Goal: Task Accomplishment & Management: Use online tool/utility

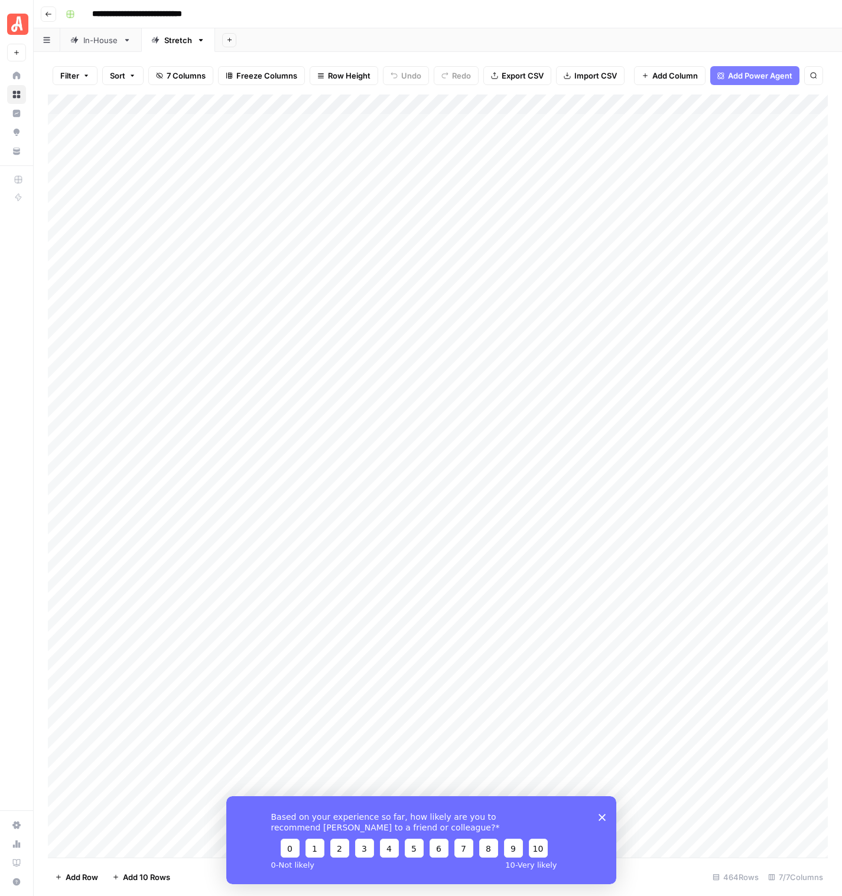
click at [600, 815] on polygon "Close survey" at bounding box center [601, 816] width 7 height 7
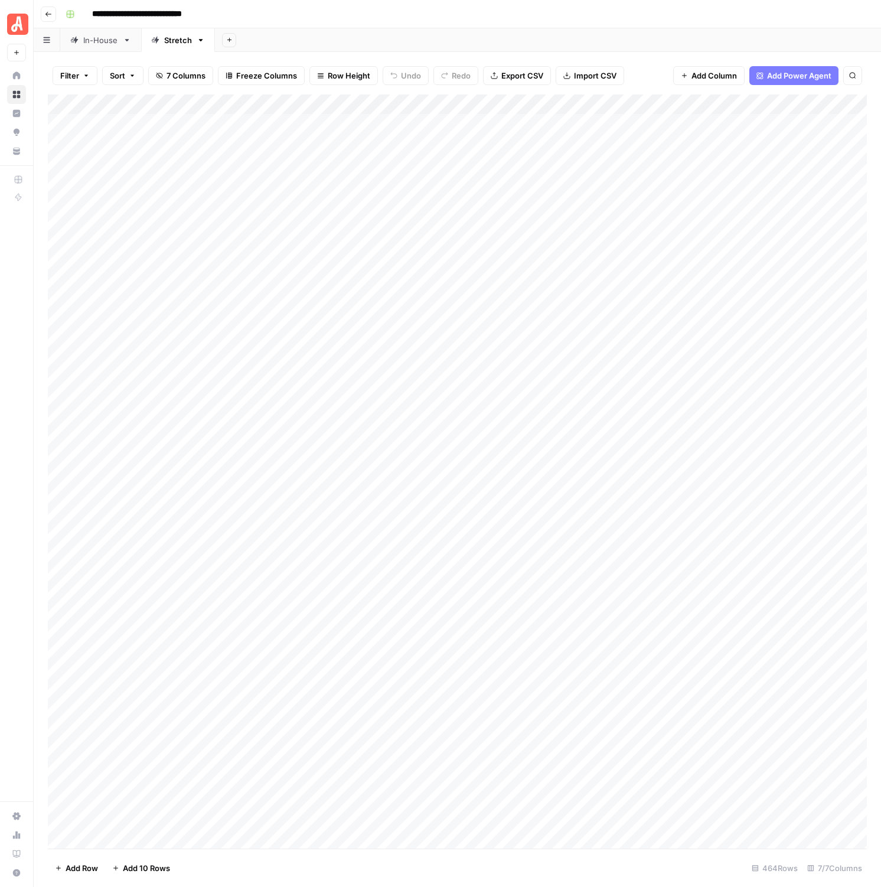
click at [668, 177] on div "Add Column" at bounding box center [457, 472] width 819 height 754
click at [51, 13] on icon "button" at bounding box center [48, 14] width 7 height 7
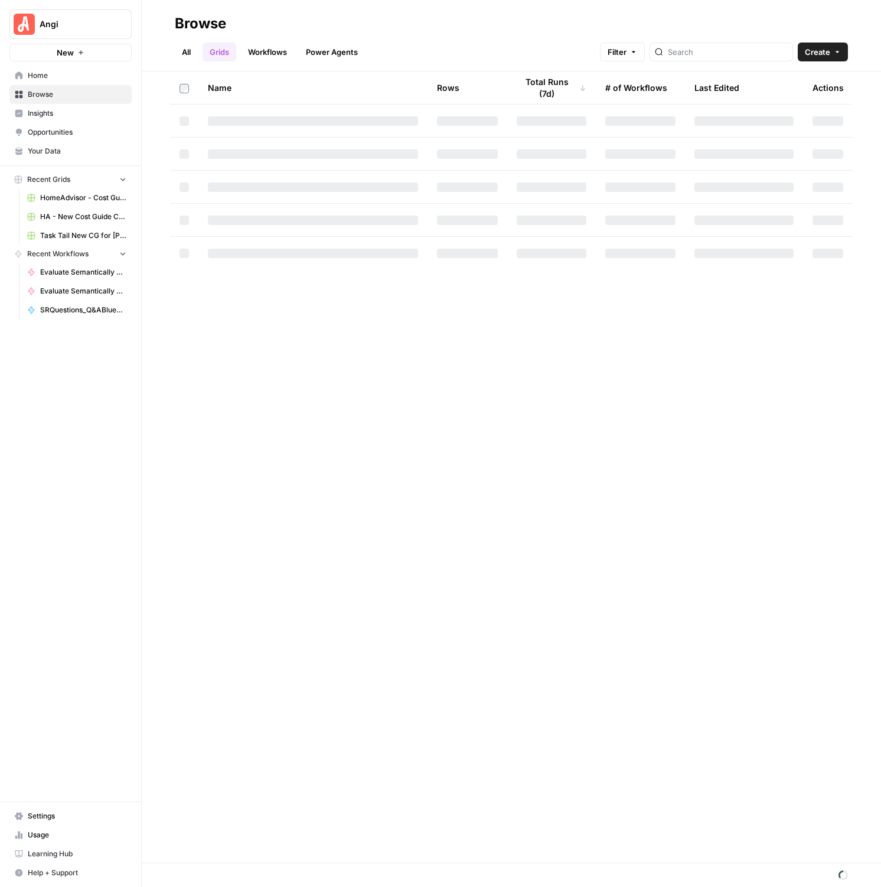
click at [266, 56] on link "Workflows" at bounding box center [267, 52] width 53 height 19
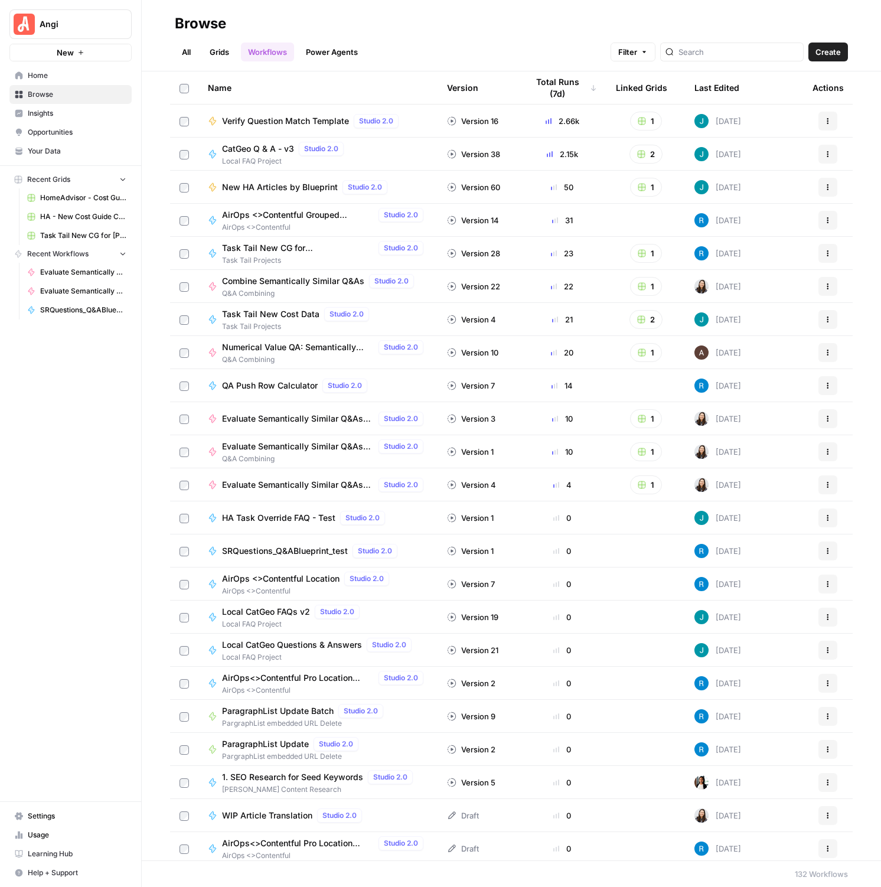
click at [214, 58] on link "Grids" at bounding box center [220, 52] width 34 height 19
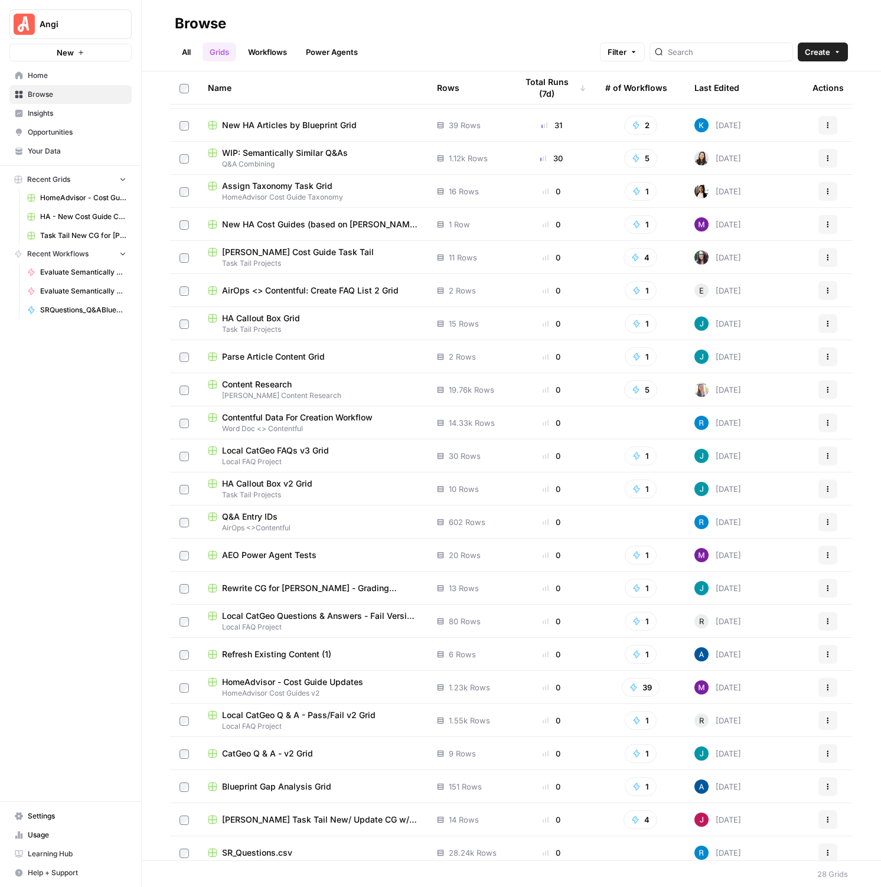
scroll to position [77, 0]
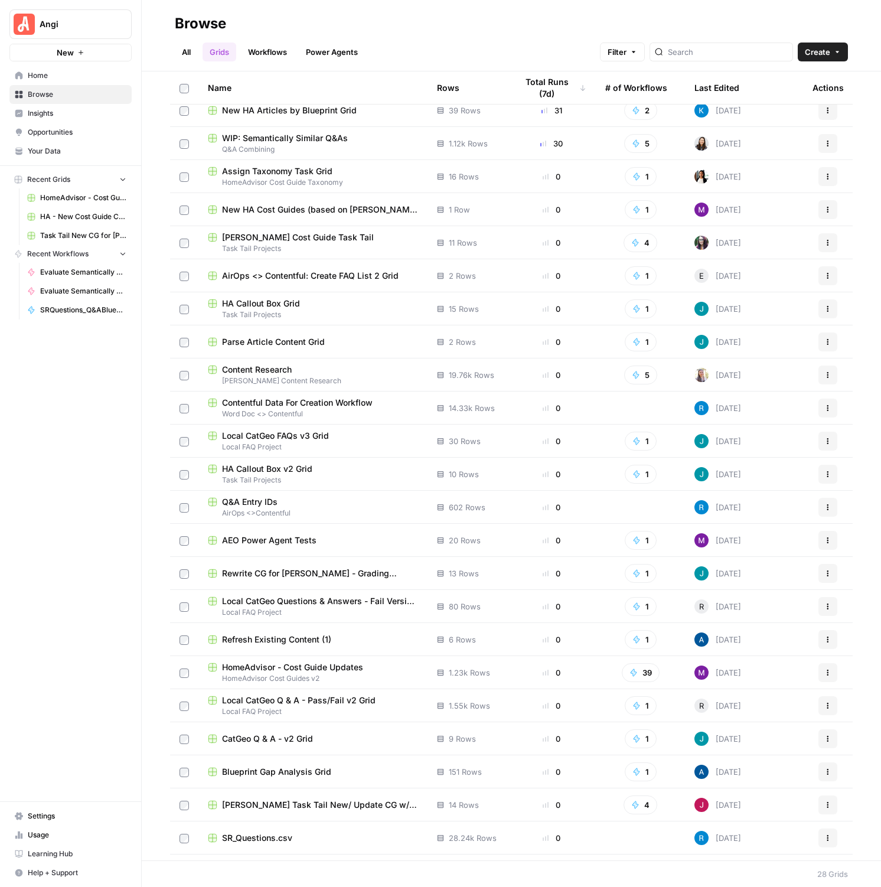
click at [705, 82] on div "Last Edited" at bounding box center [717, 87] width 45 height 32
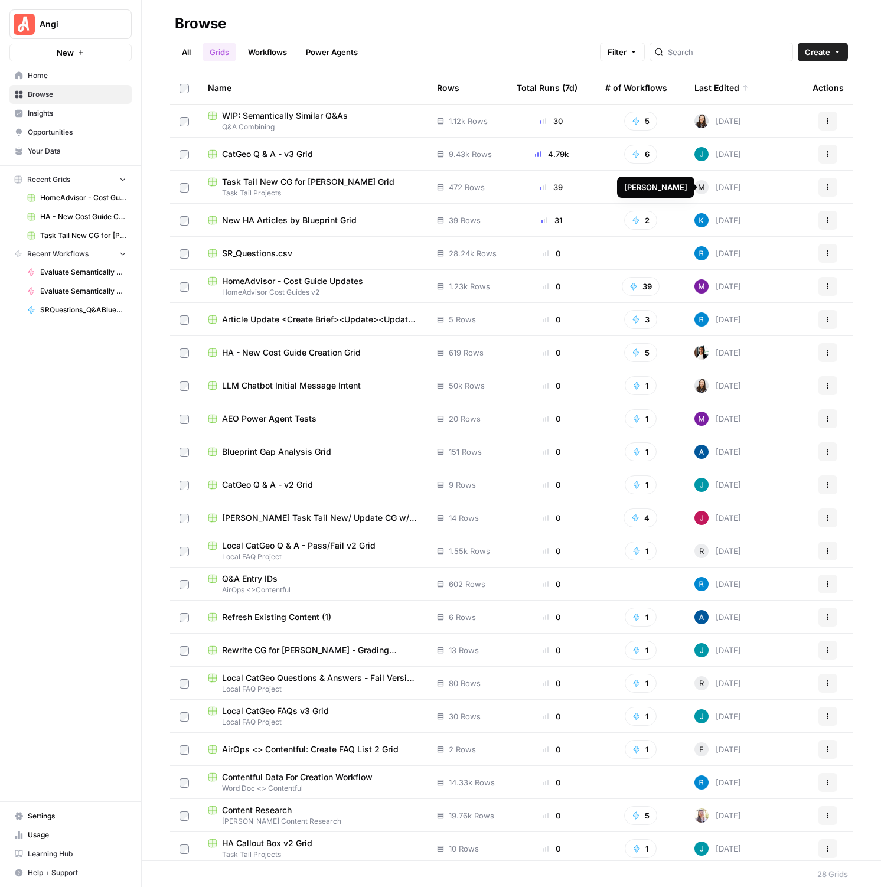
click at [349, 185] on div "Task Tail New CG for [PERSON_NAME] Grid" at bounding box center [313, 182] width 210 height 12
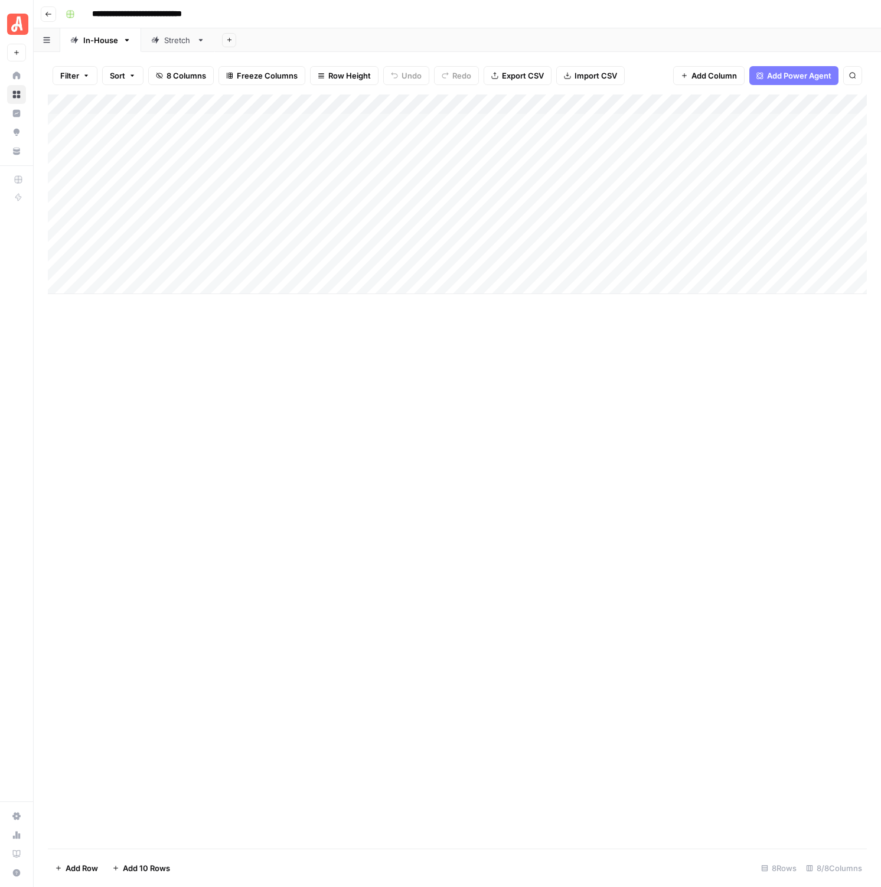
click at [172, 45] on link "Stretch" at bounding box center [178, 40] width 74 height 24
click at [747, 113] on input "**********" at bounding box center [743, 109] width 130 height 14
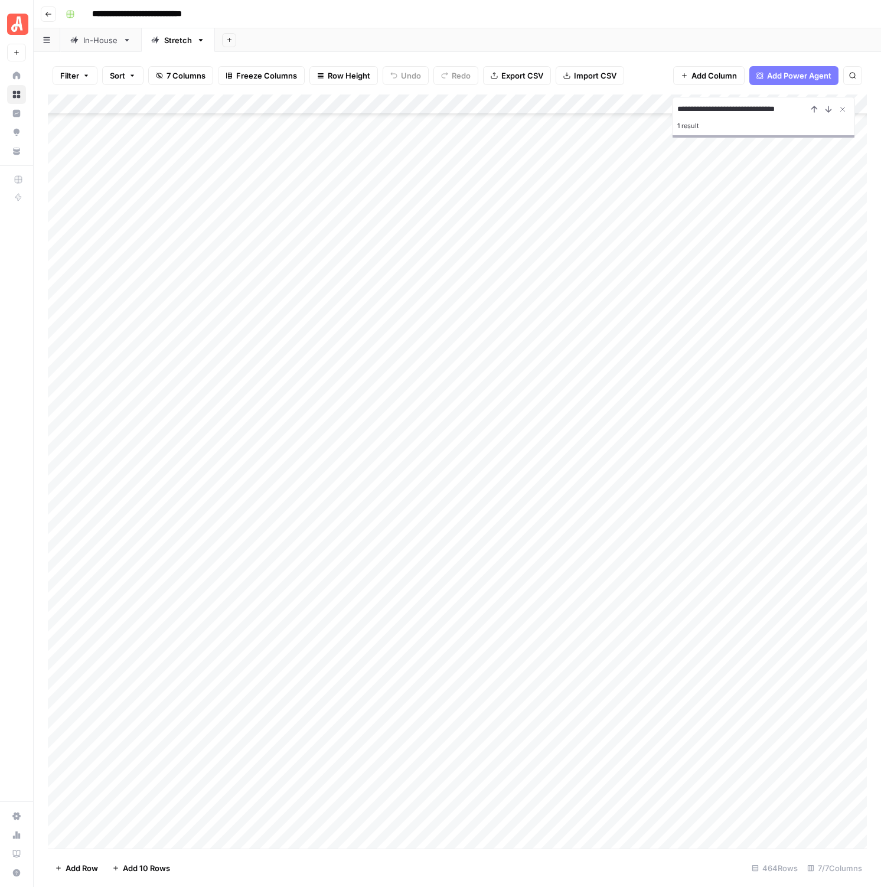
paste input "********"
type input "**********"
click at [827, 111] on icon "Next Result" at bounding box center [828, 109] width 5 height 6
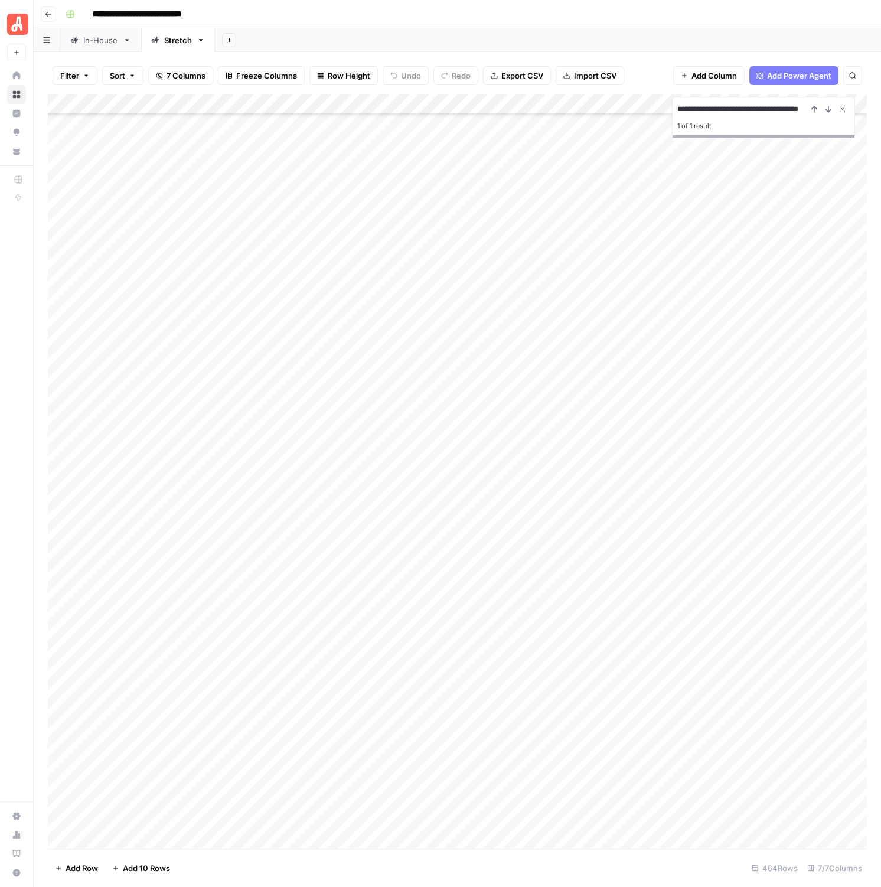
scroll to position [5364, 0]
click at [602, 686] on div "Add Column" at bounding box center [457, 472] width 819 height 754
click at [841, 838] on icon "close" at bounding box center [865, 836] width 8 height 9
click at [645, 685] on div "Add Column" at bounding box center [457, 472] width 819 height 754
click at [657, 686] on div at bounding box center [659, 686] width 143 height 22
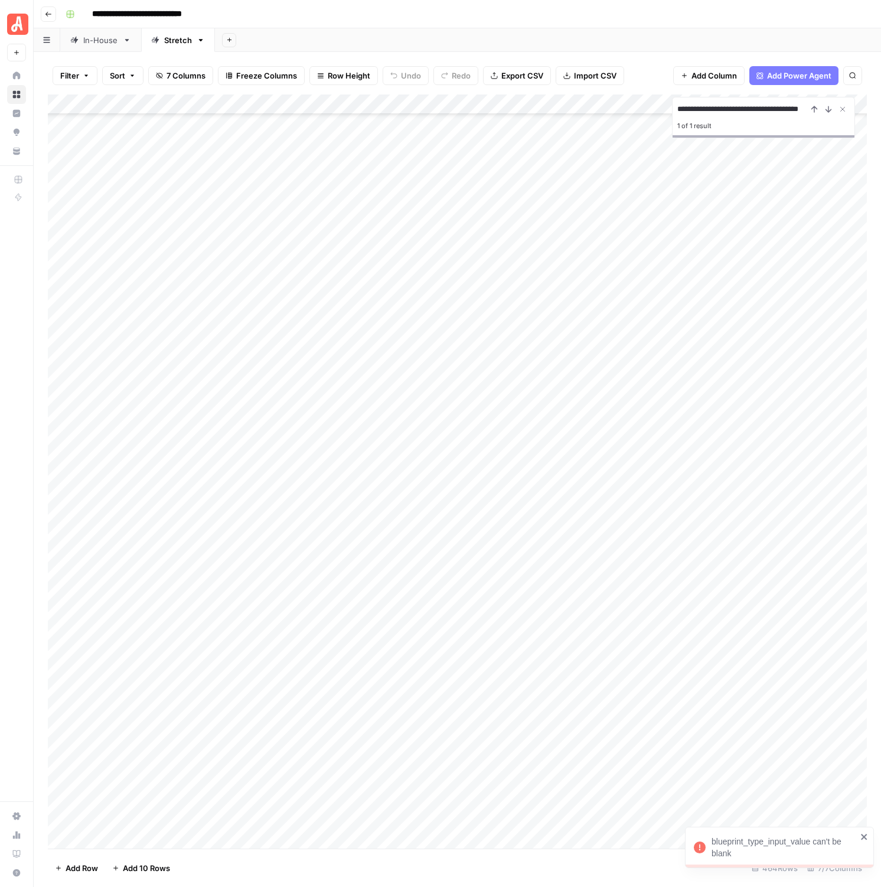
click at [841, 837] on icon "close" at bounding box center [865, 836] width 8 height 9
click at [540, 685] on div "Add Column" at bounding box center [457, 472] width 819 height 754
click at [515, 735] on button "General" at bounding box center [520, 731] width 38 height 14
click at [649, 682] on div "Add Column" at bounding box center [457, 472] width 819 height 754
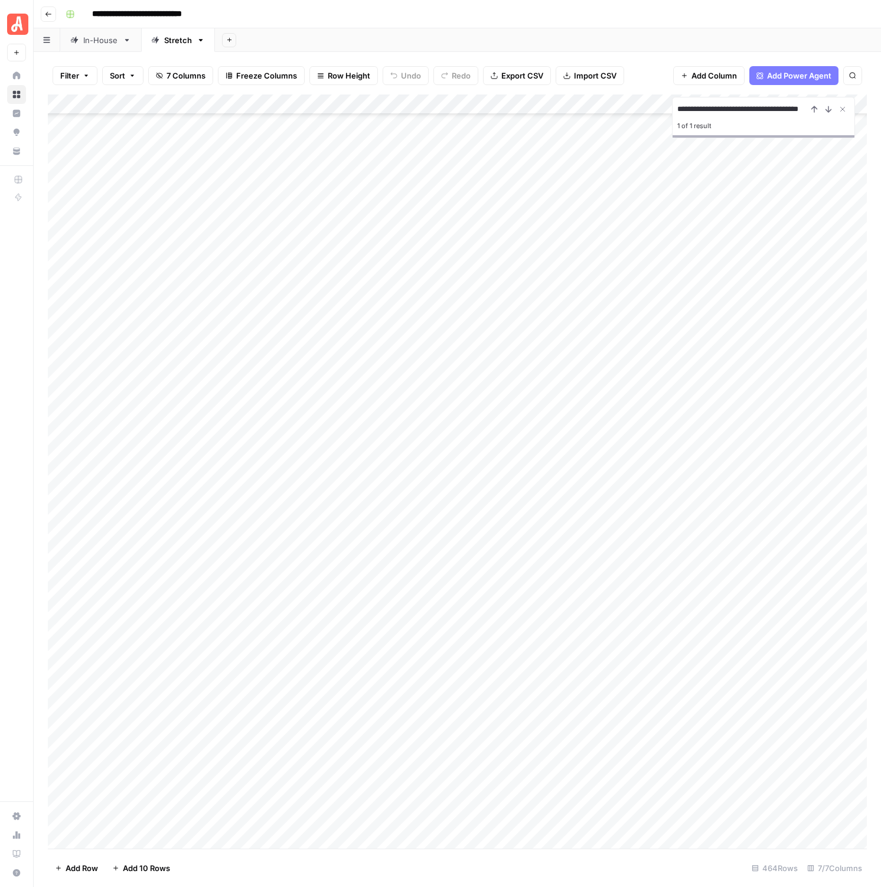
click at [522, 707] on div "Add Column" at bounding box center [457, 472] width 819 height 754
click at [557, 709] on div "Add Column" at bounding box center [457, 472] width 819 height 754
click at [535, 746] on button "General" at bounding box center [520, 751] width 38 height 14
click at [640, 705] on div "Add Column" at bounding box center [457, 472] width 819 height 754
click at [502, 728] on div "Add Column" at bounding box center [457, 472] width 819 height 754
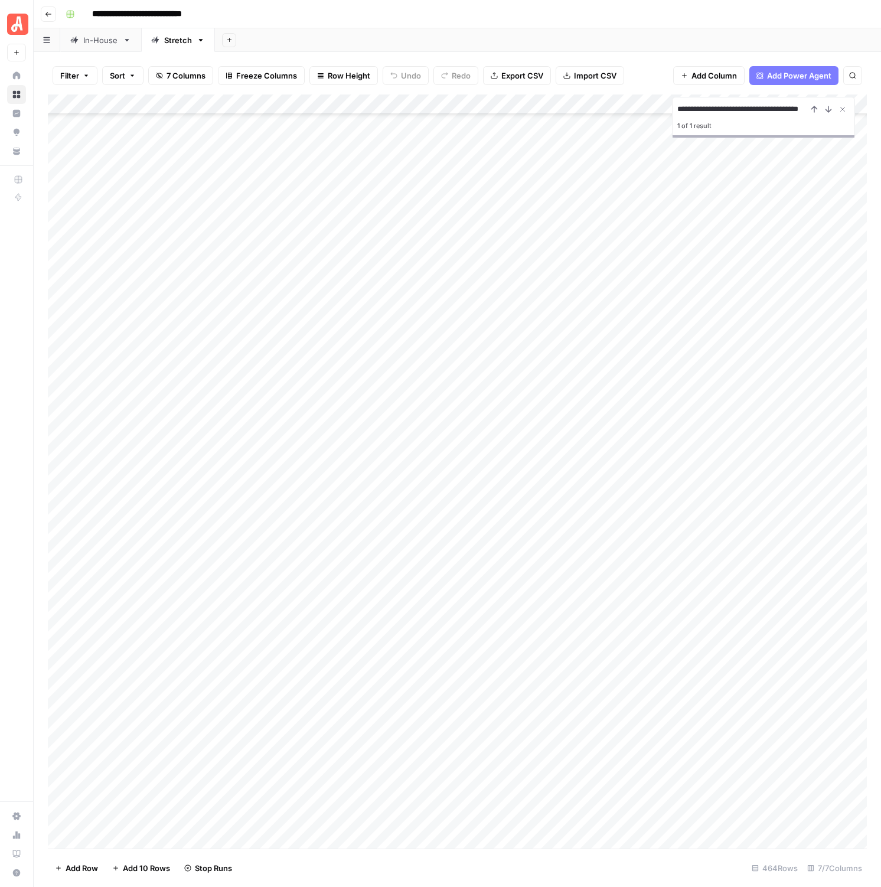
click at [502, 728] on div "Add Column" at bounding box center [457, 472] width 819 height 754
click at [516, 838] on button "Maintenance" at bounding box center [529, 835] width 57 height 14
click at [665, 725] on div "Add Column" at bounding box center [457, 472] width 819 height 754
click at [503, 685] on div "Add Column" at bounding box center [457, 472] width 819 height 754
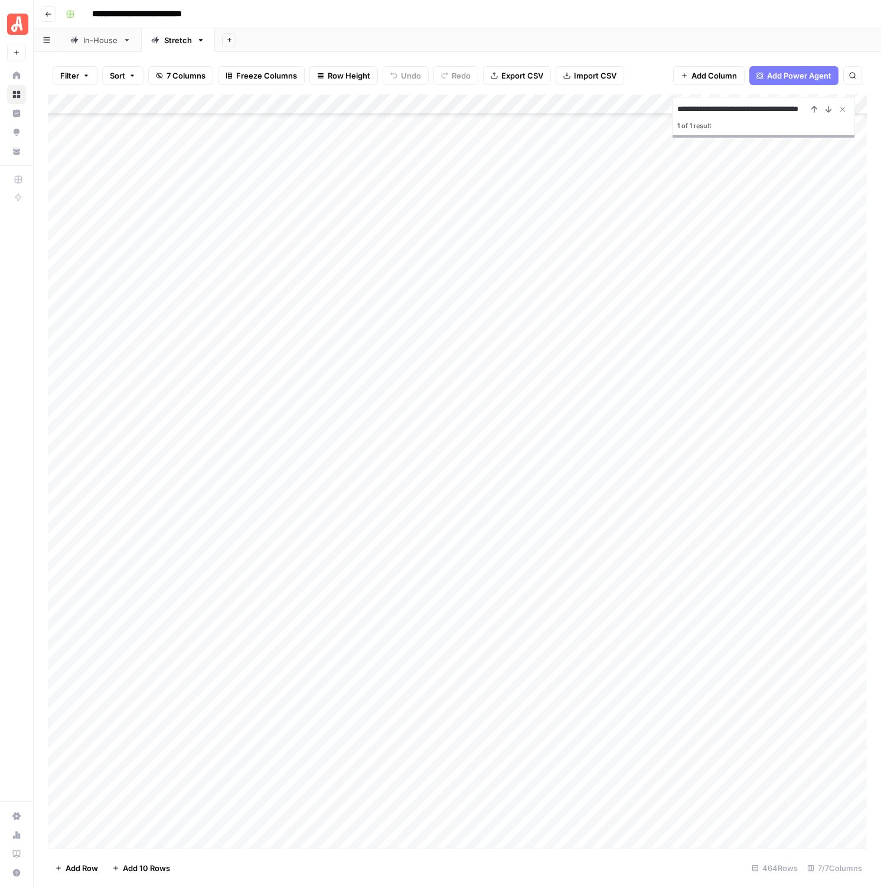
click at [519, 686] on div "Add Column" at bounding box center [457, 472] width 819 height 754
click at [526, 838] on button "Install" at bounding box center [516, 838] width 31 height 14
click at [649, 690] on div "Add Column" at bounding box center [457, 472] width 819 height 754
click at [537, 712] on div "Add Column" at bounding box center [457, 472] width 819 height 754
click at [527, 706] on div "Add Column" at bounding box center [457, 472] width 819 height 754
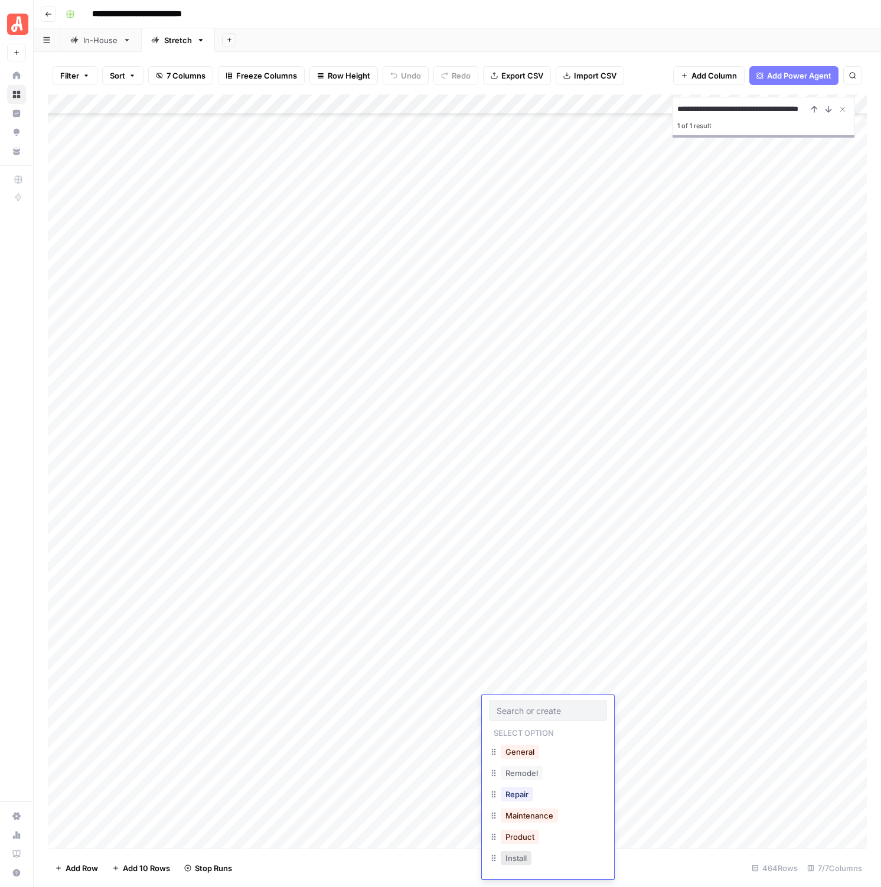
click at [522, 862] on button "Install" at bounding box center [516, 858] width 31 height 14
click at [660, 707] on div "Add Column" at bounding box center [457, 472] width 819 height 754
click at [534, 724] on div "Add Column" at bounding box center [457, 472] width 819 height 754
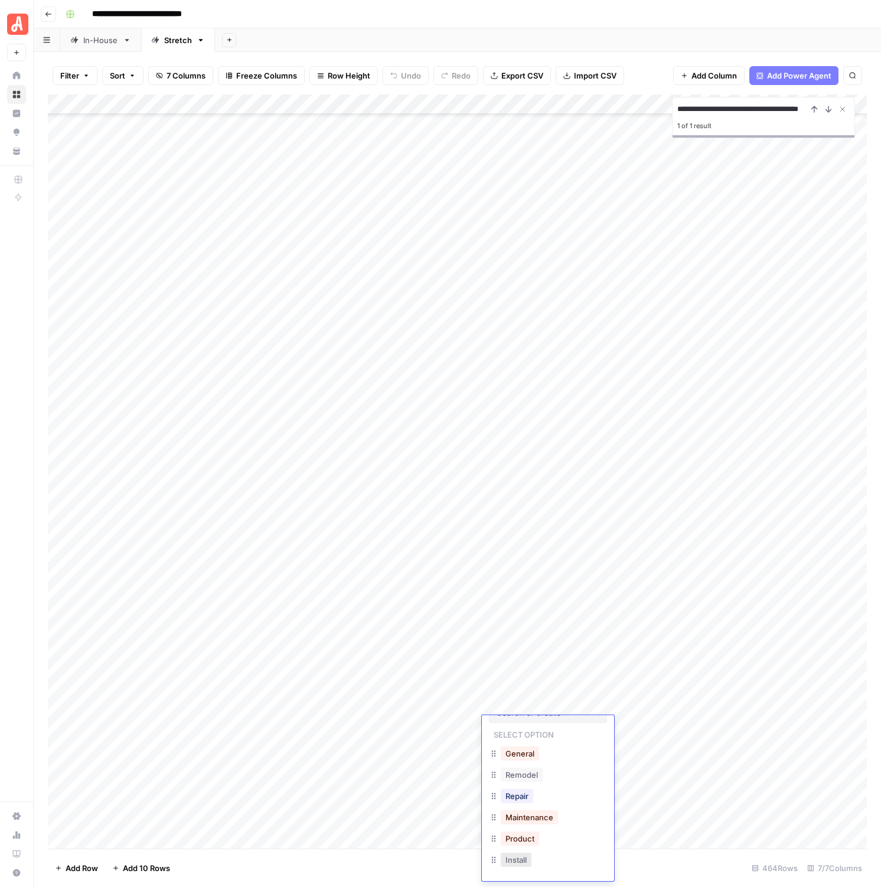
click at [521, 865] on button "Install" at bounding box center [516, 860] width 31 height 14
click at [659, 727] on div "Add Column" at bounding box center [457, 472] width 819 height 754
click at [517, 748] on div "Add Column" at bounding box center [457, 472] width 819 height 754
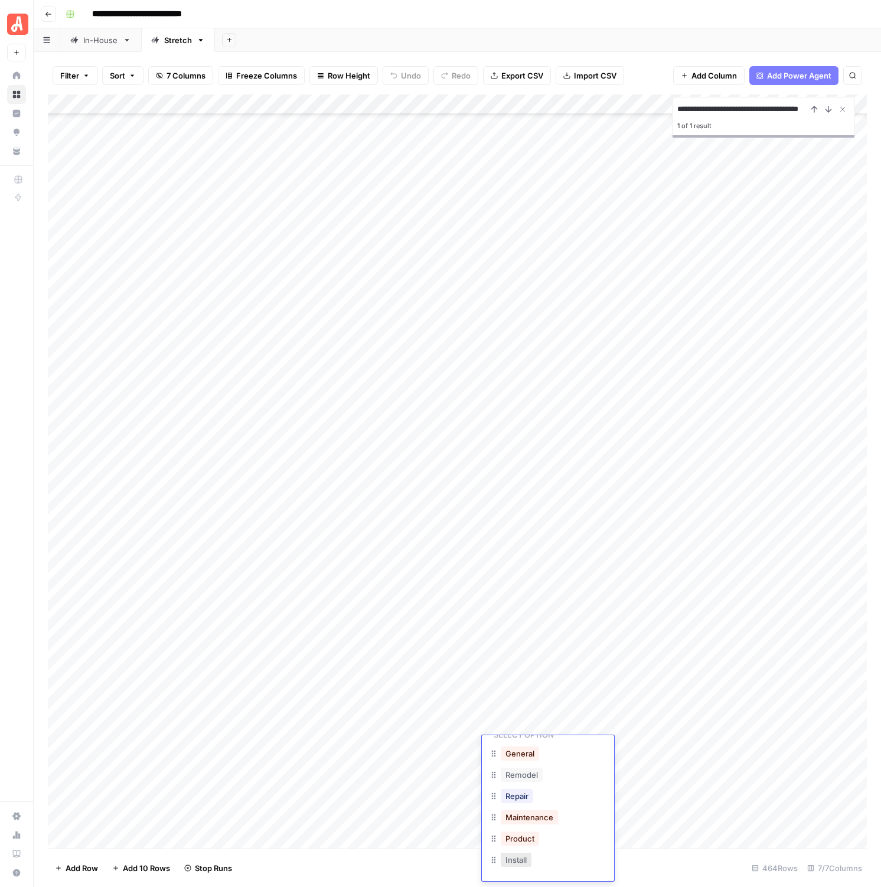
click at [520, 855] on button "Install" at bounding box center [516, 860] width 31 height 14
click at [647, 747] on div "Add Column" at bounding box center [457, 472] width 819 height 754
click at [535, 661] on div "Add Column" at bounding box center [457, 472] width 819 height 754
click at [528, 663] on div "Add Column" at bounding box center [457, 472] width 819 height 754
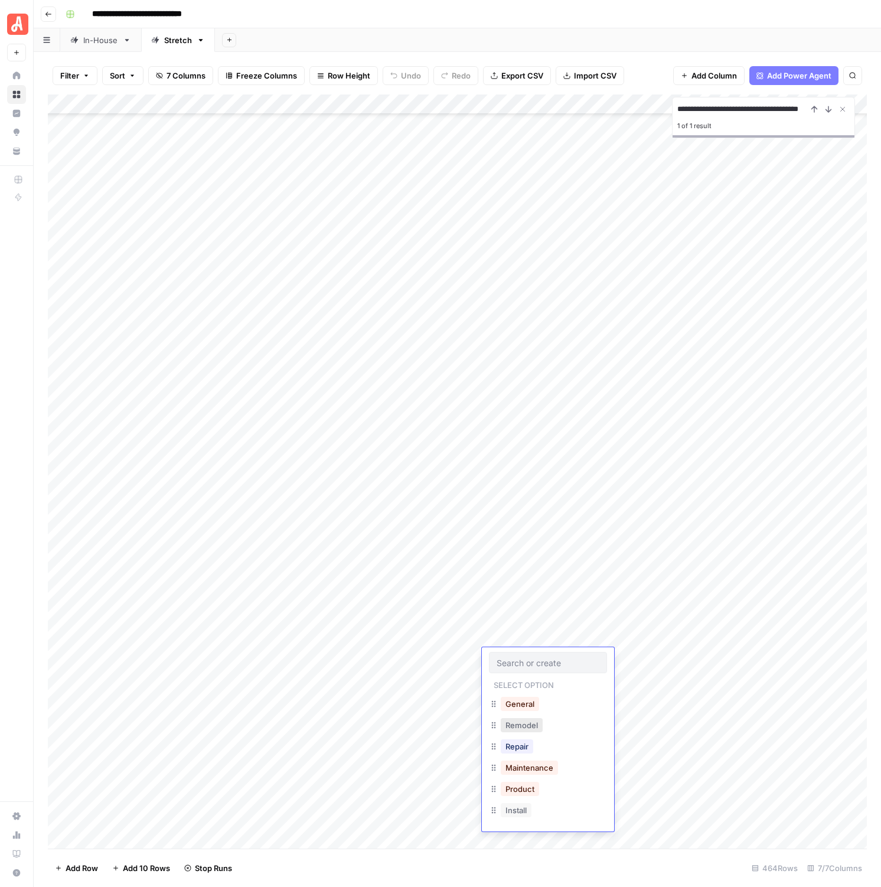
click at [531, 725] on button "Remodel" at bounding box center [522, 725] width 42 height 14
click at [645, 659] on div "Add Column" at bounding box center [457, 472] width 819 height 754
click at [529, 682] on div "Add Column" at bounding box center [457, 472] width 819 height 754
click at [535, 829] on div "Install" at bounding box center [548, 831] width 118 height 21
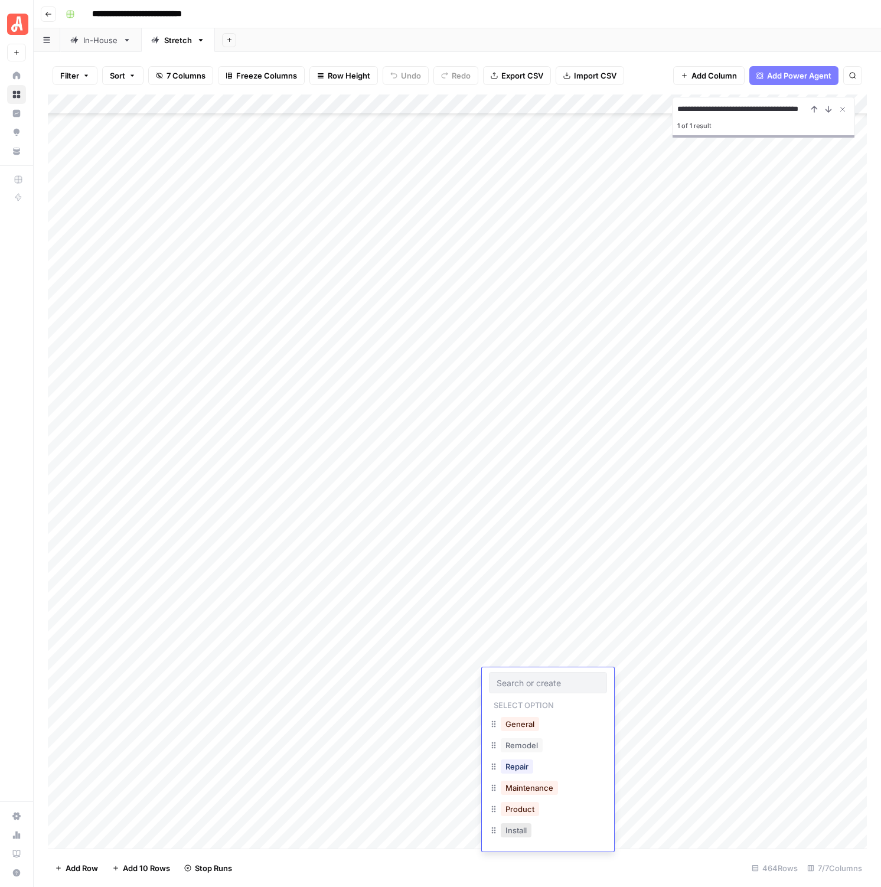
click at [532, 836] on button "Install" at bounding box center [516, 831] width 31 height 14
click at [640, 675] on div "Add Column" at bounding box center [457, 472] width 819 height 754
click at [510, 702] on div "Add Column" at bounding box center [457, 472] width 819 height 754
click at [538, 807] on button "Maintenance" at bounding box center [529, 808] width 57 height 14
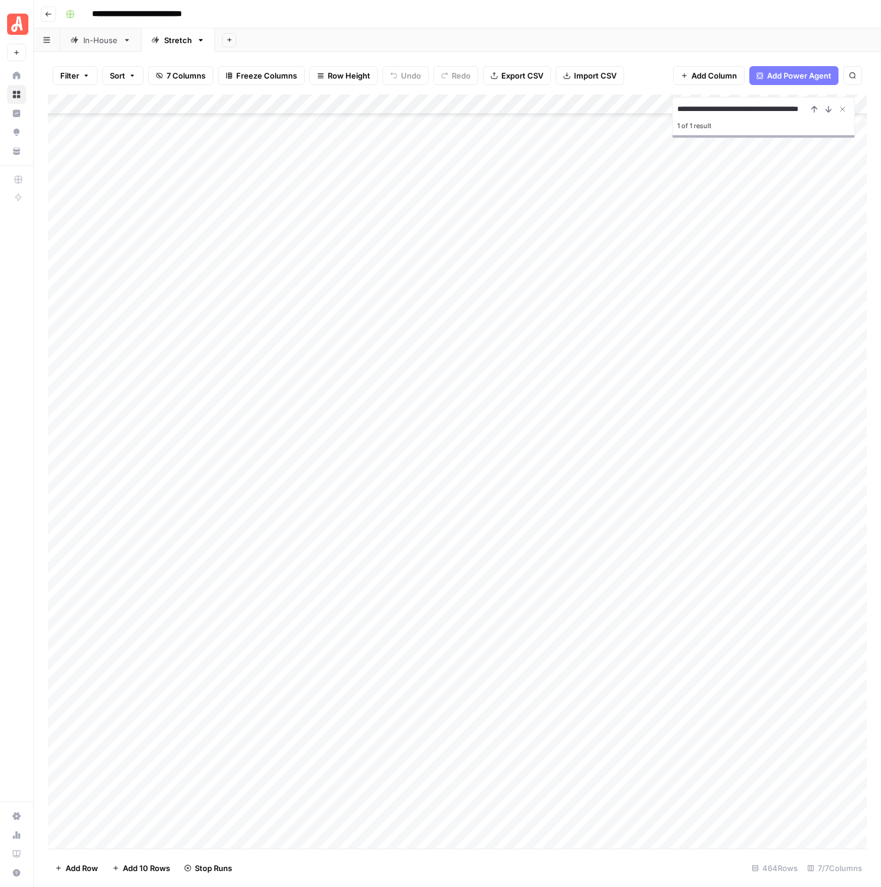
click at [647, 699] on div "Add Column" at bounding box center [457, 472] width 819 height 754
click at [841, 110] on icon "Close Search" at bounding box center [842, 109] width 9 height 9
click at [717, 496] on div "Add Column" at bounding box center [457, 472] width 819 height 754
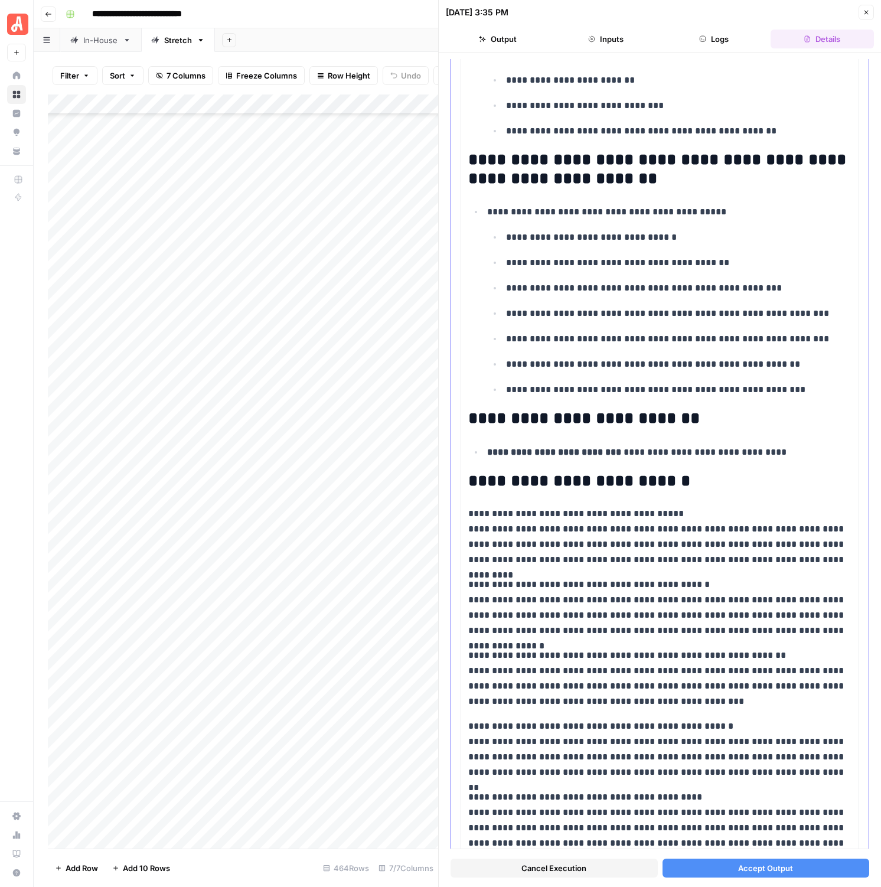
scroll to position [3052, 0]
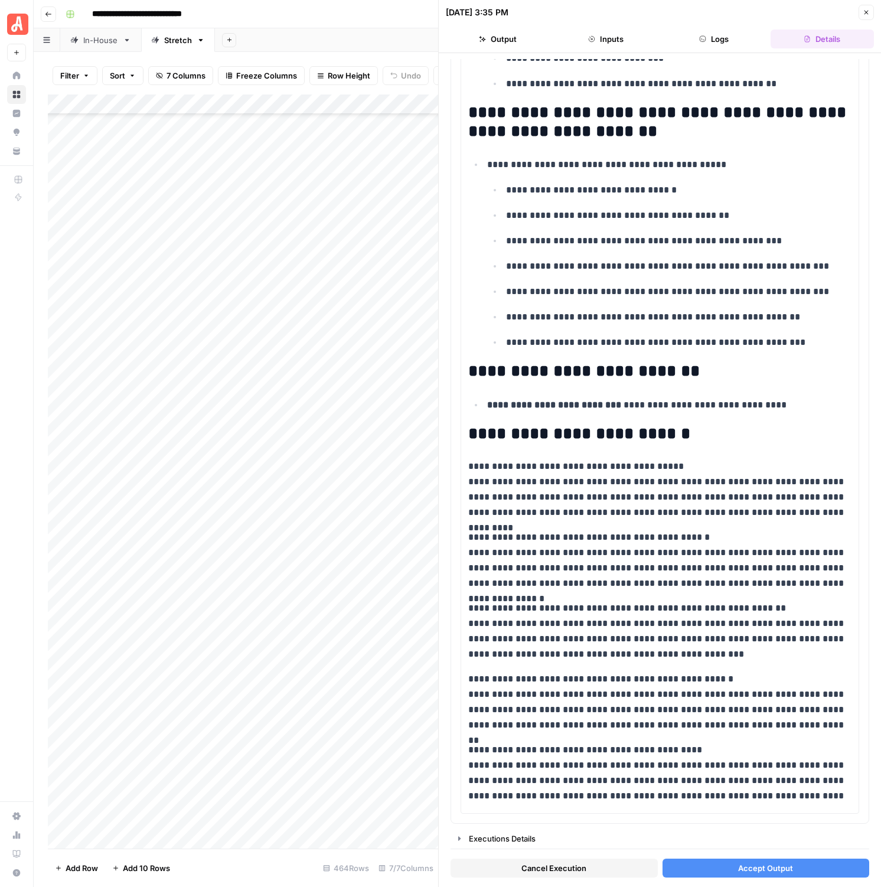
click at [772, 863] on span "Accept Output" at bounding box center [765, 869] width 55 height 12
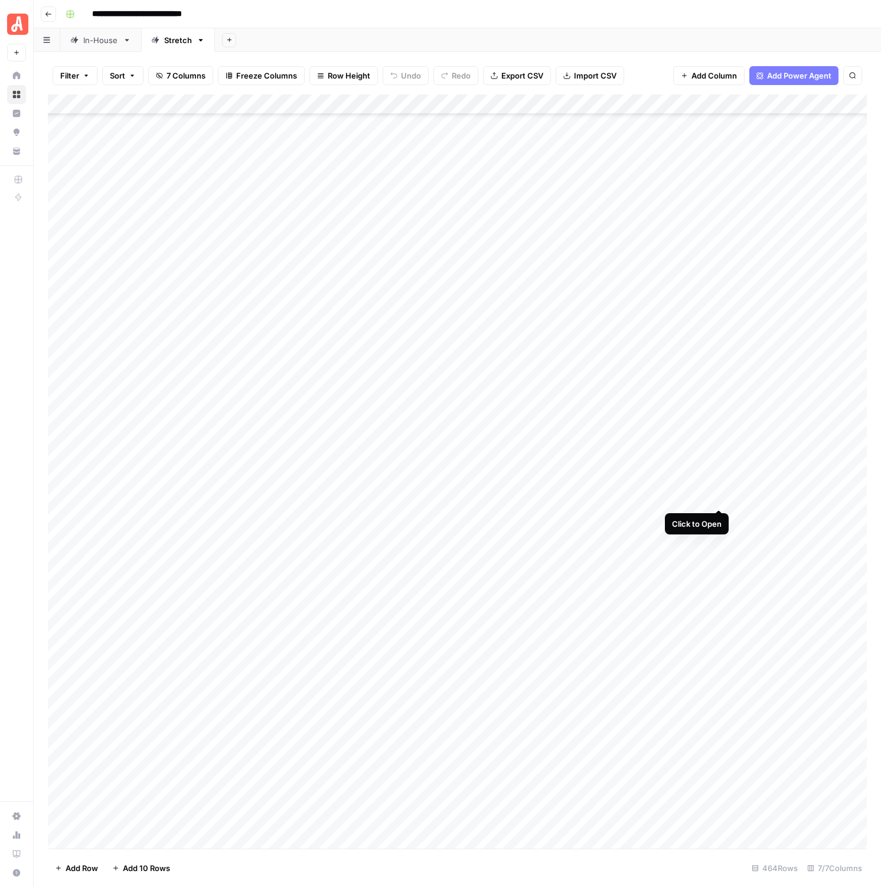
click at [718, 494] on div "Add Column" at bounding box center [457, 472] width 819 height 754
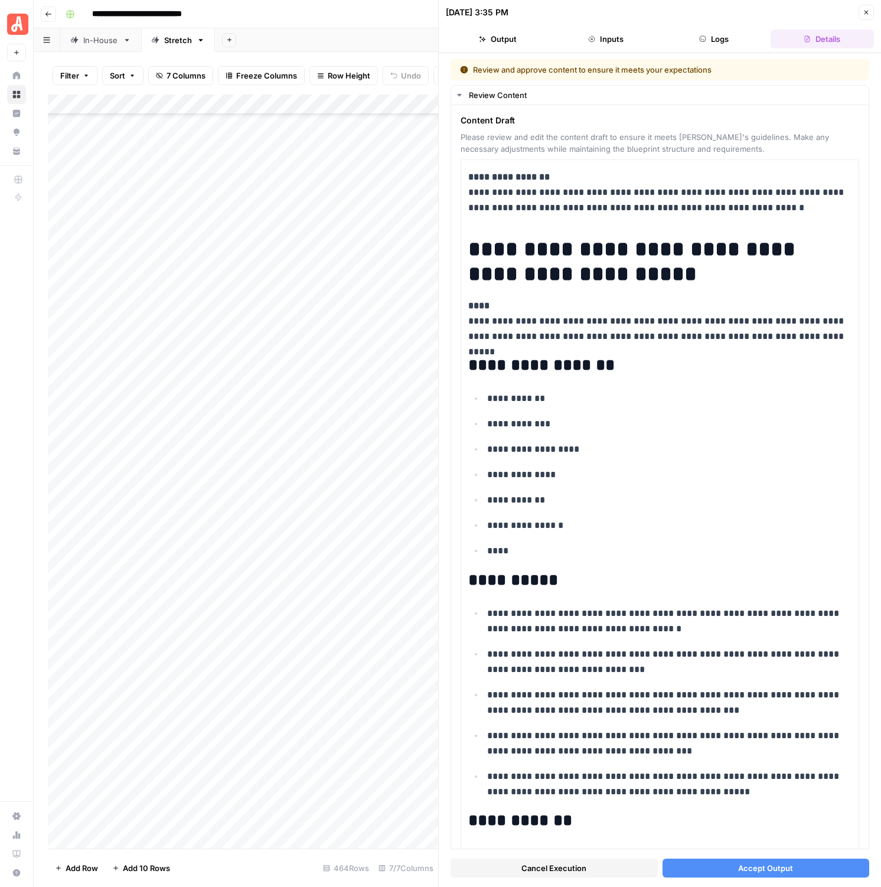
click at [764, 876] on button "Accept Output" at bounding box center [766, 868] width 207 height 19
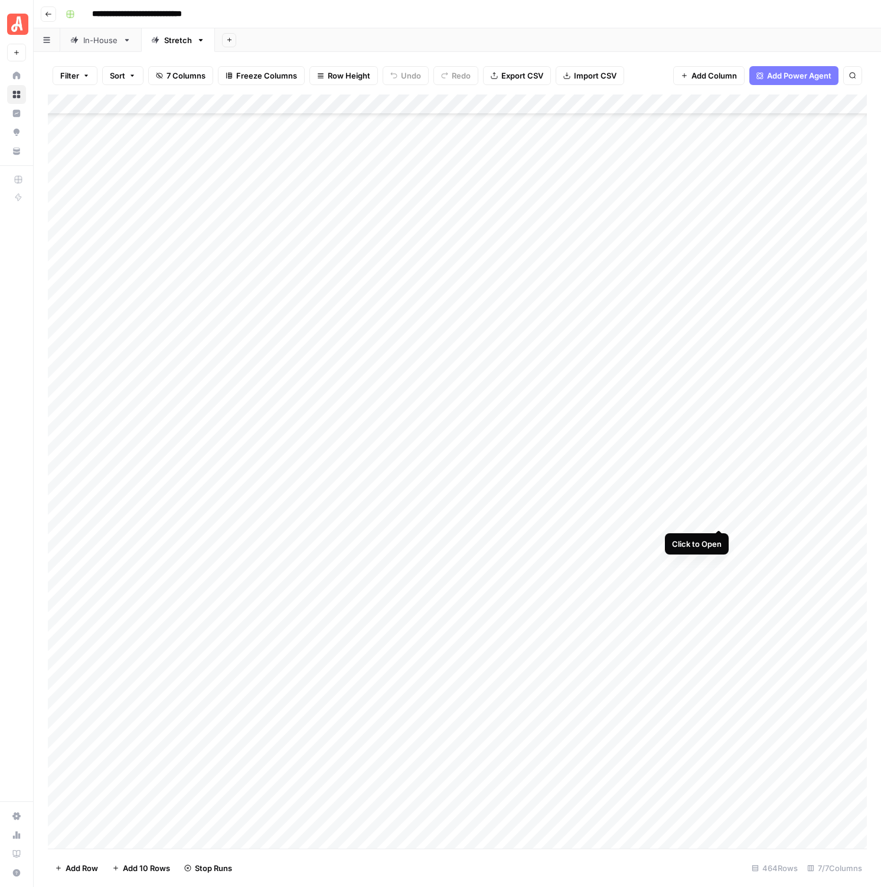
click at [718, 518] on div "Add Column" at bounding box center [457, 472] width 819 height 754
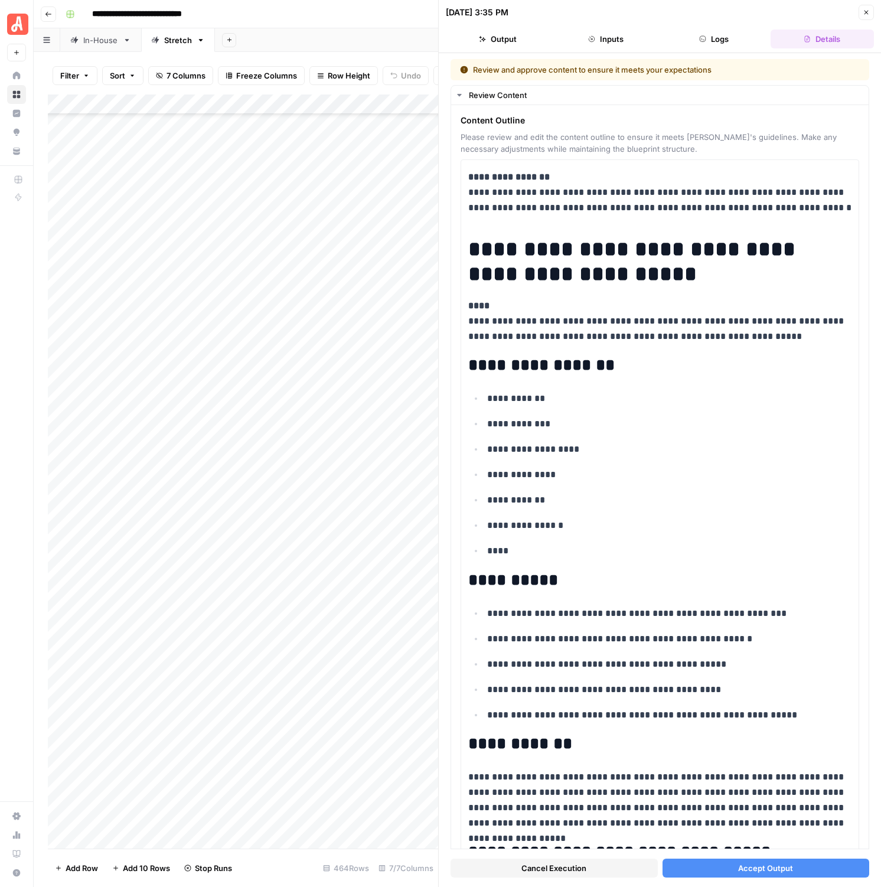
click at [766, 868] on span "Accept Output" at bounding box center [765, 869] width 55 height 12
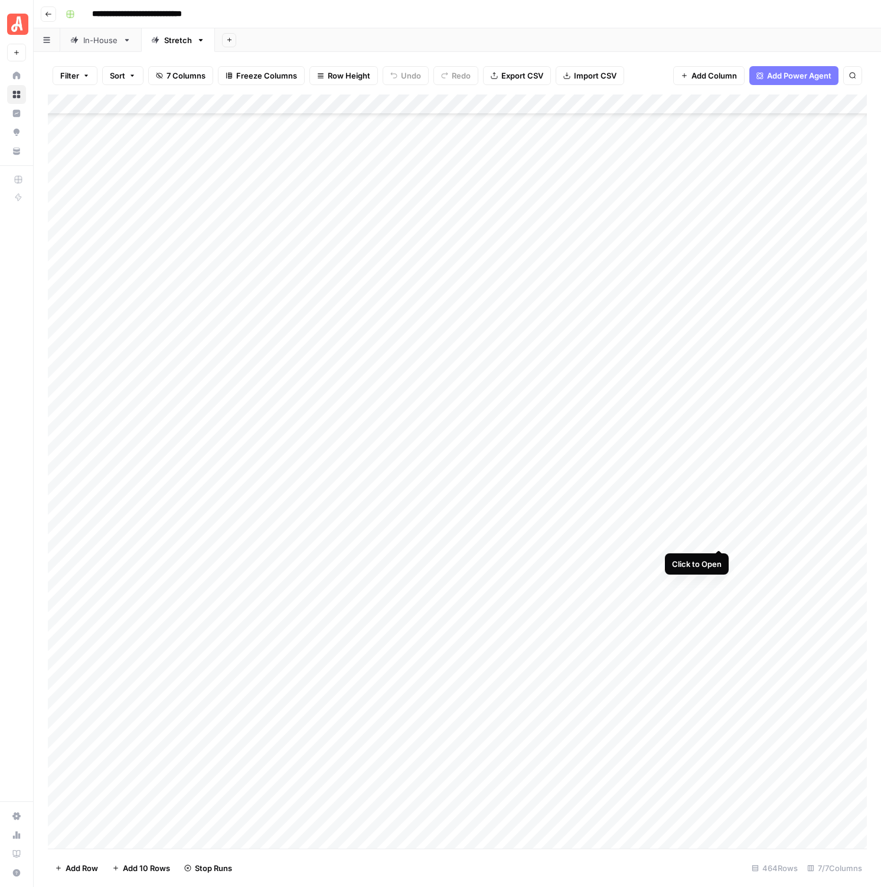
click at [720, 538] on div "Add Column" at bounding box center [457, 472] width 819 height 754
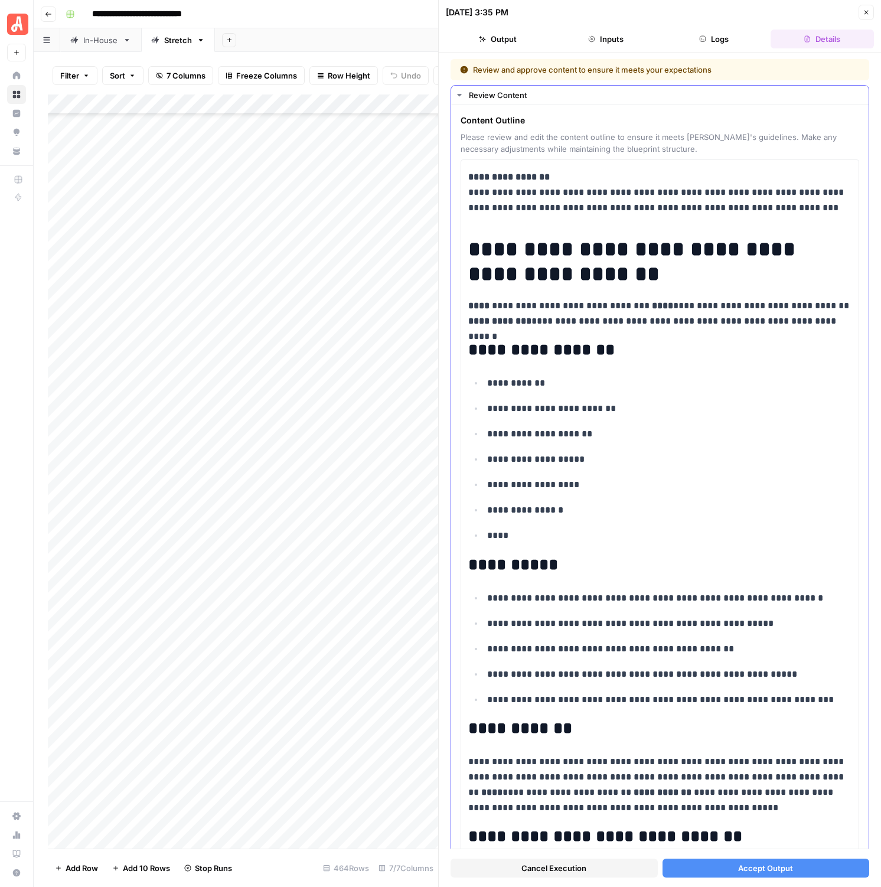
click at [700, 862] on button "Accept Output" at bounding box center [766, 868] width 207 height 19
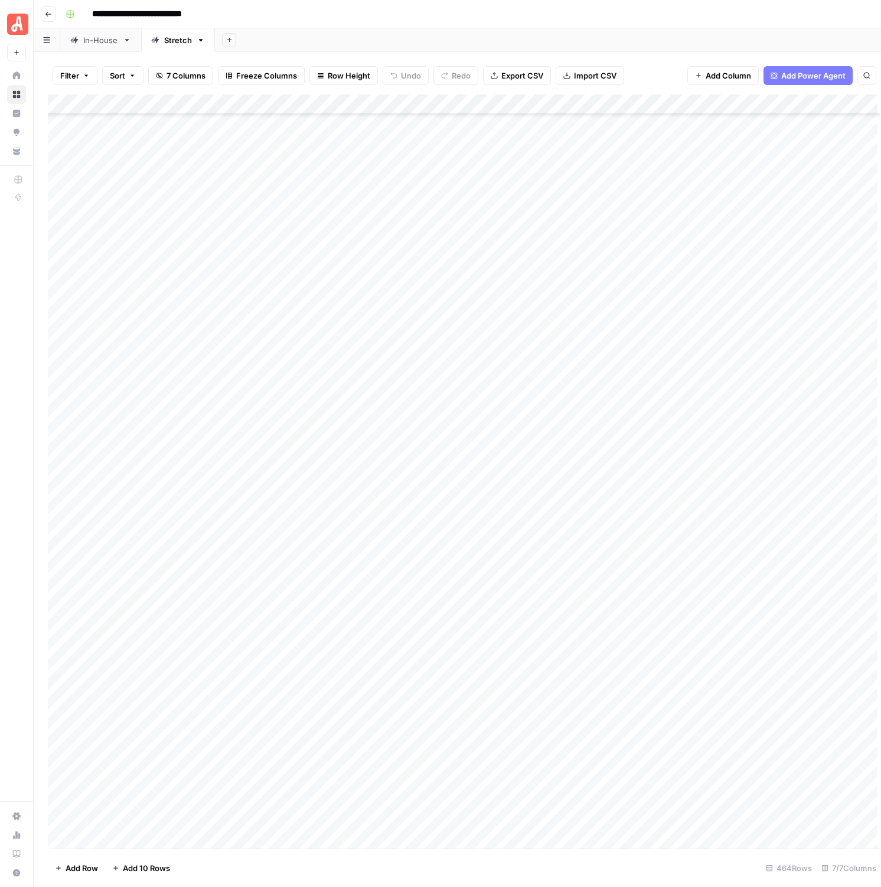
scroll to position [5541, 0]
click at [721, 584] on div "Add Column" at bounding box center [457, 472] width 819 height 754
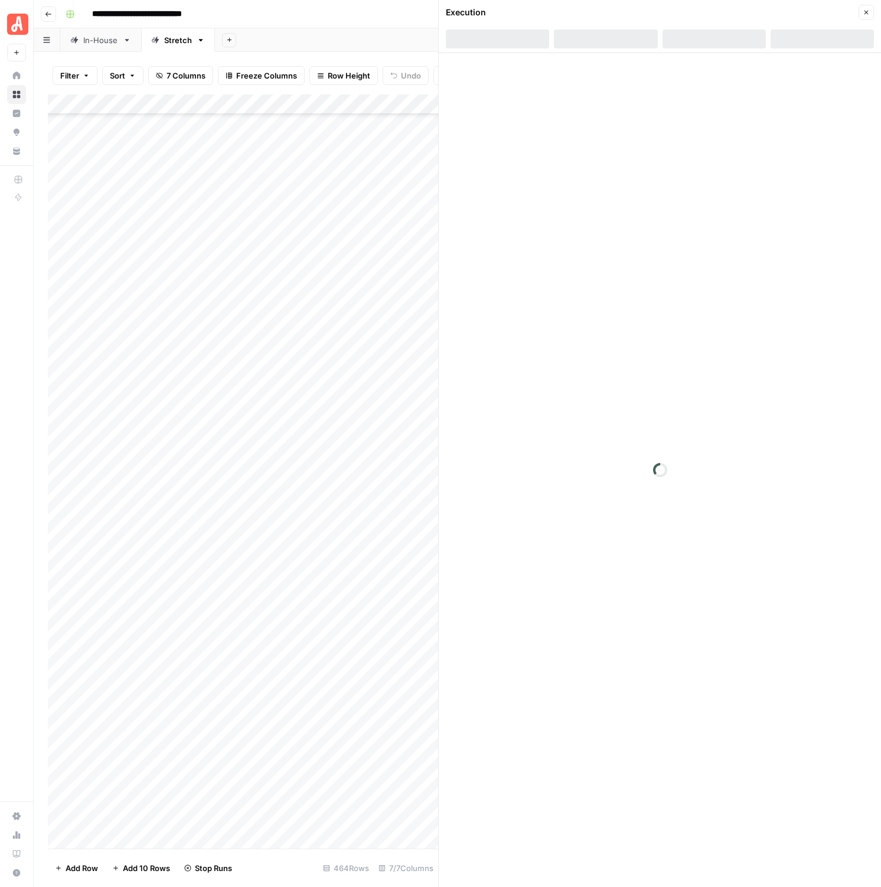
scroll to position [5543, 0]
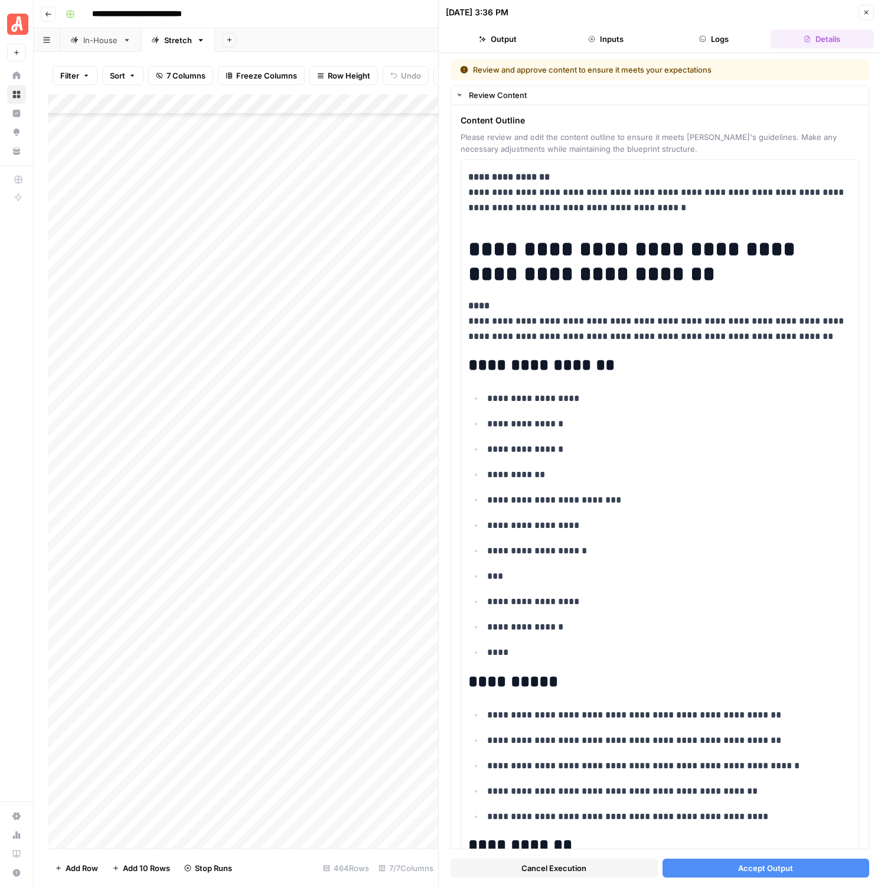
click at [753, 857] on div "Cancel Execution Accept Output" at bounding box center [660, 866] width 419 height 32
click at [754, 870] on span "Accept Output" at bounding box center [765, 869] width 55 height 12
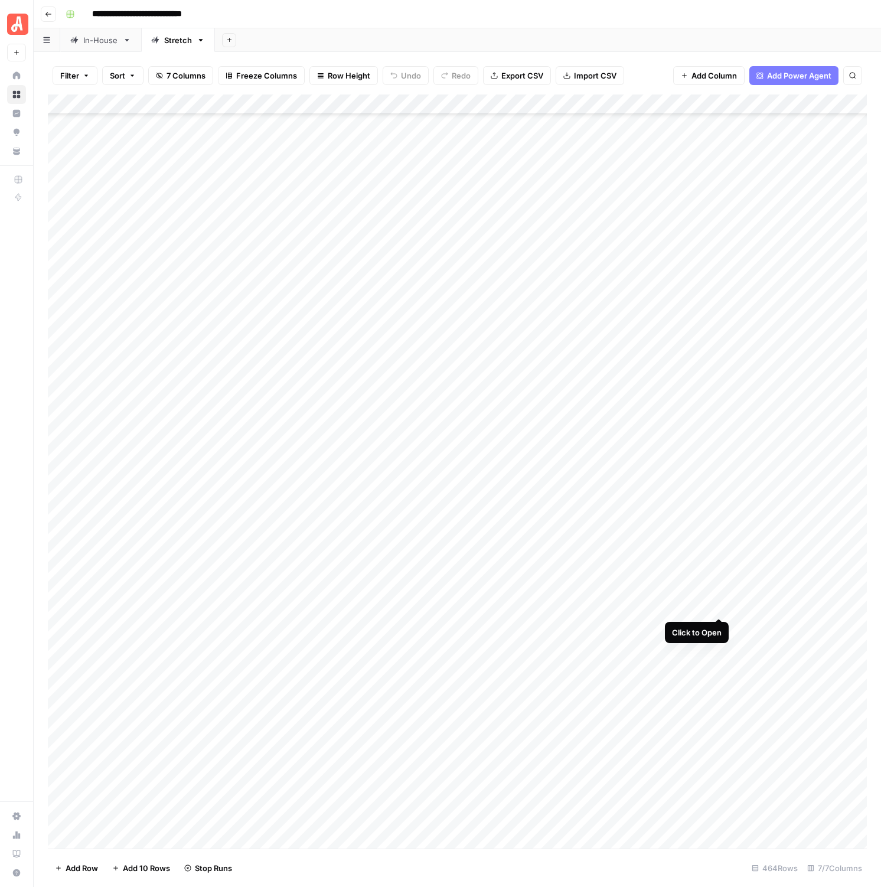
click at [720, 608] on div "Add Column" at bounding box center [457, 472] width 819 height 754
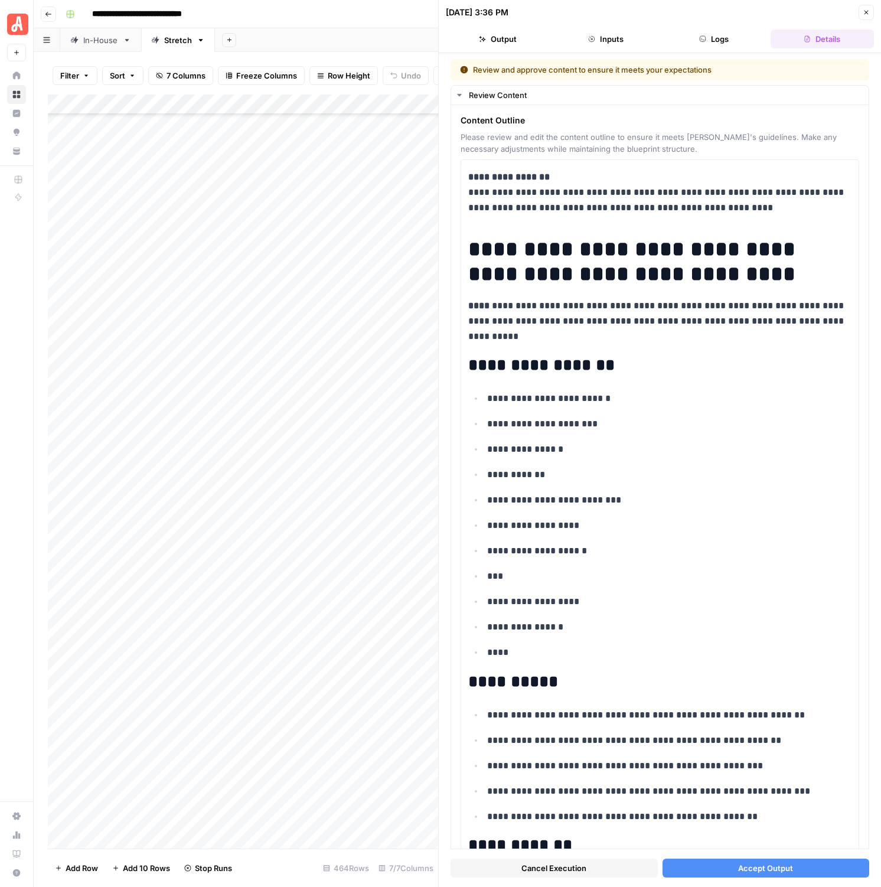
click at [701, 868] on button "Accept Output" at bounding box center [766, 868] width 207 height 19
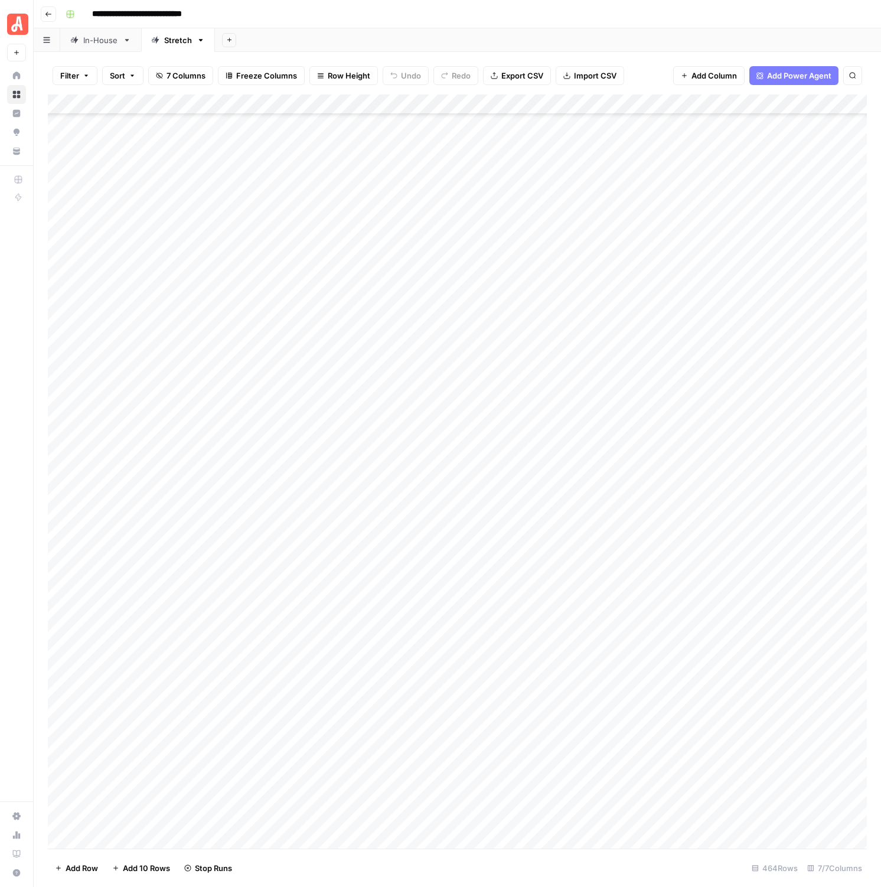
click at [715, 627] on div "Add Column" at bounding box center [457, 472] width 819 height 754
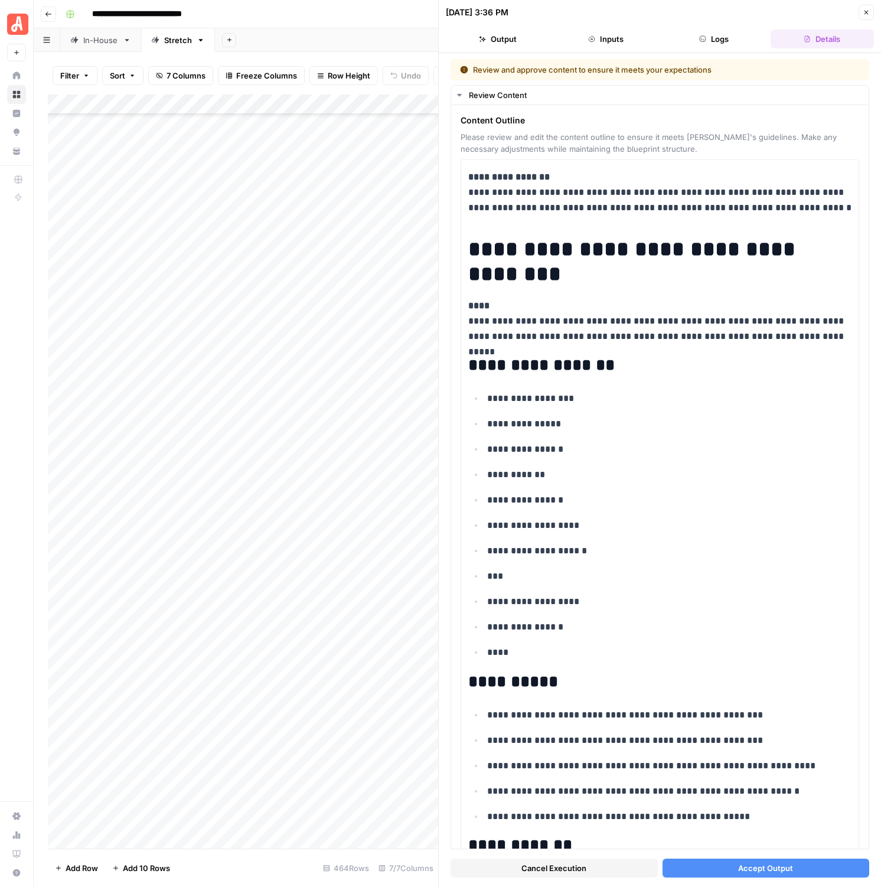
click at [722, 864] on button "Accept Output" at bounding box center [766, 868] width 207 height 19
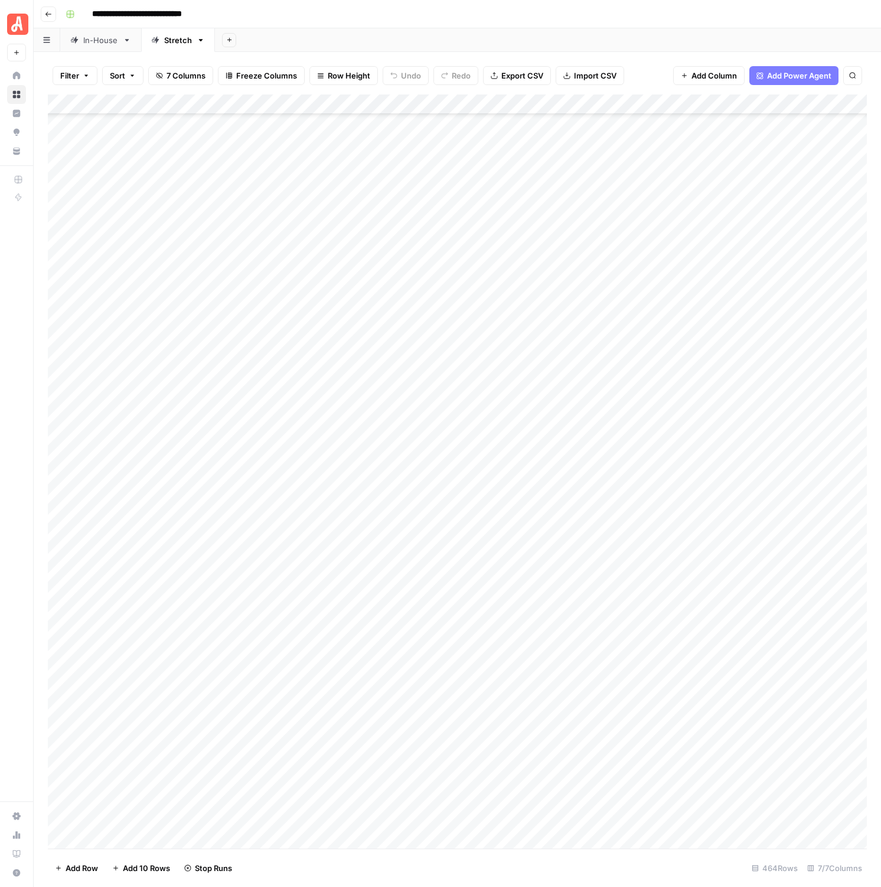
click at [715, 649] on div "Add Column" at bounding box center [457, 472] width 819 height 754
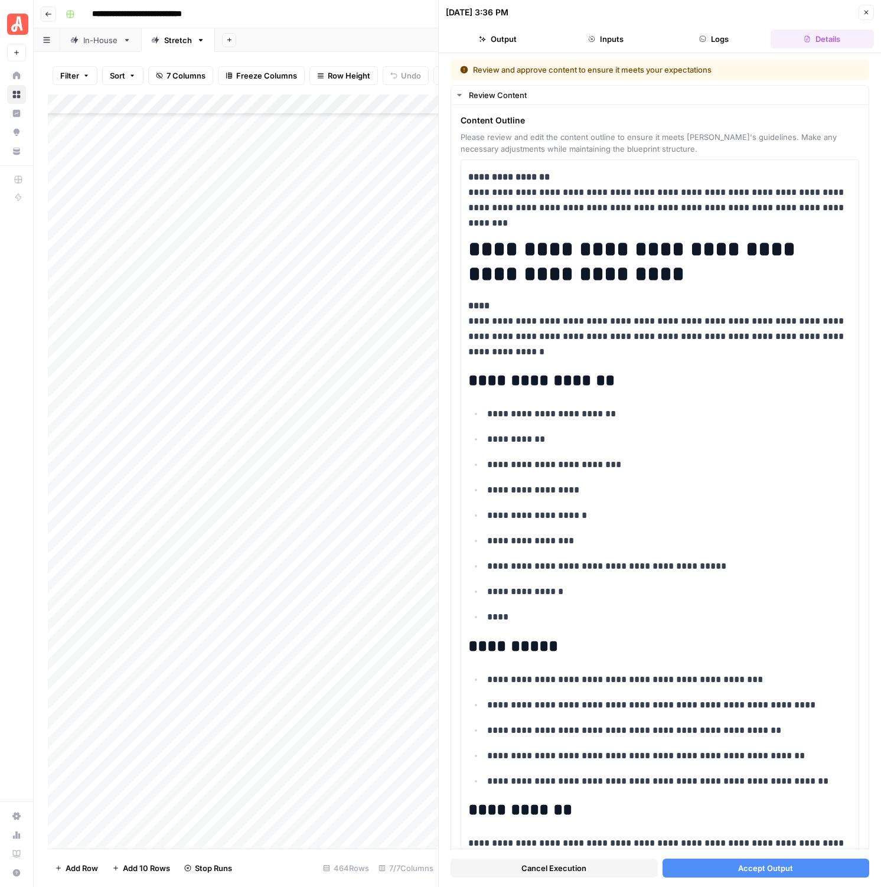
click at [730, 864] on button "Accept Output" at bounding box center [766, 868] width 207 height 19
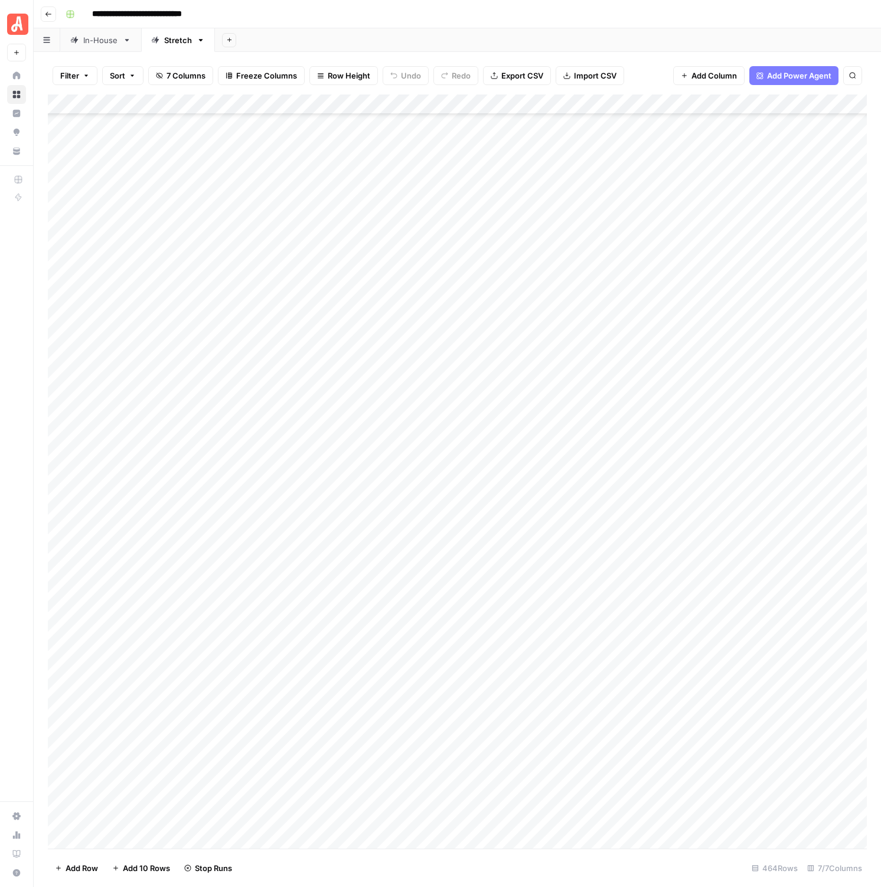
click at [724, 670] on div "Add Column" at bounding box center [457, 472] width 819 height 754
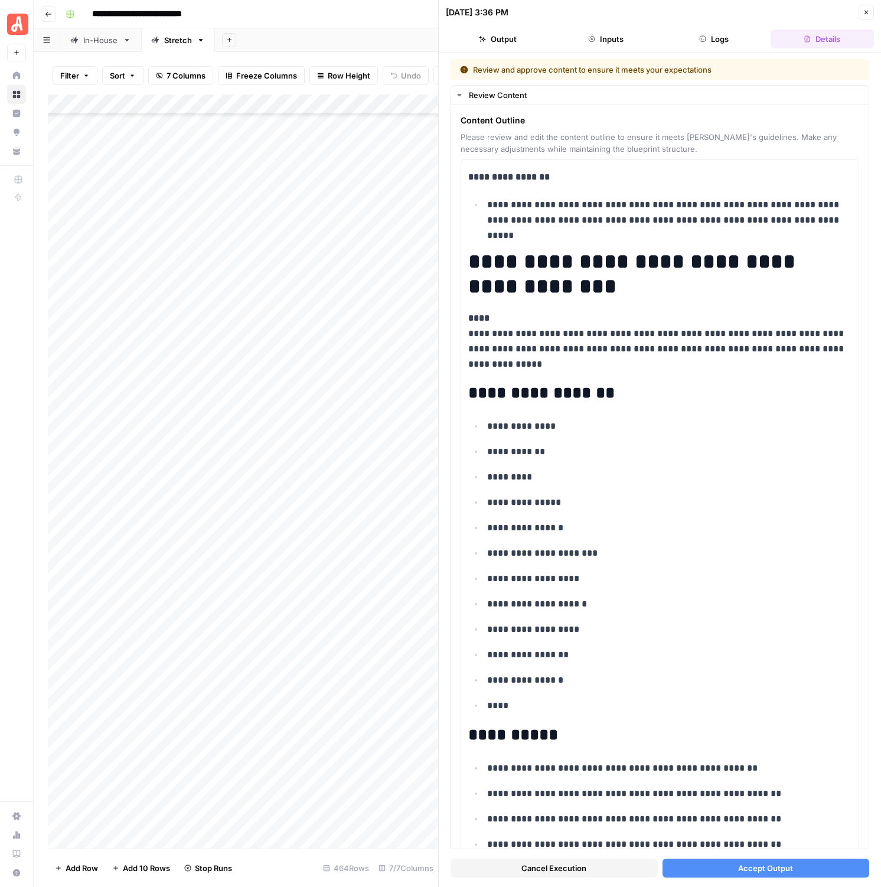
click at [730, 865] on button "Accept Output" at bounding box center [766, 868] width 207 height 19
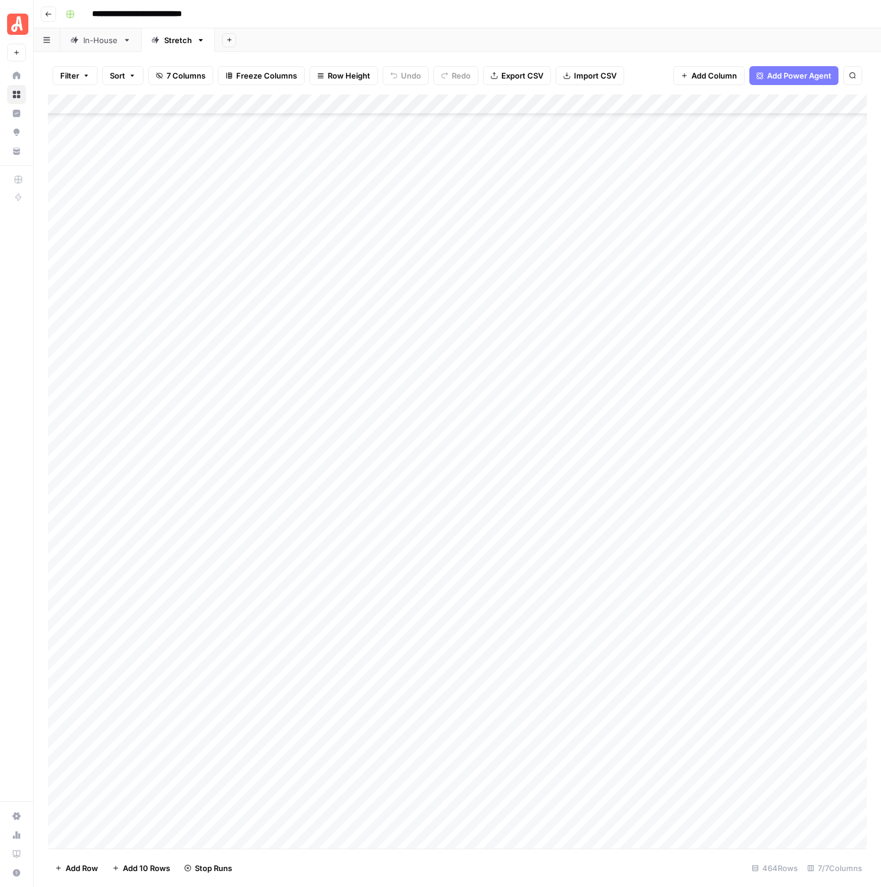
click at [718, 688] on div "Add Column" at bounding box center [457, 472] width 819 height 754
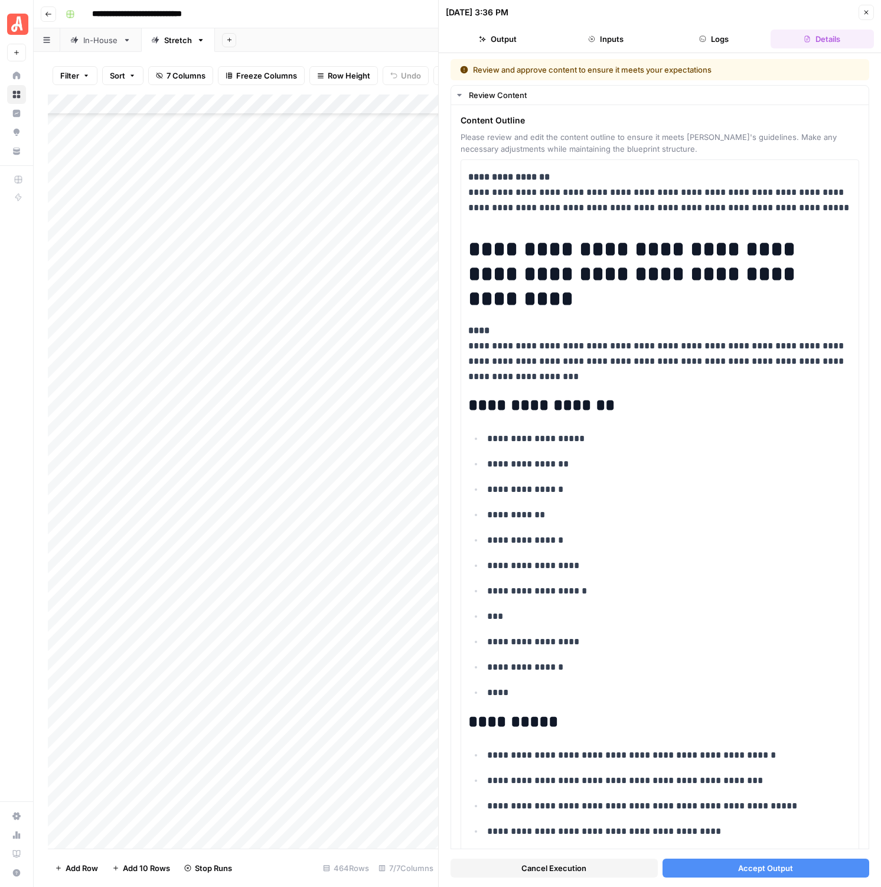
click at [740, 870] on span "Accept Output" at bounding box center [765, 869] width 55 height 12
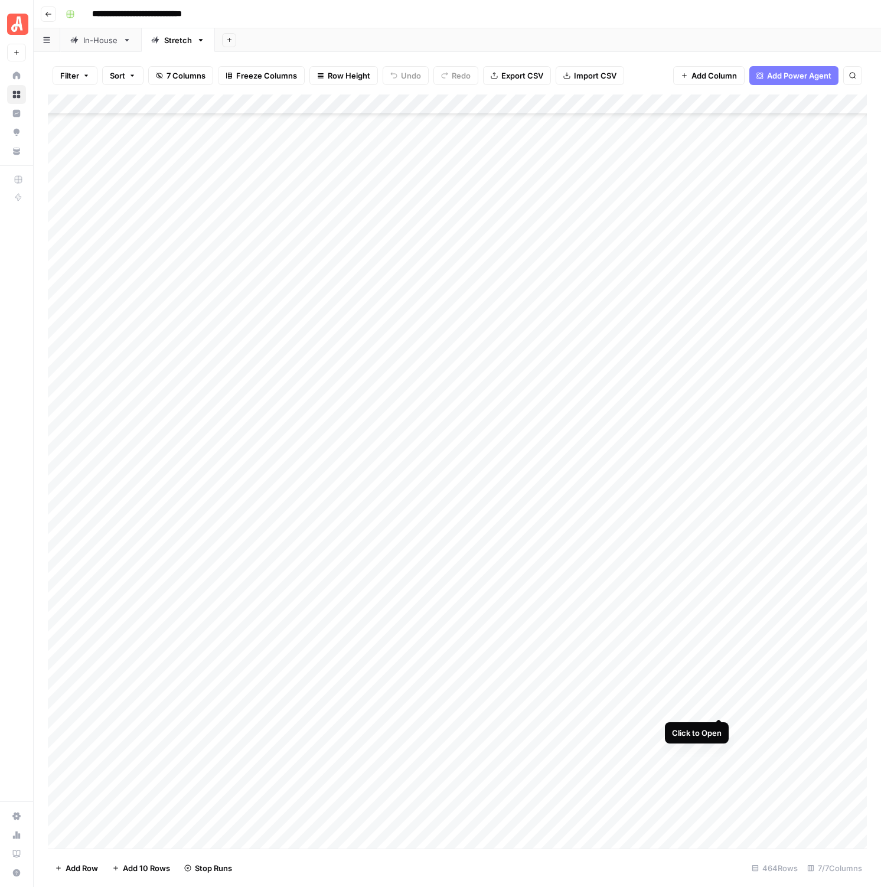
click at [719, 707] on div "Add Column" at bounding box center [457, 472] width 819 height 754
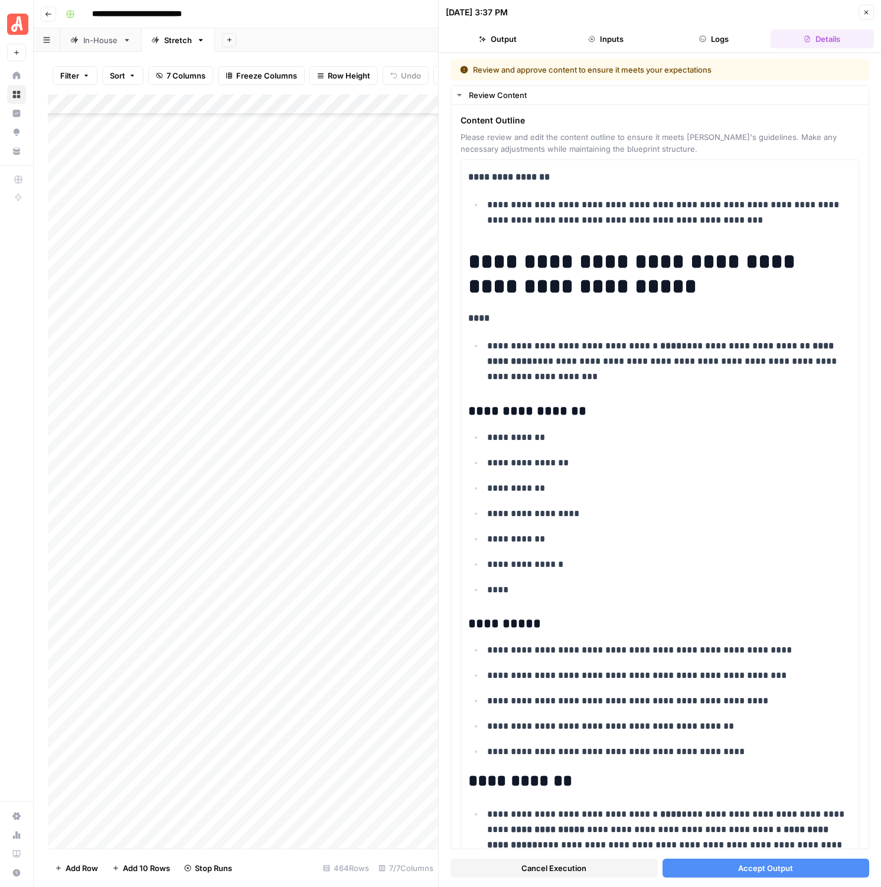
click at [695, 874] on button "Accept Output" at bounding box center [766, 868] width 207 height 19
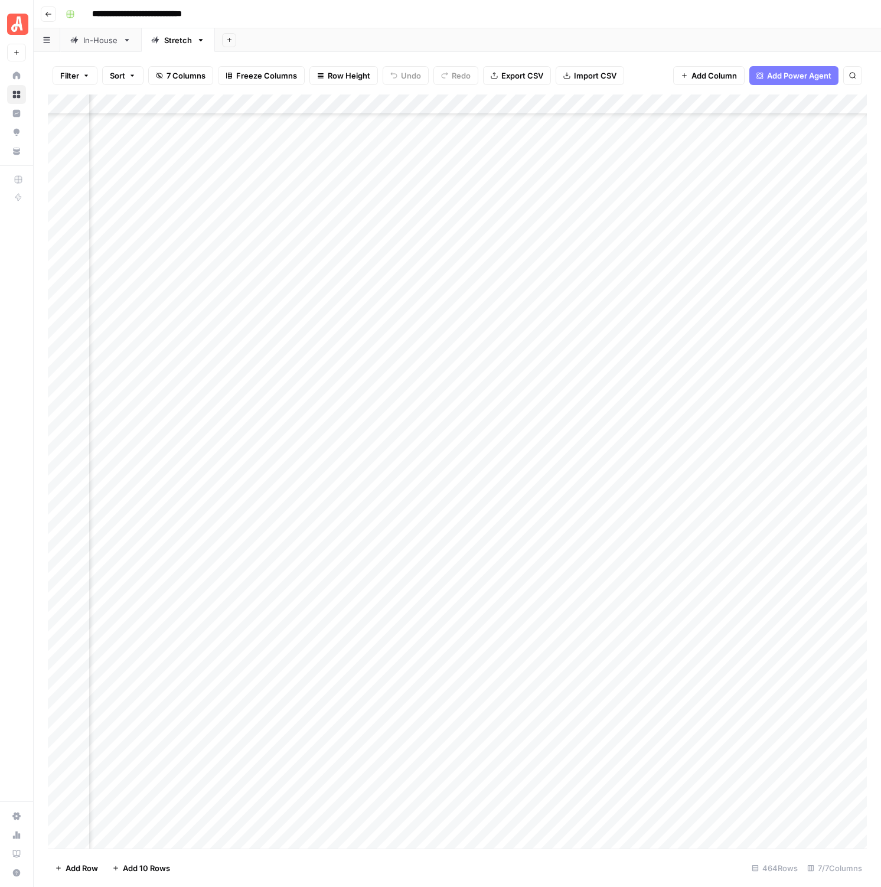
scroll to position [5543, 116]
click at [710, 505] on div "Add Column" at bounding box center [457, 472] width 819 height 754
click at [824, 274] on div "Add Column" at bounding box center [457, 472] width 819 height 754
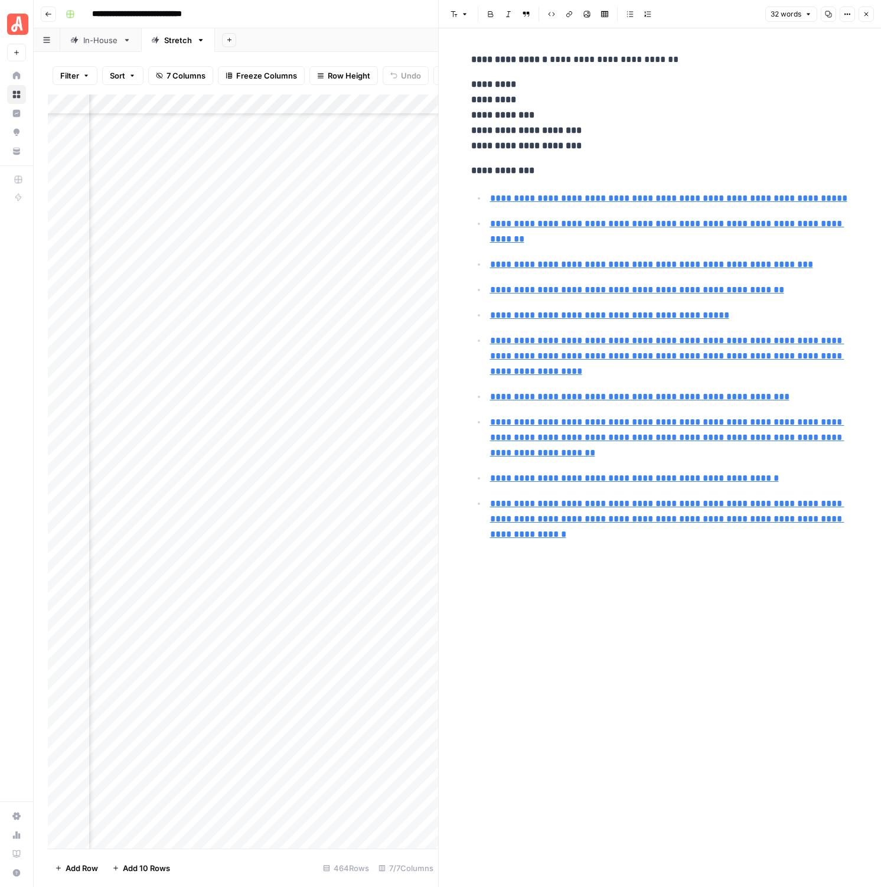
click at [279, 312] on div "Add Column" at bounding box center [243, 472] width 390 height 754
click at [841, 11] on icon "button" at bounding box center [866, 14] width 7 height 7
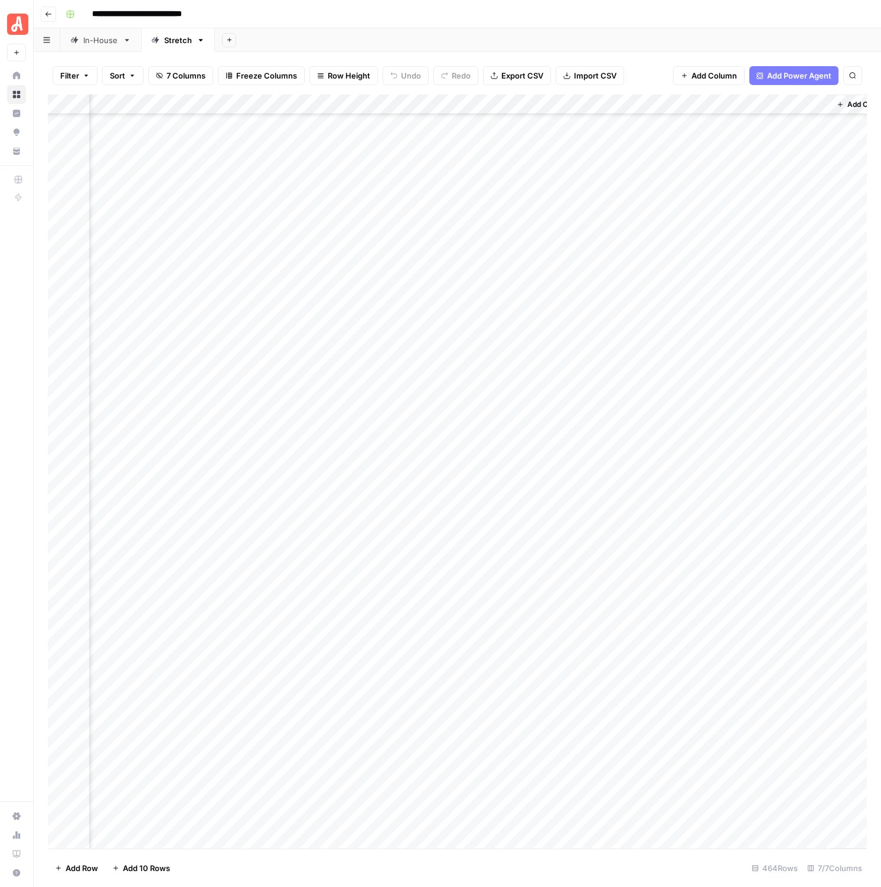
scroll to position [4734, 249]
click at [807, 191] on div "Add Column" at bounding box center [457, 472] width 819 height 754
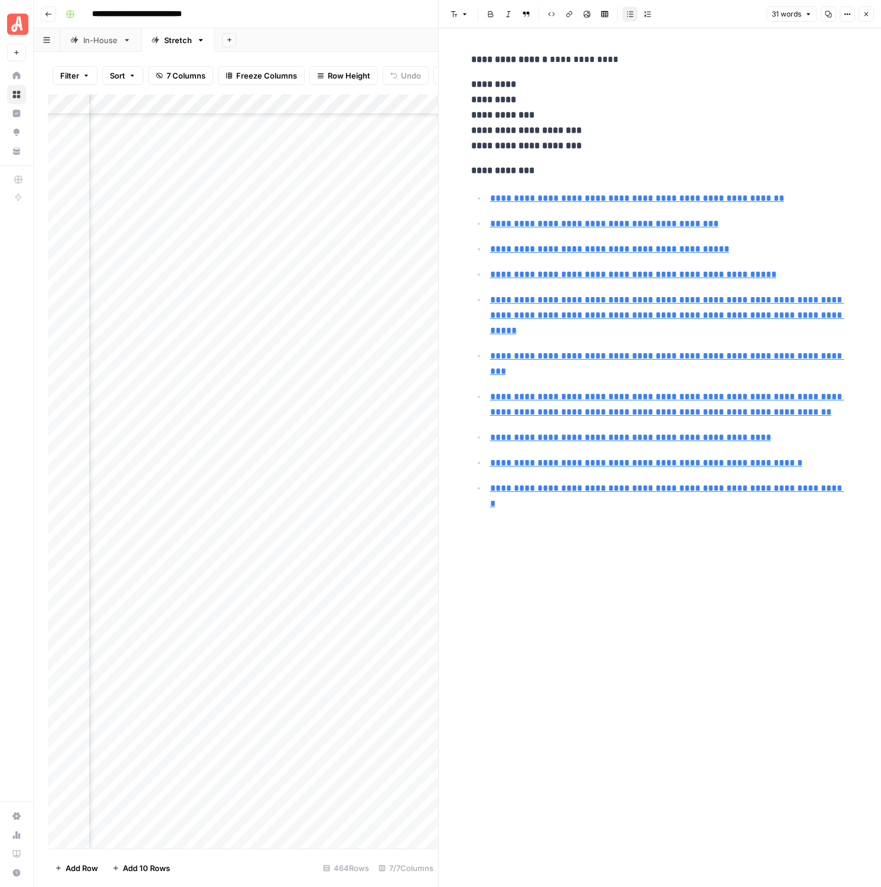
click at [203, 402] on div "Add Column" at bounding box center [243, 472] width 390 height 754
click at [841, 15] on icon "button" at bounding box center [867, 14] width 4 height 4
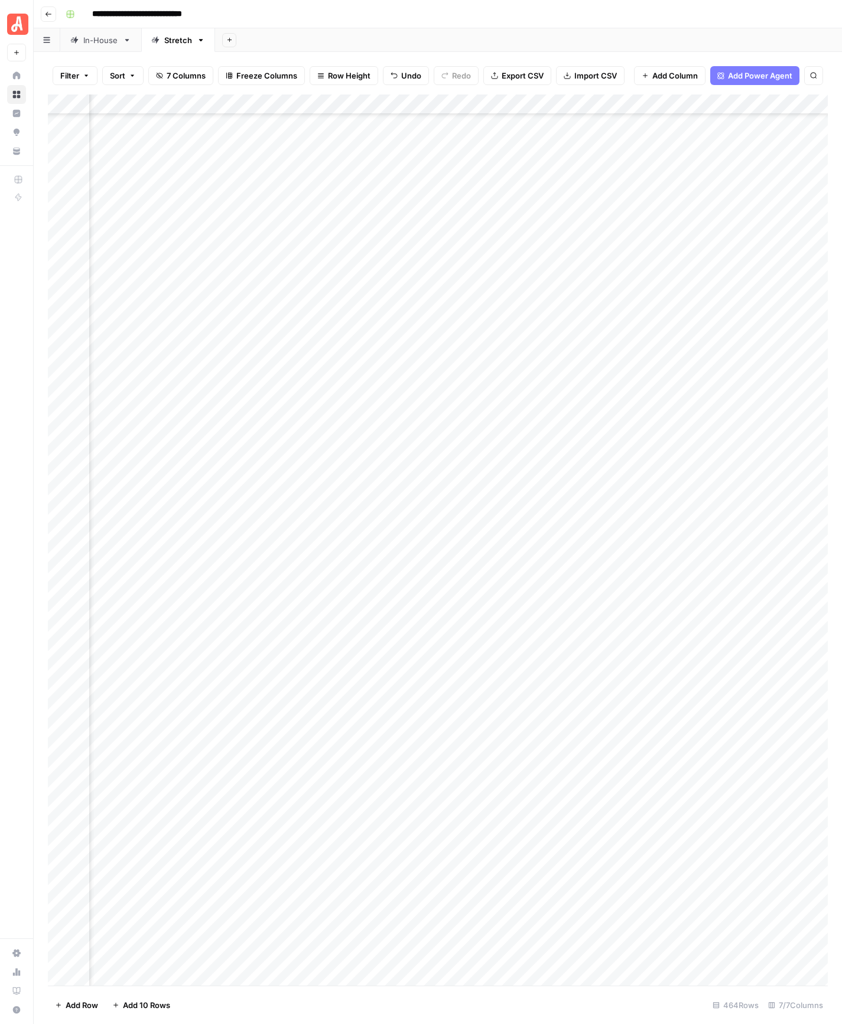
scroll to position [5554, 57]
click at [662, 515] on div "Add Column" at bounding box center [438, 540] width 780 height 891
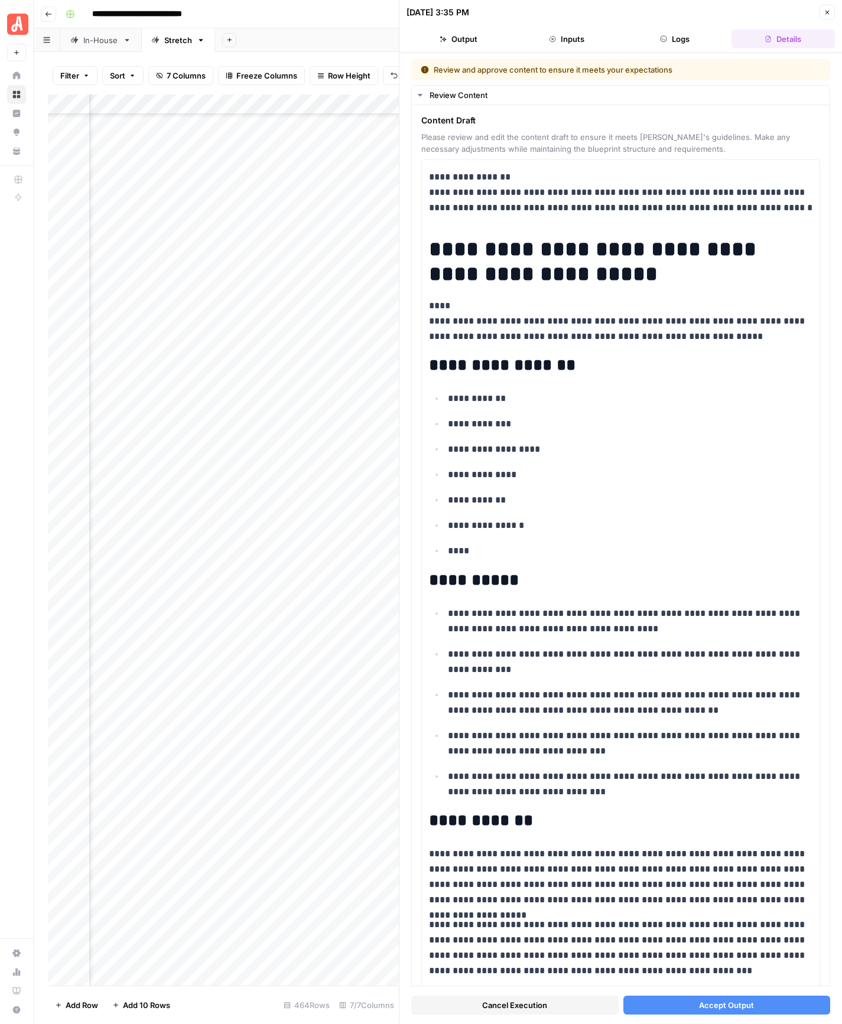
click at [712, 896] on span "Accept Output" at bounding box center [726, 1006] width 55 height 12
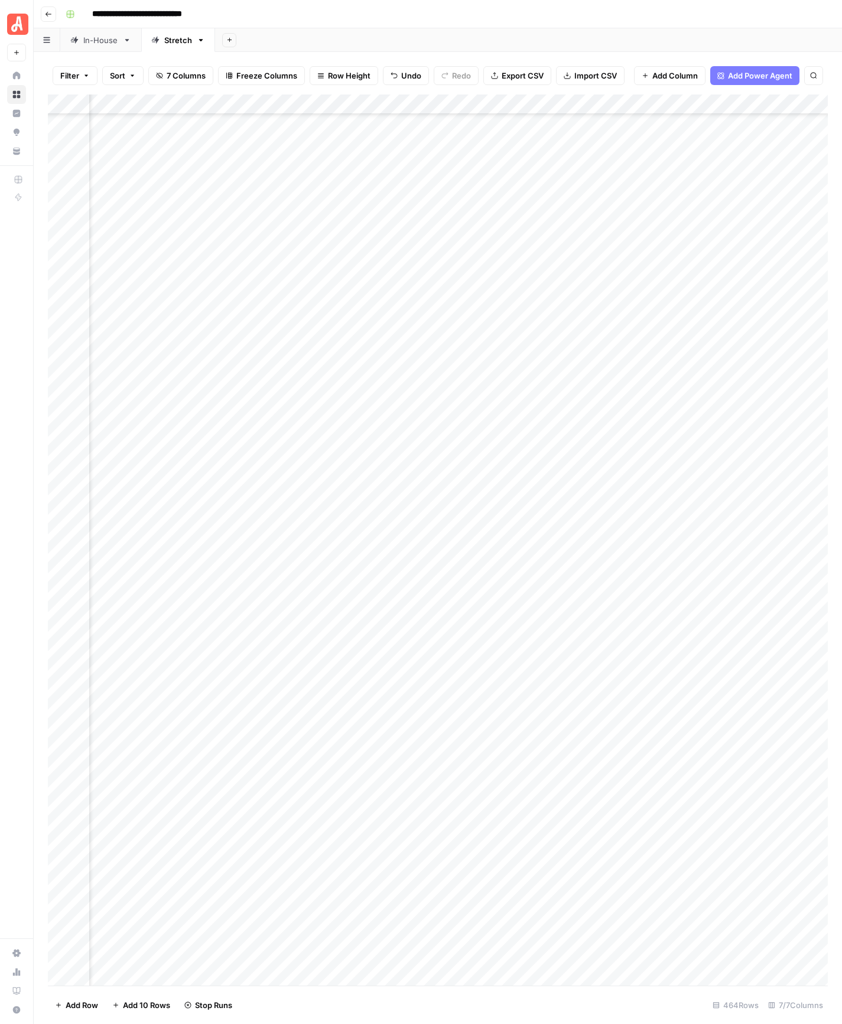
click at [666, 539] on div "Add Column" at bounding box center [438, 540] width 780 height 891
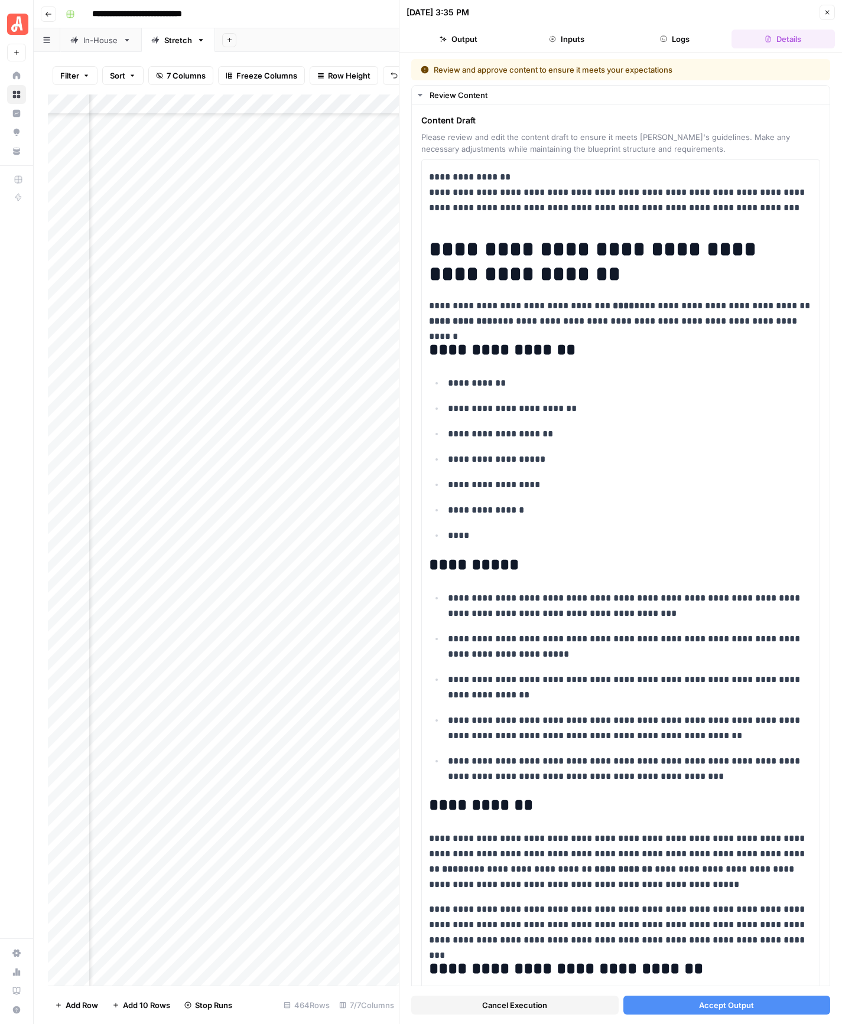
click at [684, 896] on button "Accept Output" at bounding box center [726, 1005] width 207 height 19
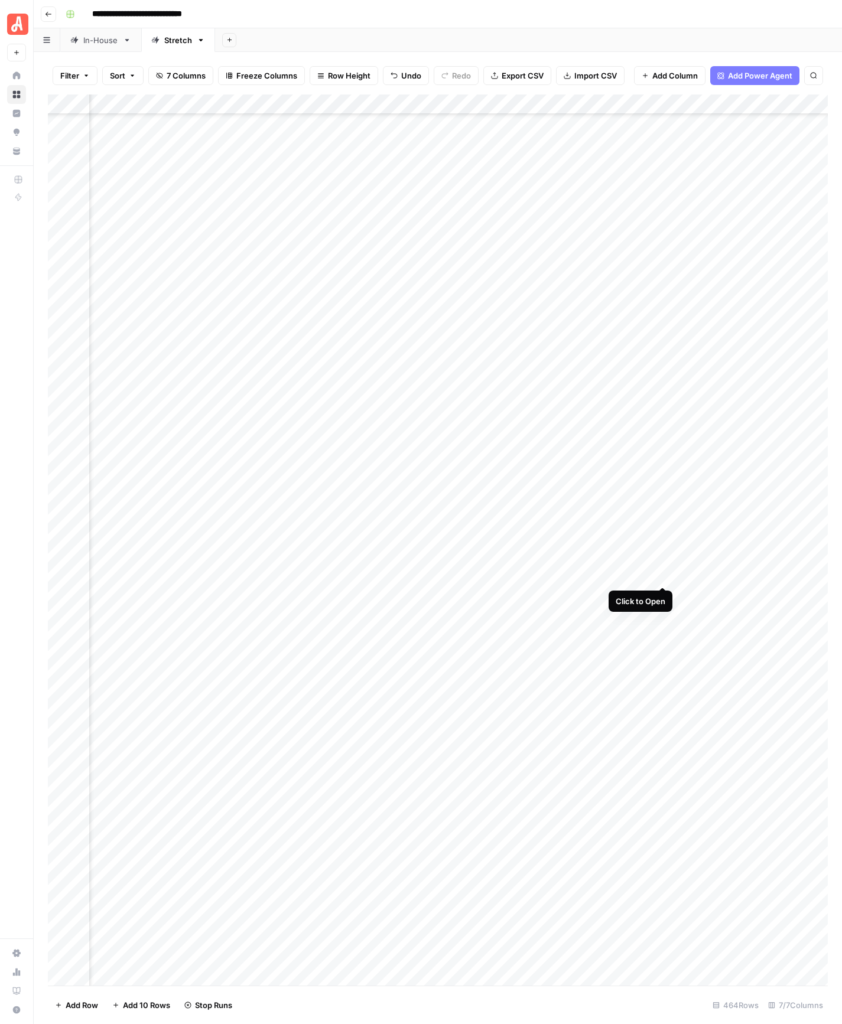
click at [662, 573] on div "Add Column" at bounding box center [438, 540] width 780 height 891
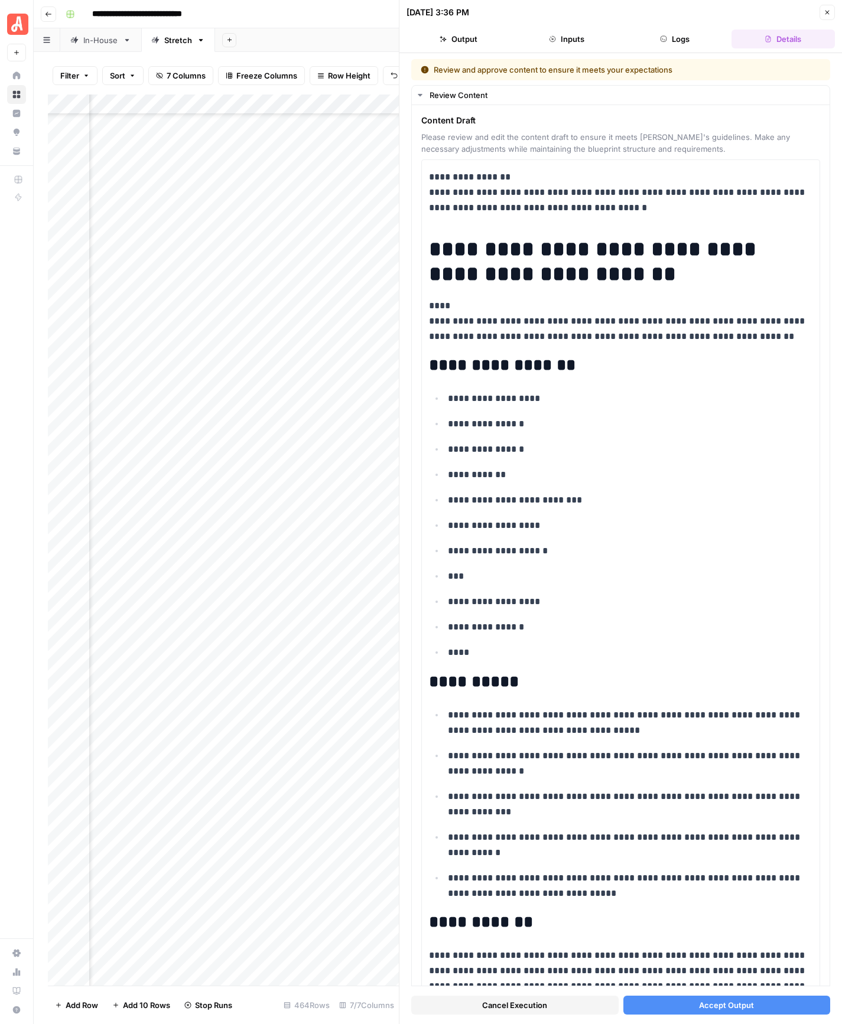
click at [711, 896] on span "Accept Output" at bounding box center [726, 1006] width 55 height 12
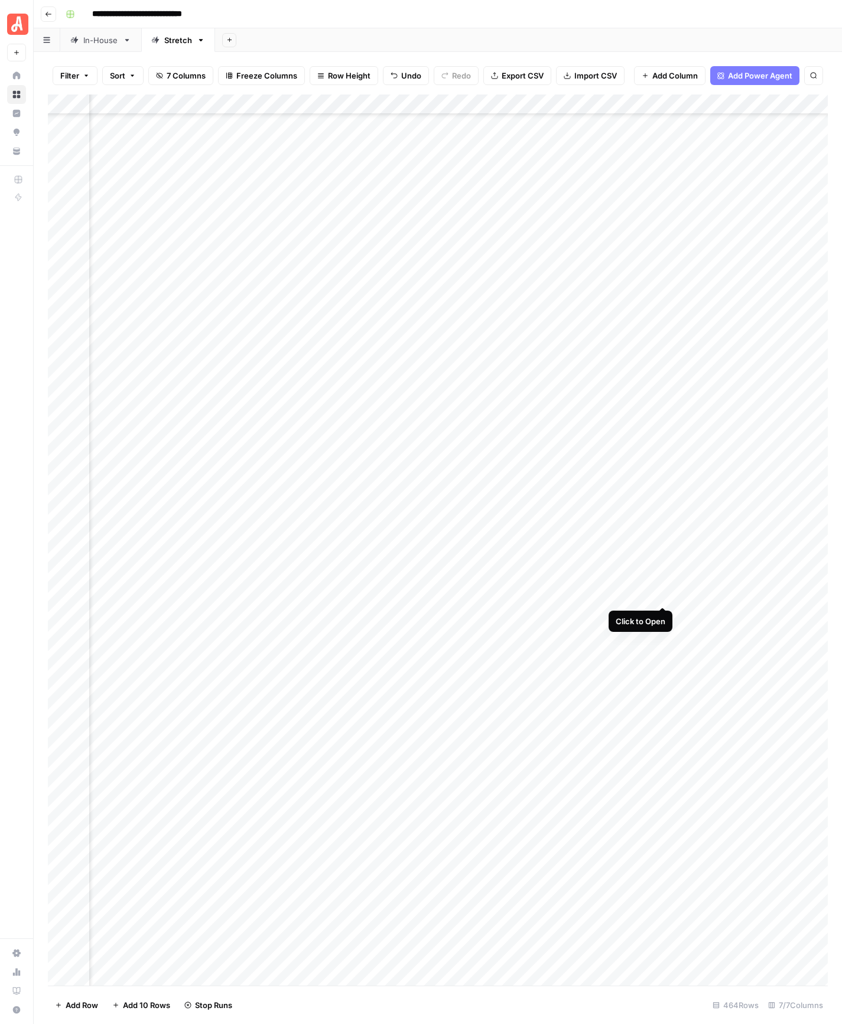
click at [663, 591] on div "Add Column" at bounding box center [438, 540] width 780 height 891
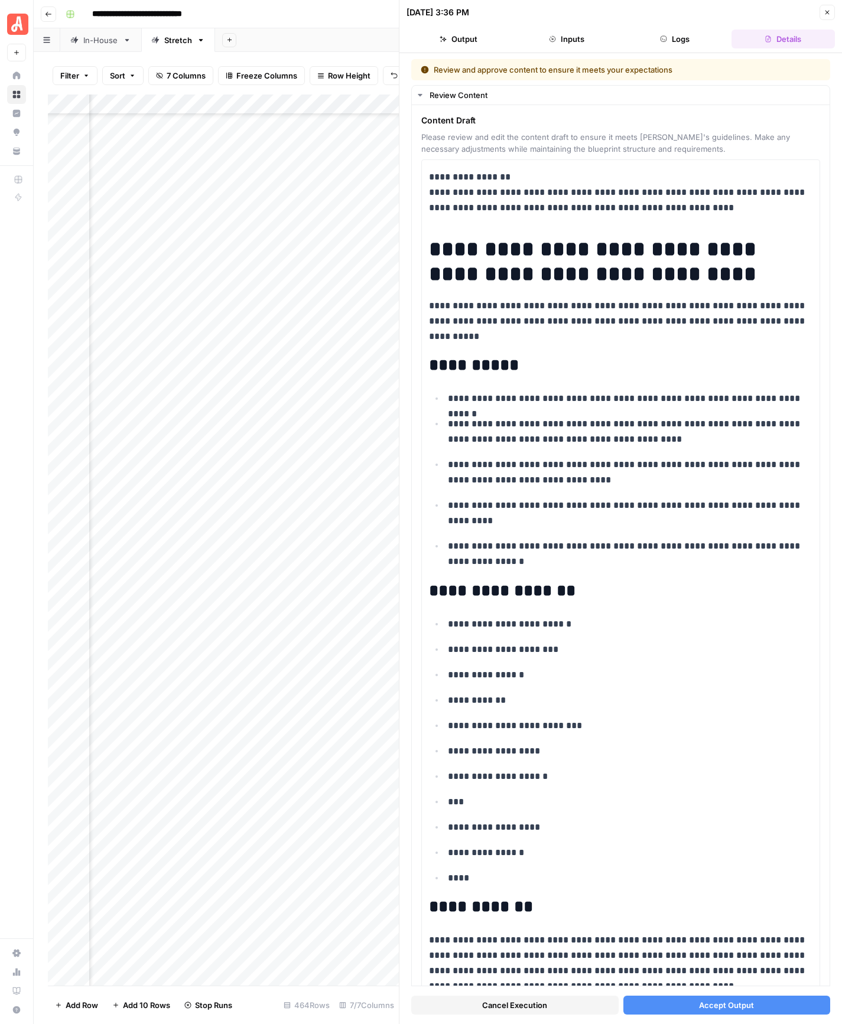
click at [673, 896] on button "Accept Output" at bounding box center [726, 1005] width 207 height 19
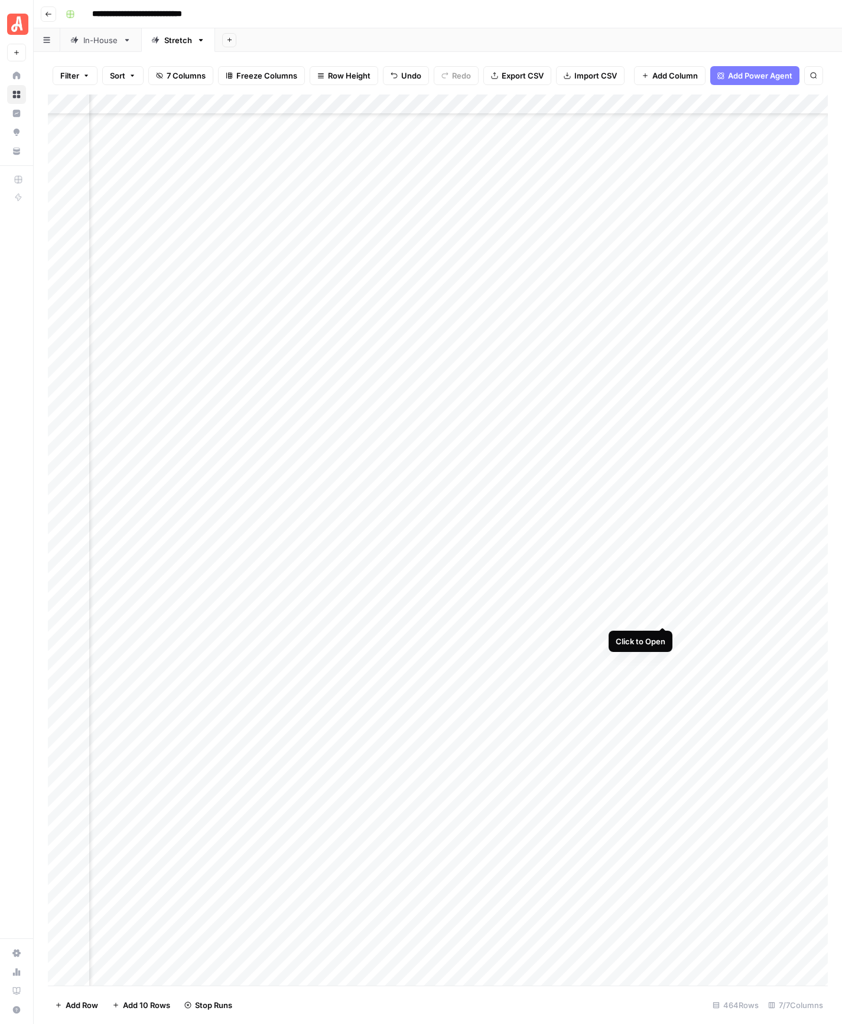
click at [662, 619] on div "Add Column" at bounding box center [438, 540] width 780 height 891
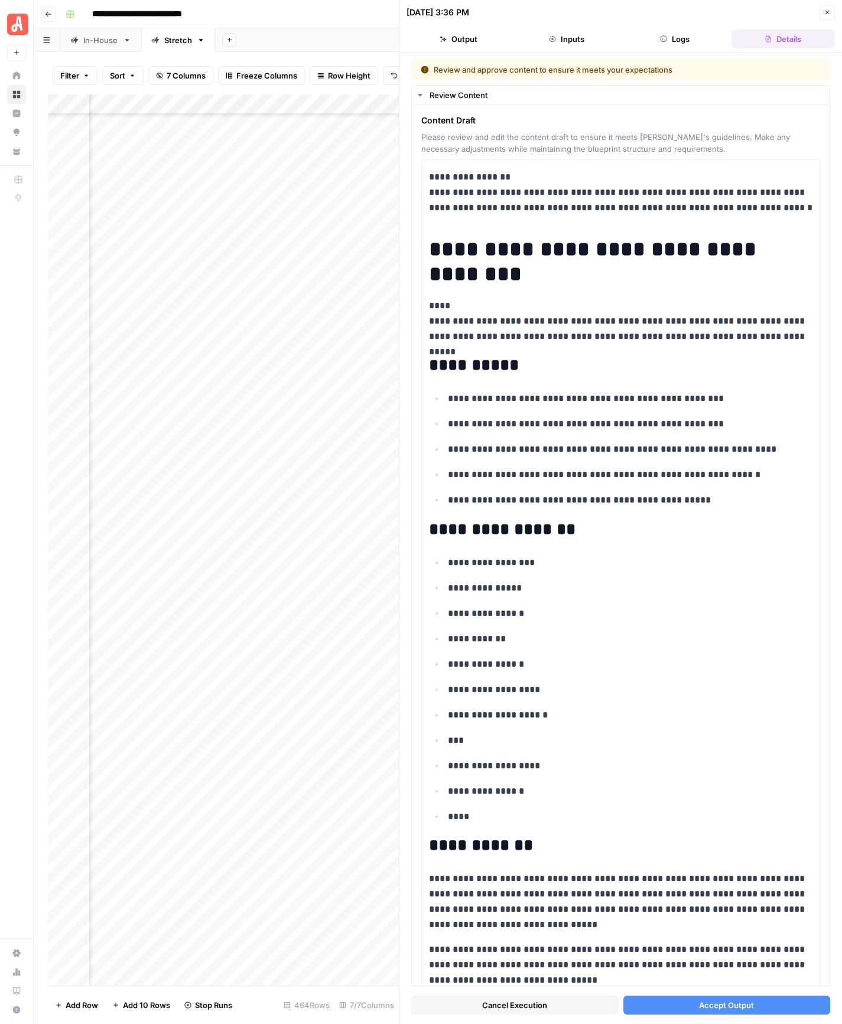
click at [656, 896] on button "Accept Output" at bounding box center [726, 1005] width 207 height 19
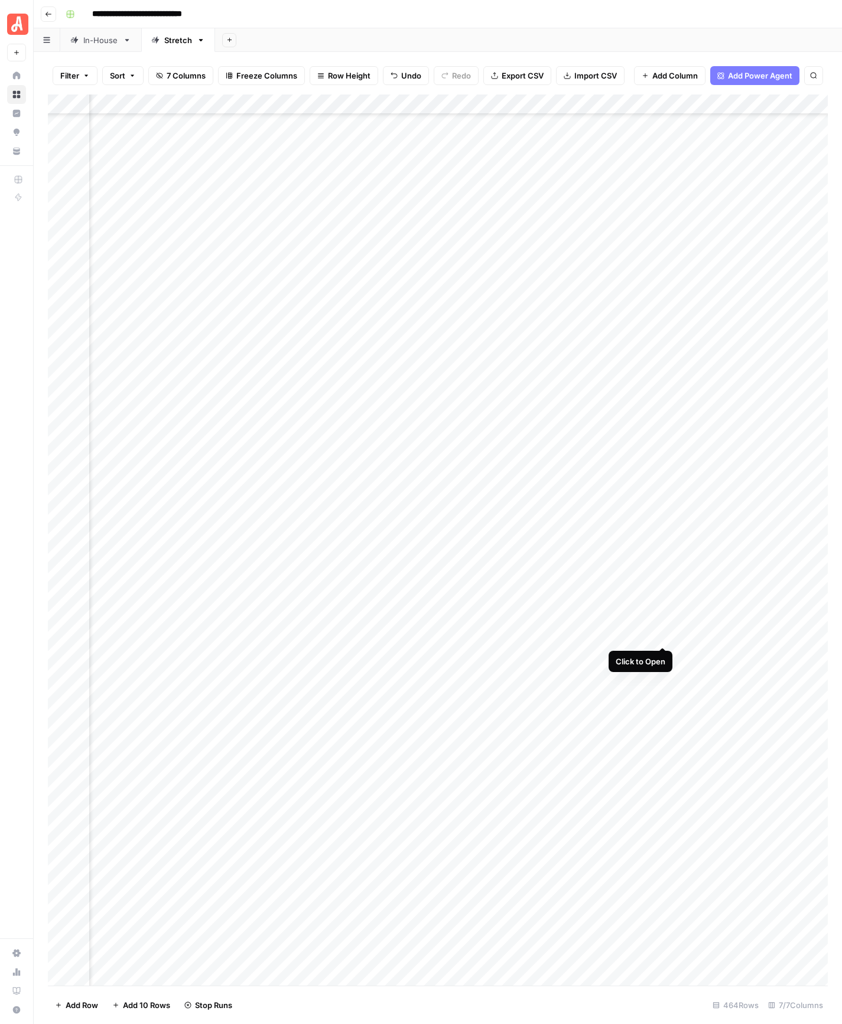
click at [663, 635] on div "Add Column" at bounding box center [438, 540] width 780 height 891
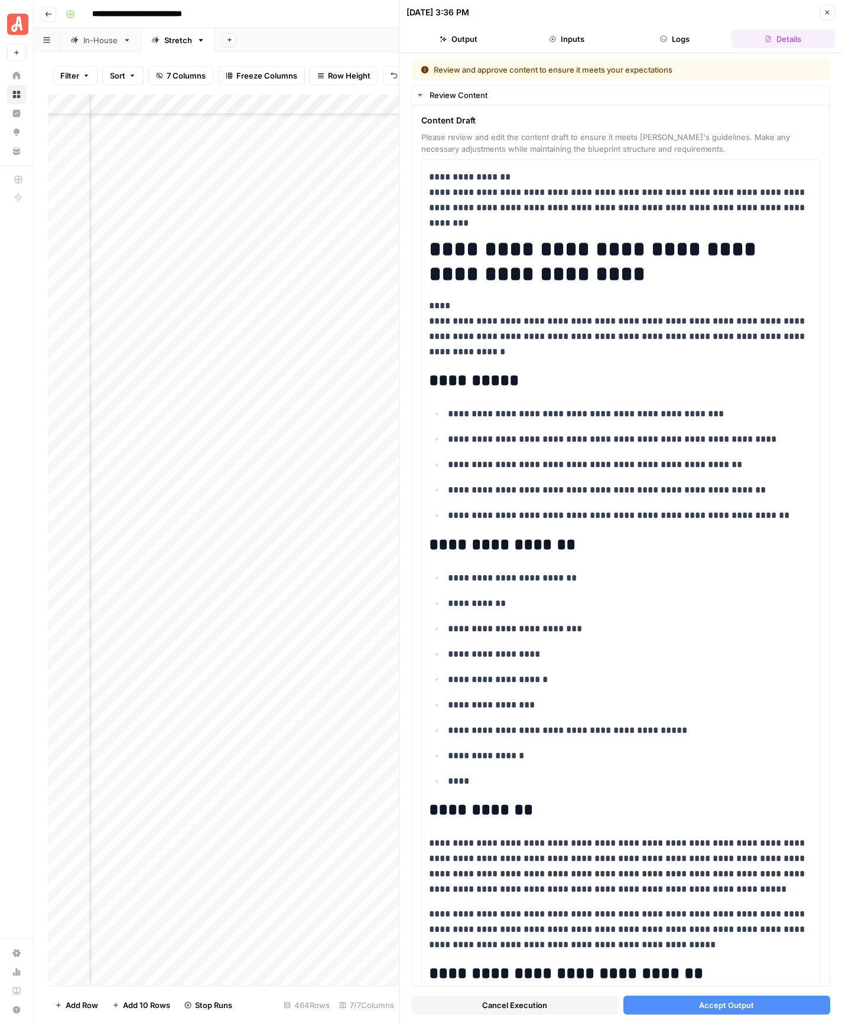
click at [656, 896] on button "Accept Output" at bounding box center [726, 1005] width 207 height 19
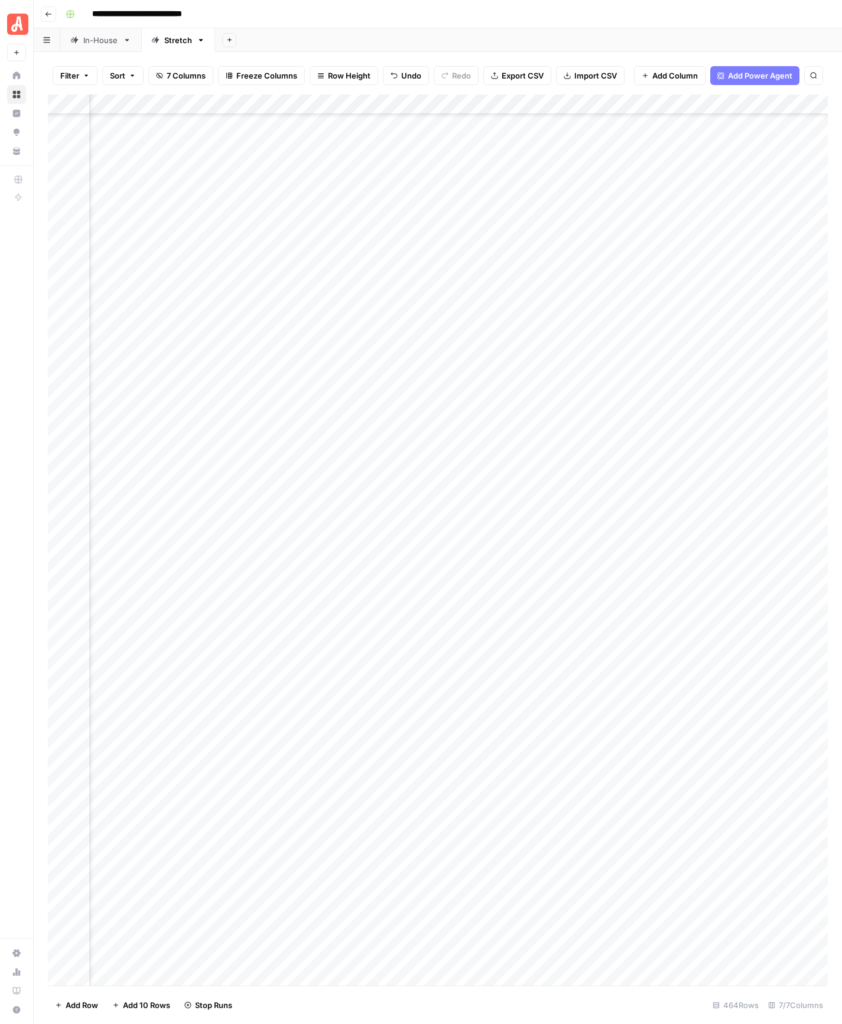
click at [665, 657] on div "Add Column" at bounding box center [438, 540] width 780 height 891
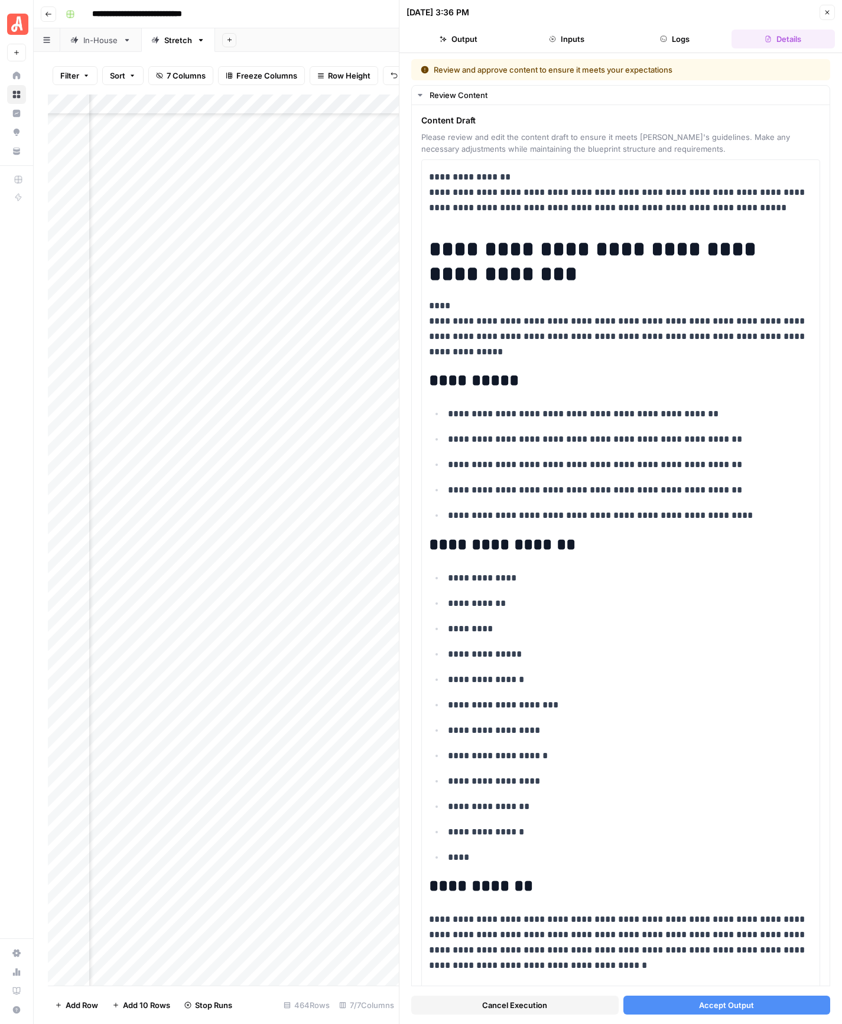
click at [657, 896] on button "Accept Output" at bounding box center [726, 1005] width 207 height 19
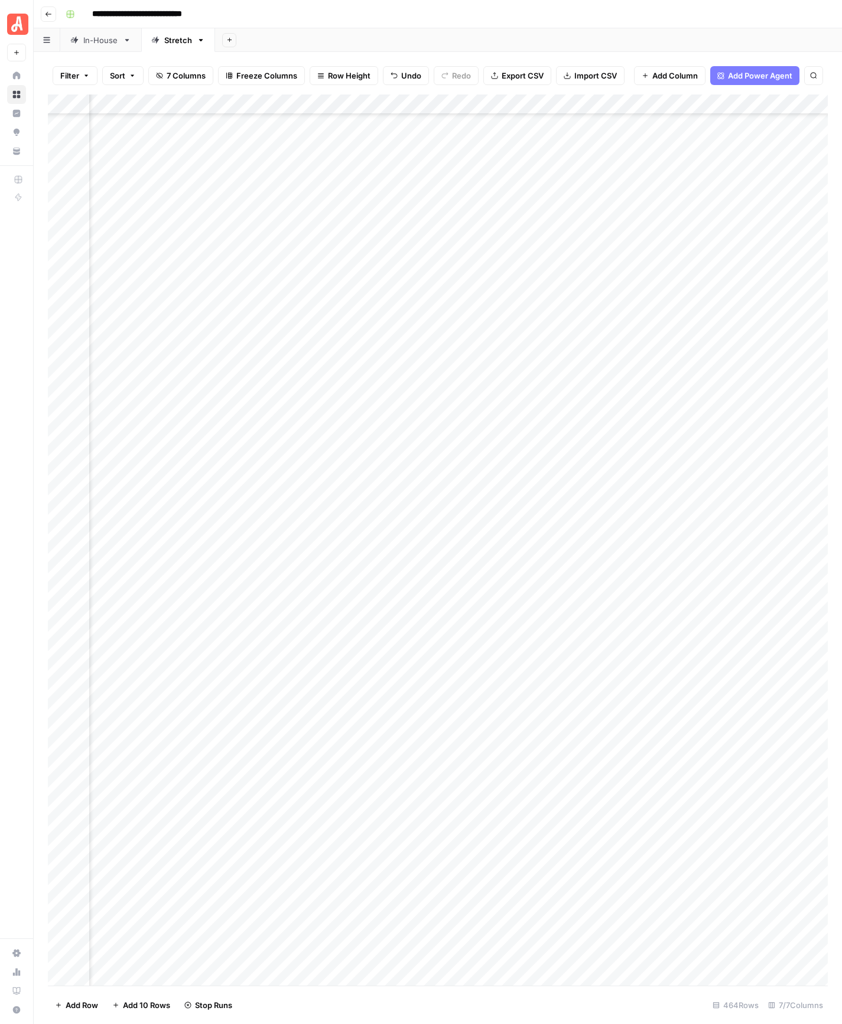
click at [663, 676] on div "Add Column" at bounding box center [438, 540] width 780 height 891
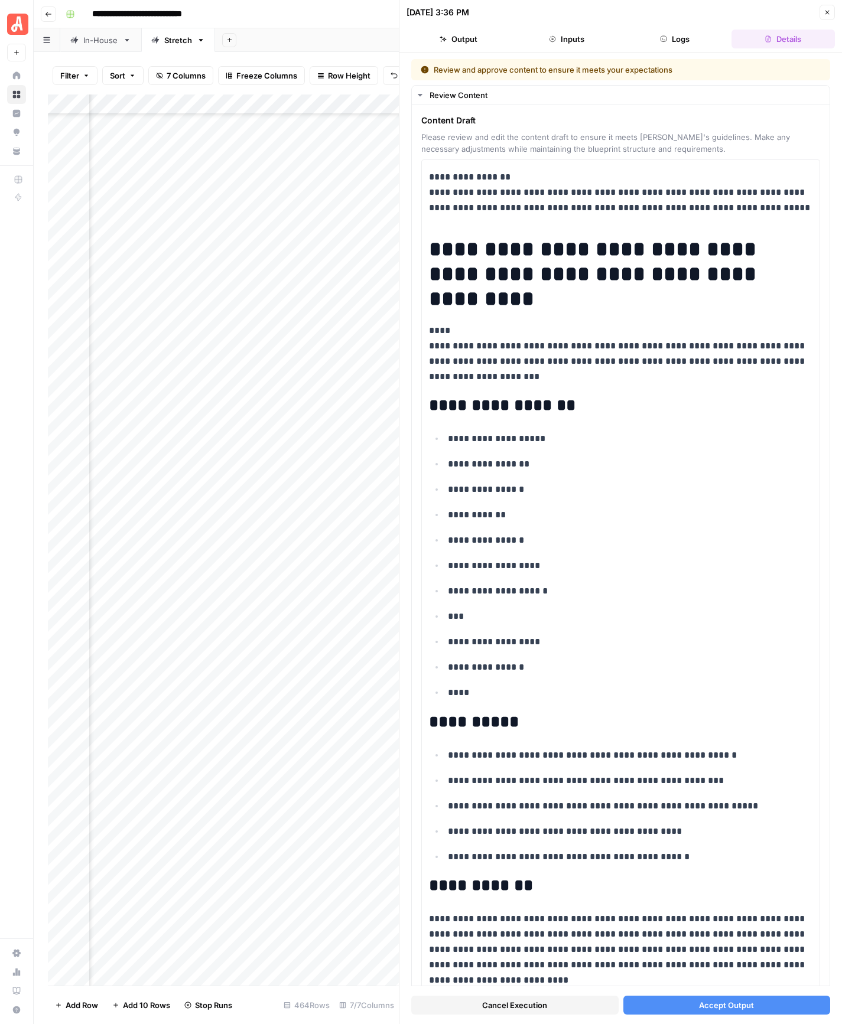
click at [675, 896] on button "Accept Output" at bounding box center [726, 1005] width 207 height 19
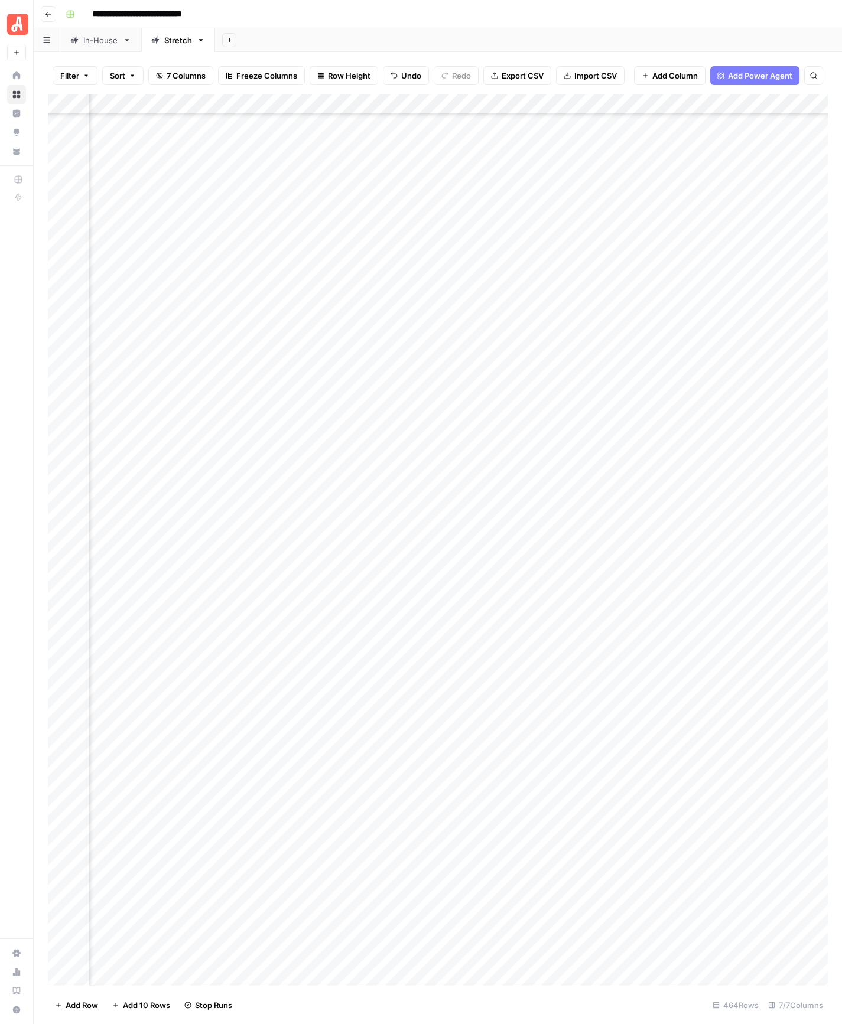
click at [660, 694] on div "Add Column" at bounding box center [438, 540] width 780 height 891
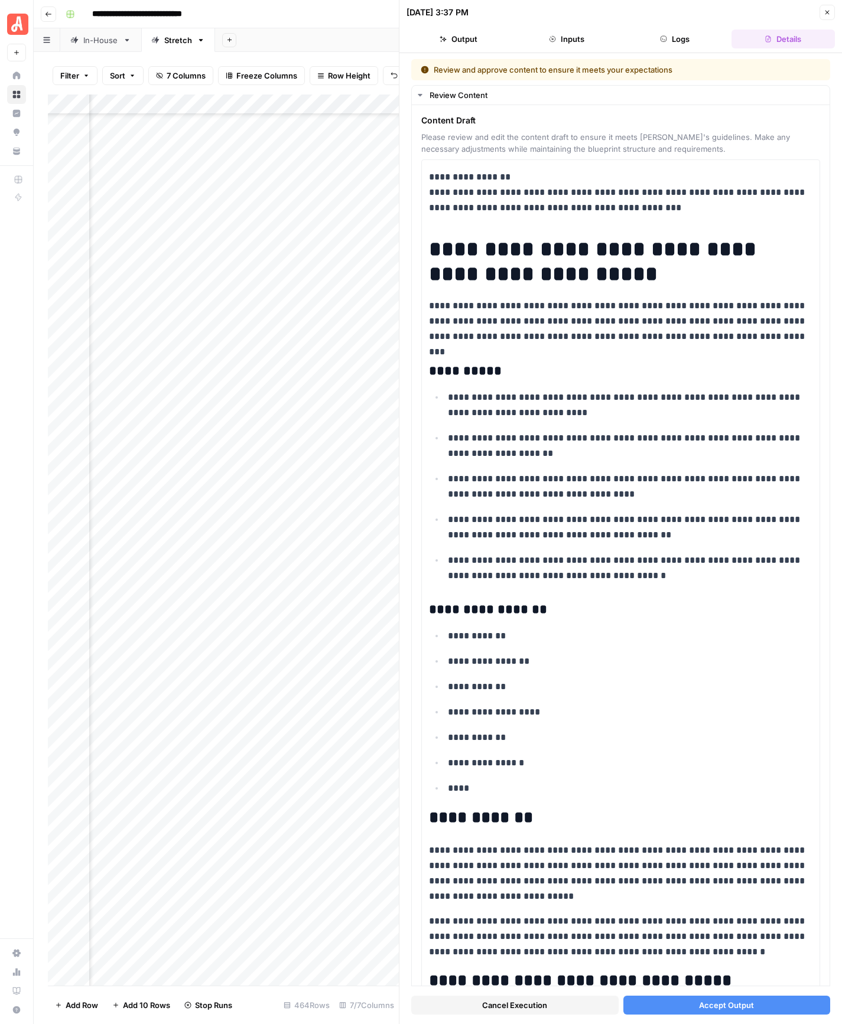
click at [663, 896] on button "Accept Output" at bounding box center [726, 1005] width 207 height 19
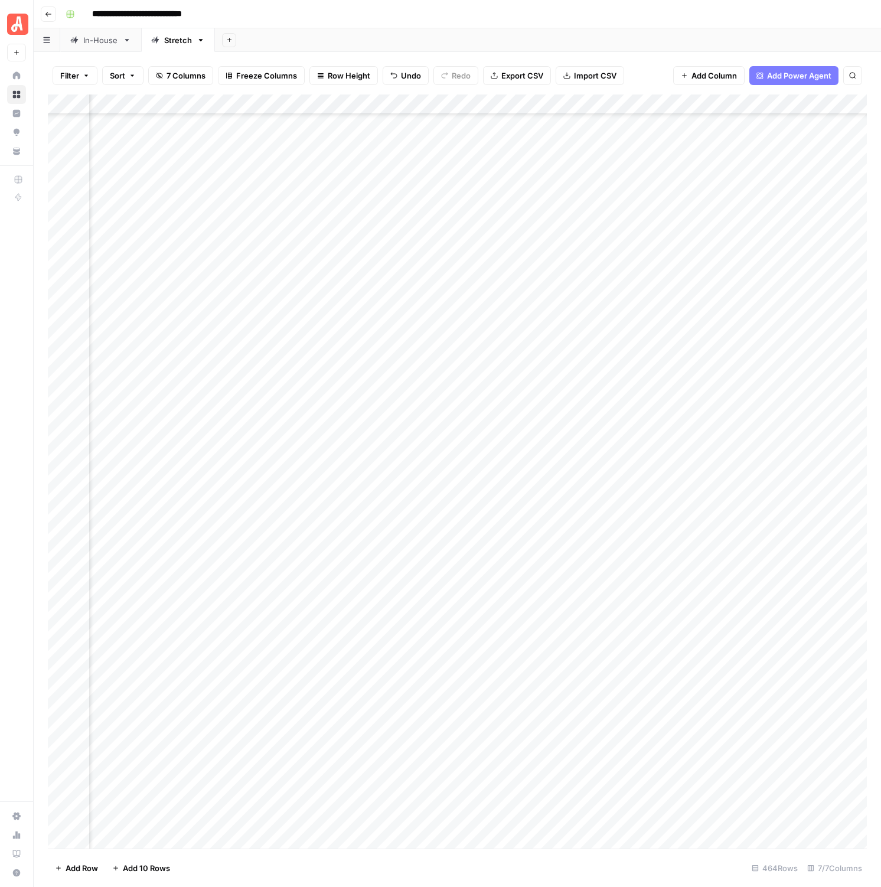
scroll to position [5671, 57]
click at [471, 603] on div "Add Column" at bounding box center [457, 472] width 819 height 754
click at [480, 601] on div "Add Column" at bounding box center [457, 472] width 819 height 754
click at [480, 646] on button "General" at bounding box center [463, 645] width 38 height 14
click at [599, 598] on div "Add Column" at bounding box center [457, 472] width 819 height 754
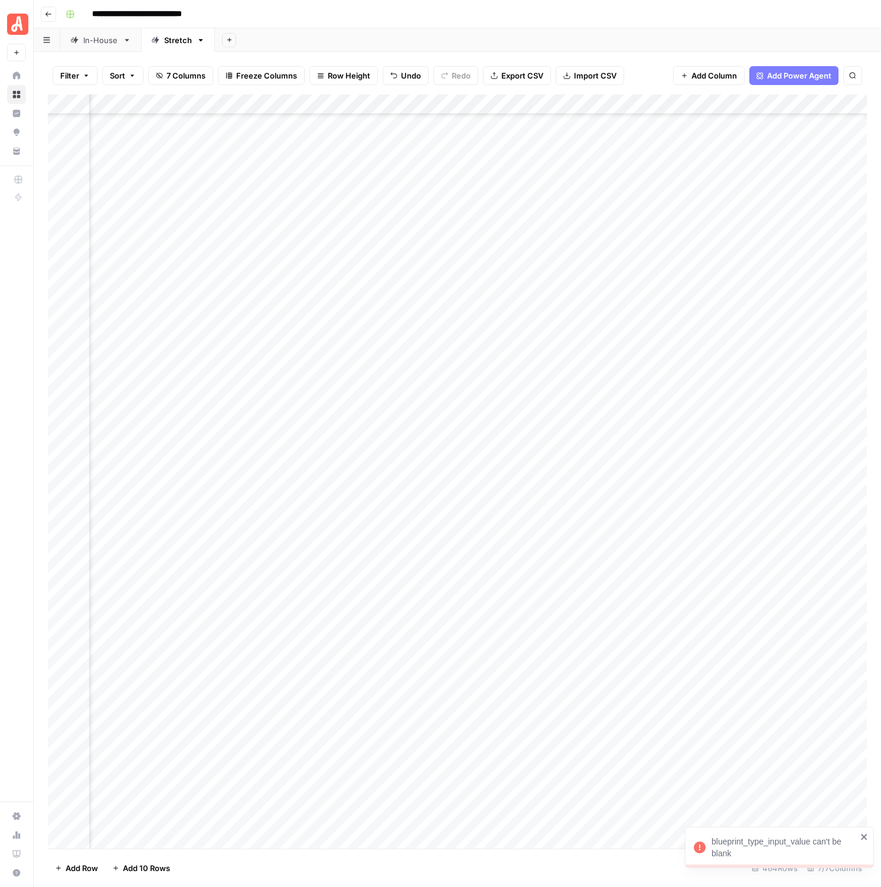
click at [455, 619] on div "Add Column" at bounding box center [457, 472] width 819 height 754
click at [479, 663] on button "General" at bounding box center [463, 665] width 38 height 14
click at [583, 616] on div "Add Column" at bounding box center [457, 472] width 819 height 754
click at [473, 638] on div "Add Column" at bounding box center [457, 472] width 819 height 754
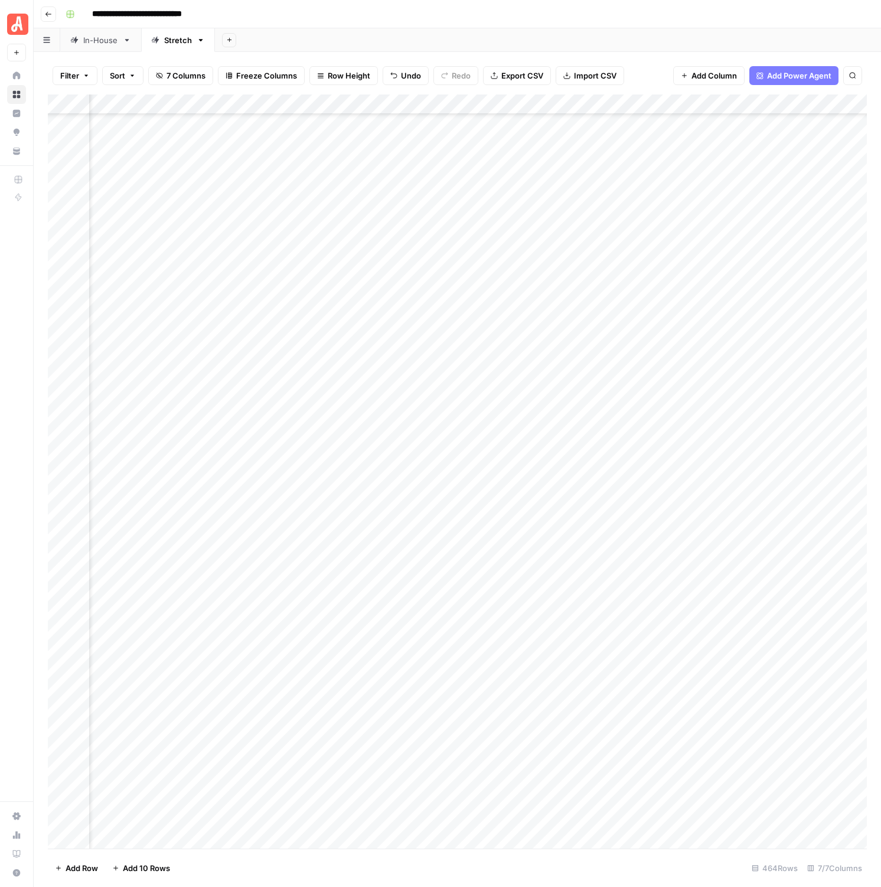
click at [473, 638] on div "Add Column" at bounding box center [457, 472] width 819 height 754
click at [466, 734] on button "Repair" at bounding box center [460, 728] width 32 height 14
click at [591, 640] on div "Add Column" at bounding box center [457, 472] width 819 height 754
click at [572, 597] on div "Add Column" at bounding box center [457, 472] width 819 height 754
click at [473, 660] on div "Add Column" at bounding box center [457, 472] width 819 height 754
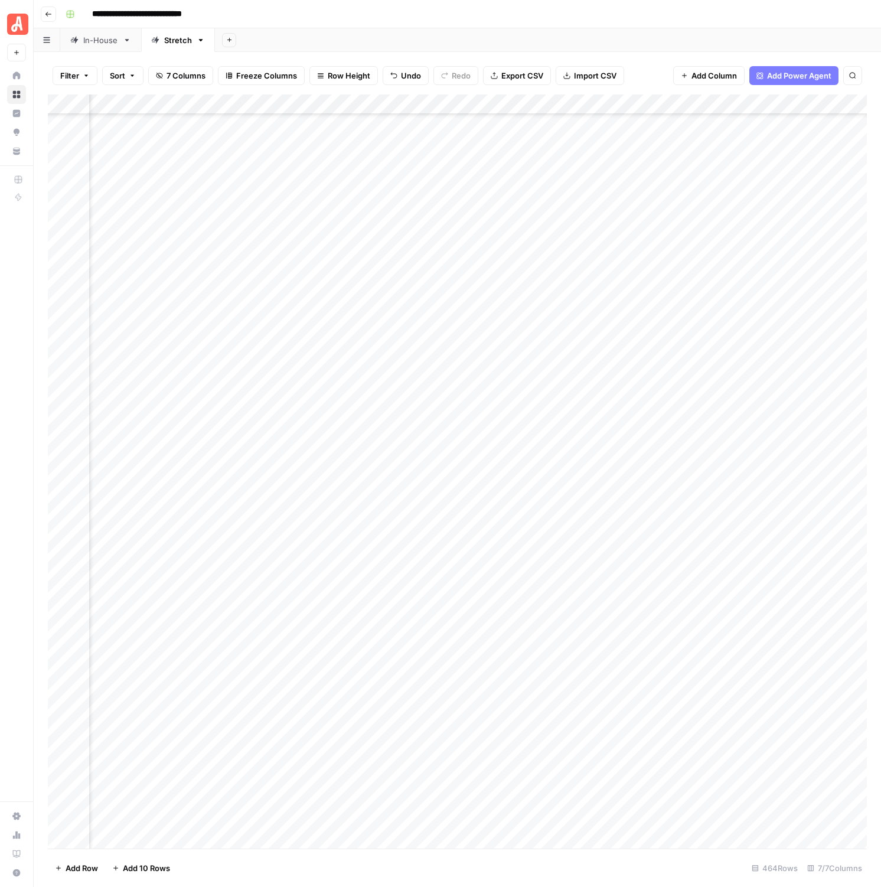
click at [479, 659] on div "Add Column" at bounding box center [457, 472] width 819 height 754
click at [461, 822] on div "Install" at bounding box center [491, 812] width 118 height 21
click at [462, 812] on button "Install" at bounding box center [459, 812] width 31 height 14
click at [595, 655] on div "Add Column" at bounding box center [457, 472] width 819 height 754
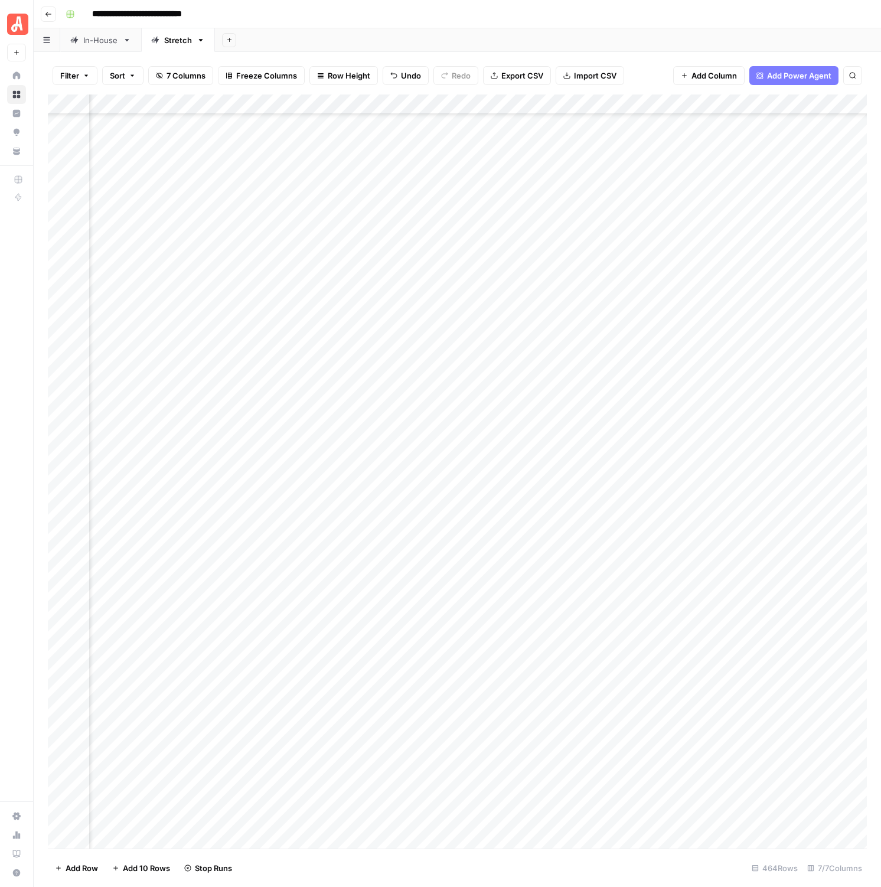
click at [469, 698] on div "Add Column" at bounding box center [457, 472] width 819 height 754
click at [454, 701] on div "Add Column" at bounding box center [457, 472] width 819 height 754
click at [471, 788] on button "Repair" at bounding box center [459, 786] width 32 height 14
click at [592, 698] on div "Add Column" at bounding box center [457, 472] width 819 height 754
click at [461, 722] on div "Add Column" at bounding box center [457, 472] width 819 height 754
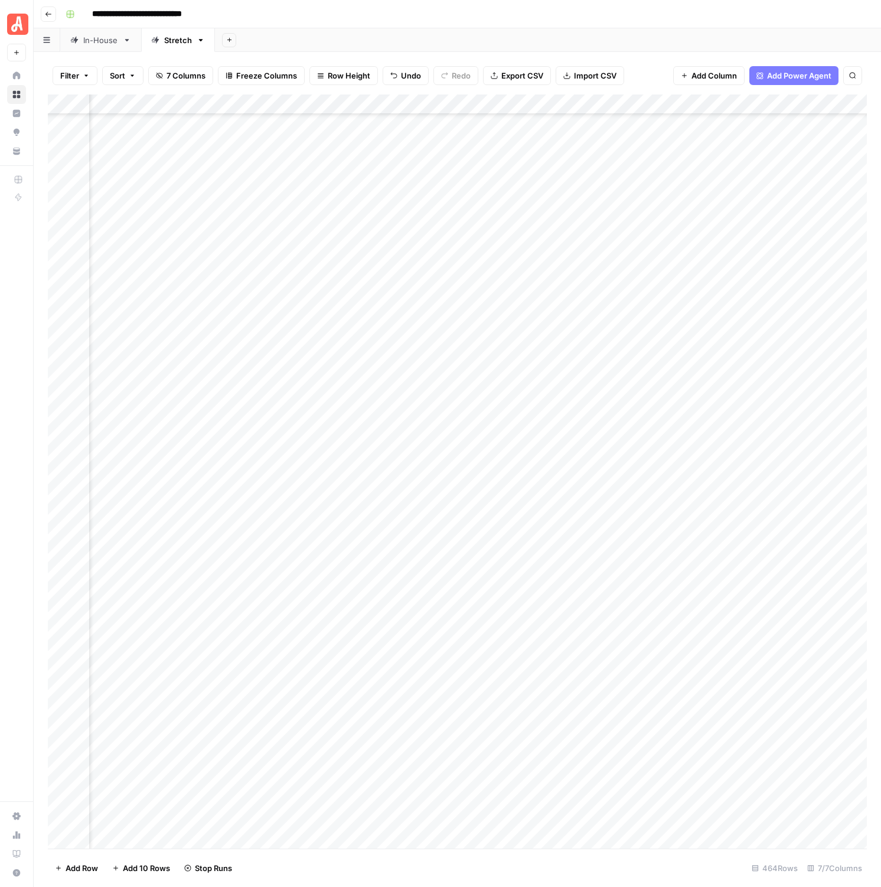
click at [461, 722] on div "Add Column" at bounding box center [457, 472] width 819 height 754
click at [480, 822] on button "Maintenance" at bounding box center [471, 818] width 57 height 14
click at [601, 720] on div "Add Column" at bounding box center [457, 472] width 819 height 754
click at [601, 721] on div "Add Column" at bounding box center [457, 472] width 819 height 754
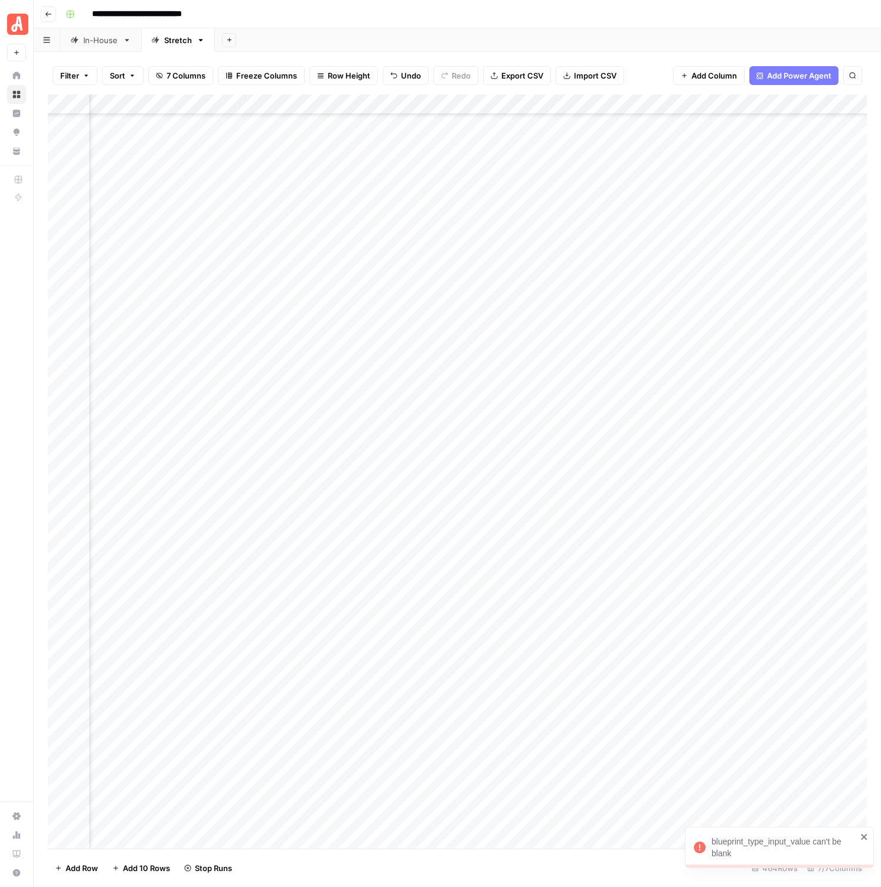
click at [492, 734] on div "Add Column" at bounding box center [457, 472] width 819 height 754
click at [473, 737] on div "Add Column" at bounding box center [457, 472] width 819 height 754
click at [473, 835] on button "Maintenance" at bounding box center [471, 831] width 57 height 14
click at [591, 732] on div "Add Column" at bounding box center [457, 472] width 819 height 754
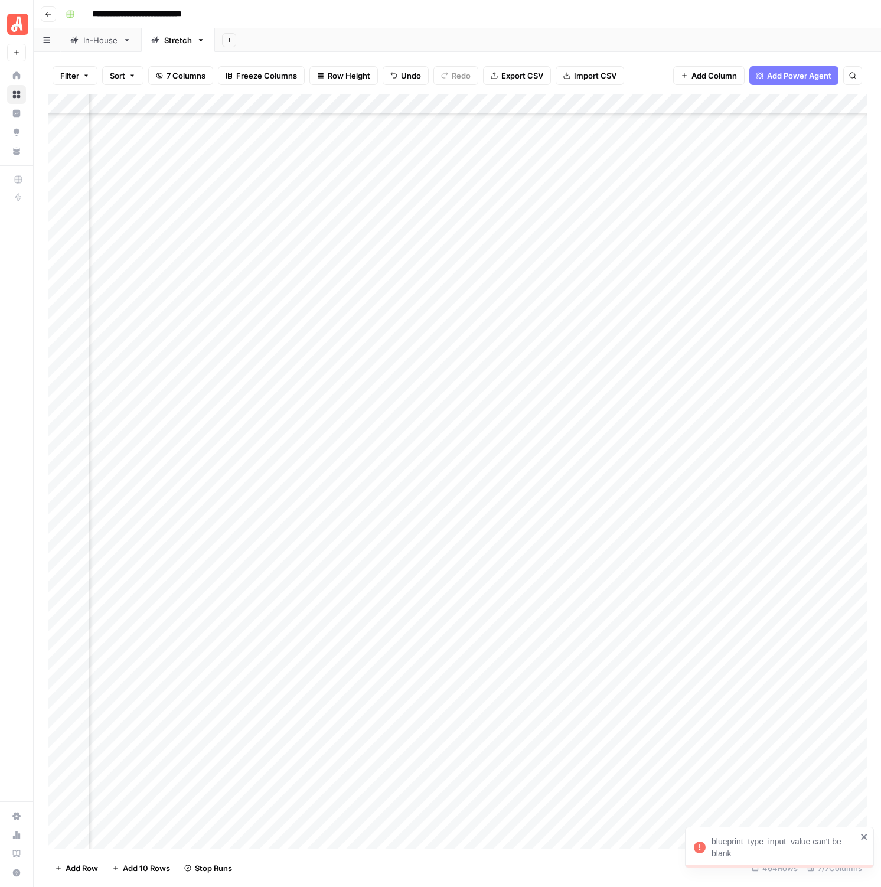
click at [476, 754] on div "Add Column" at bounding box center [457, 472] width 819 height 754
click at [594, 739] on div "Add Column" at bounding box center [457, 472] width 819 height 754
click at [470, 756] on div "Add Column" at bounding box center [457, 472] width 819 height 754
click at [466, 756] on div "Add Column" at bounding box center [457, 472] width 819 height 754
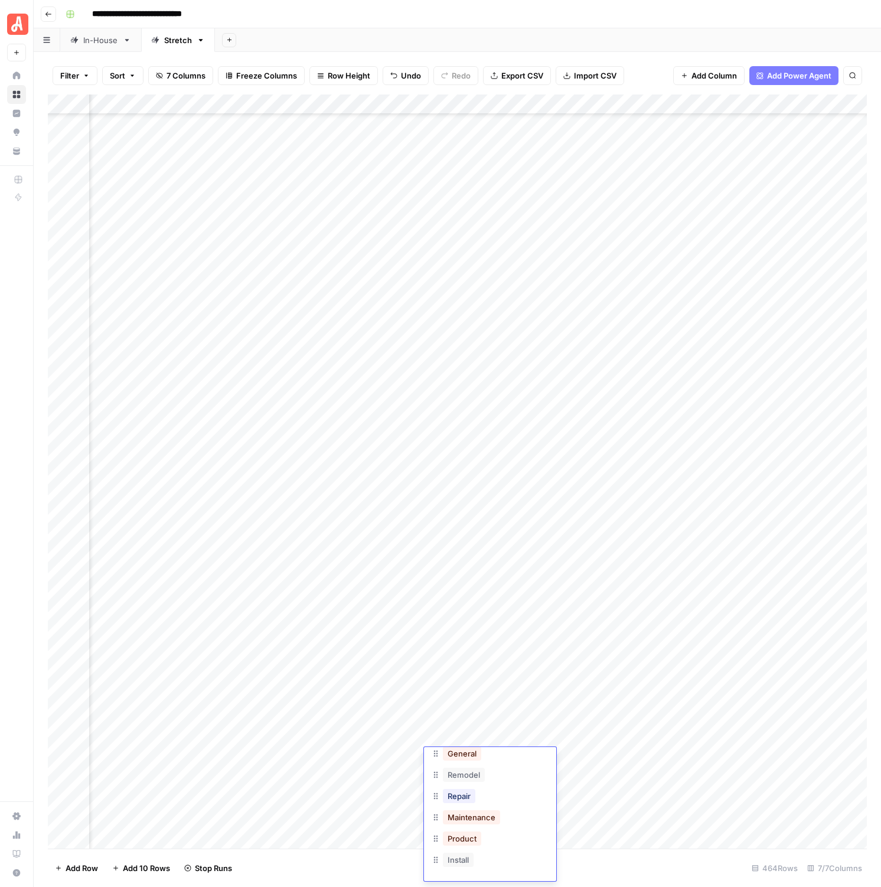
click at [474, 800] on button "Repair" at bounding box center [459, 796] width 32 height 14
click at [600, 758] on div "Add Column" at bounding box center [457, 472] width 819 height 754
click at [471, 785] on div "Add Column" at bounding box center [457, 472] width 819 height 754
click at [454, 783] on div "Add Column" at bounding box center [457, 472] width 819 height 754
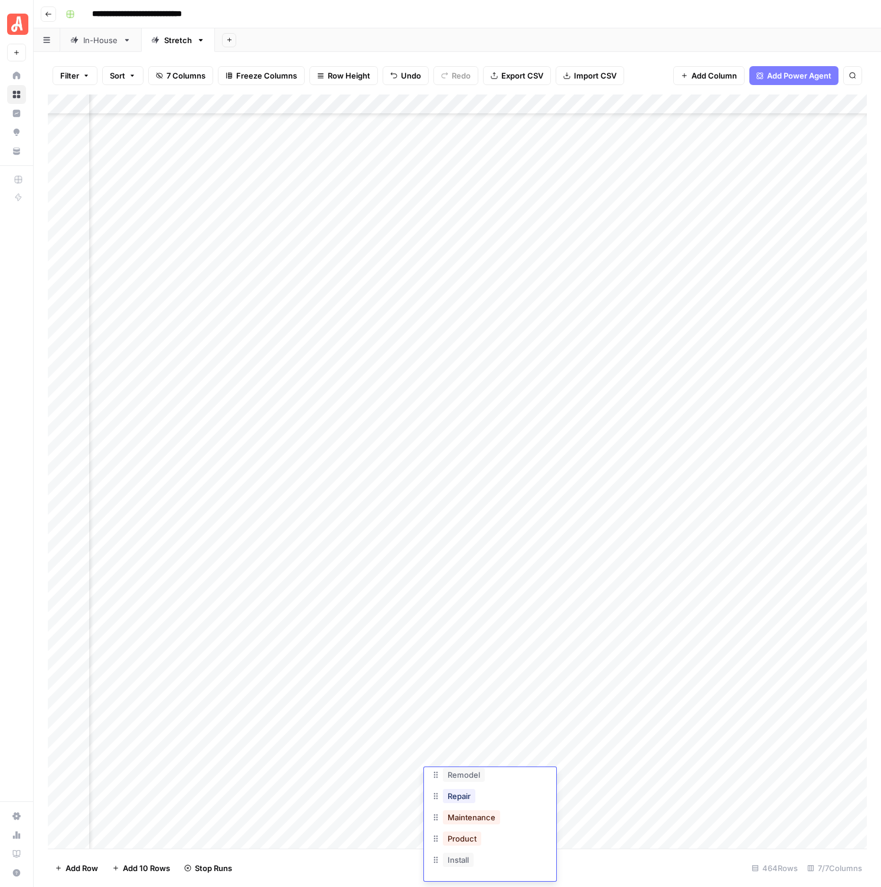
click at [476, 825] on div "Maintenance" at bounding box center [472, 817] width 62 height 17
click at [488, 822] on button "Maintenance" at bounding box center [471, 818] width 57 height 14
click at [607, 774] on div "Add Column" at bounding box center [457, 472] width 819 height 754
click at [500, 797] on div "Add Column" at bounding box center [457, 472] width 819 height 754
click at [505, 800] on div "Add Column" at bounding box center [457, 472] width 819 height 754
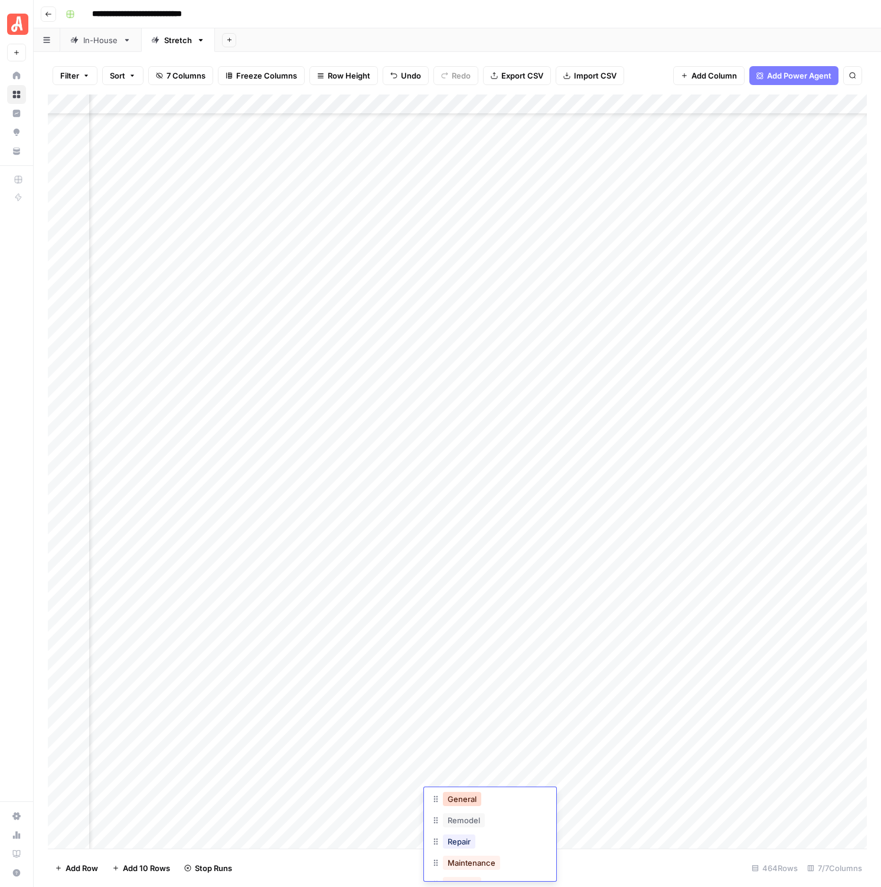
scroll to position [51, 0]
click at [474, 857] on button "Maintenance" at bounding box center [471, 857] width 57 height 14
click at [459, 818] on div "Add Column" at bounding box center [457, 472] width 819 height 754
click at [456, 822] on div "Add Column" at bounding box center [457, 472] width 819 height 754
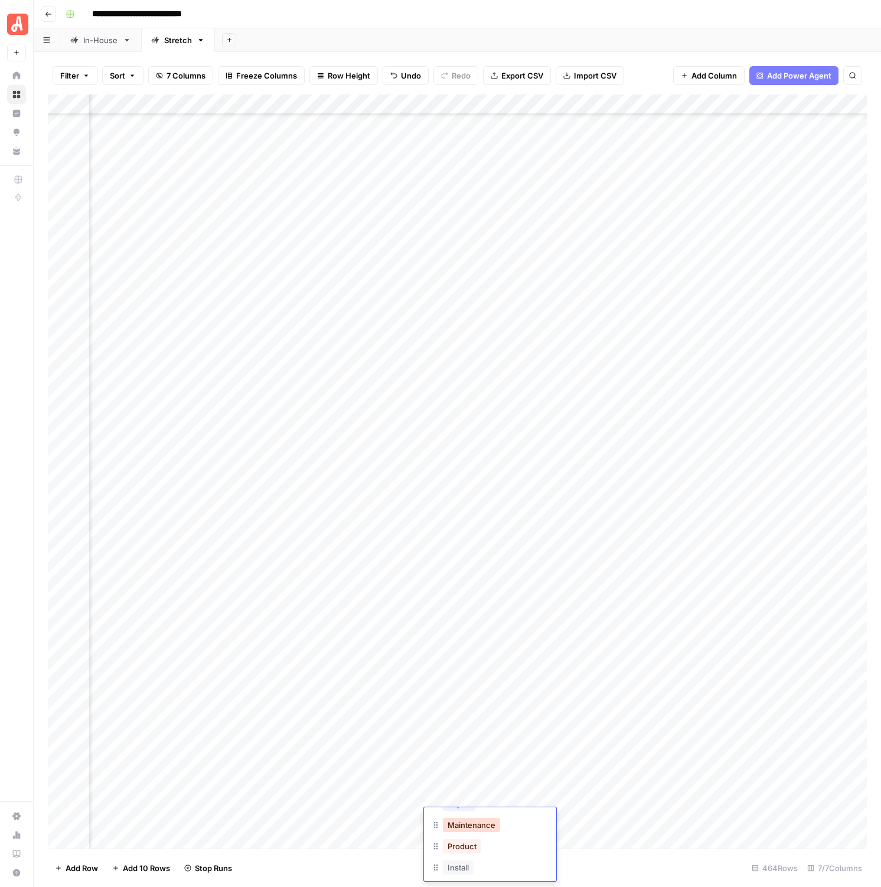
click at [474, 830] on button "Maintenance" at bounding box center [471, 825] width 57 height 14
click at [473, 738] on div "Add Column" at bounding box center [457, 472] width 819 height 754
click at [486, 783] on div "General" at bounding box center [490, 777] width 118 height 21
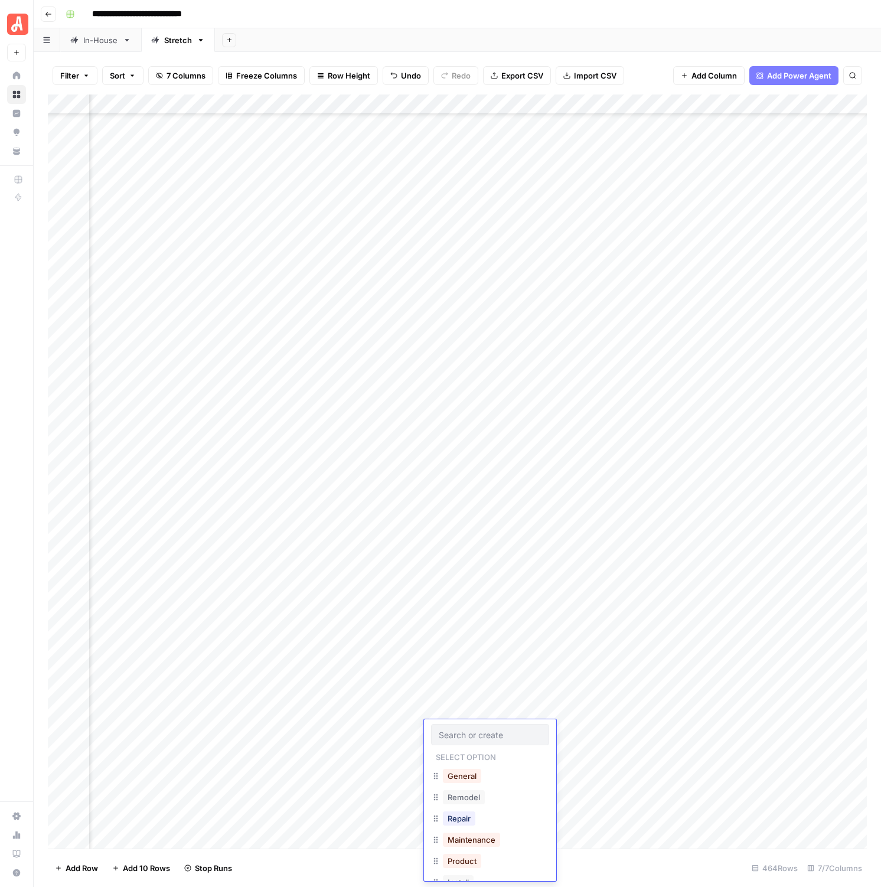
click at [486, 783] on div "General" at bounding box center [490, 777] width 118 height 21
click at [463, 778] on button "General" at bounding box center [462, 776] width 38 height 14
click at [466, 749] on div "Add Column" at bounding box center [457, 472] width 819 height 754
click at [463, 753] on div "Add Column" at bounding box center [457, 472] width 819 height 754
click at [457, 790] on button "General" at bounding box center [462, 796] width 38 height 14
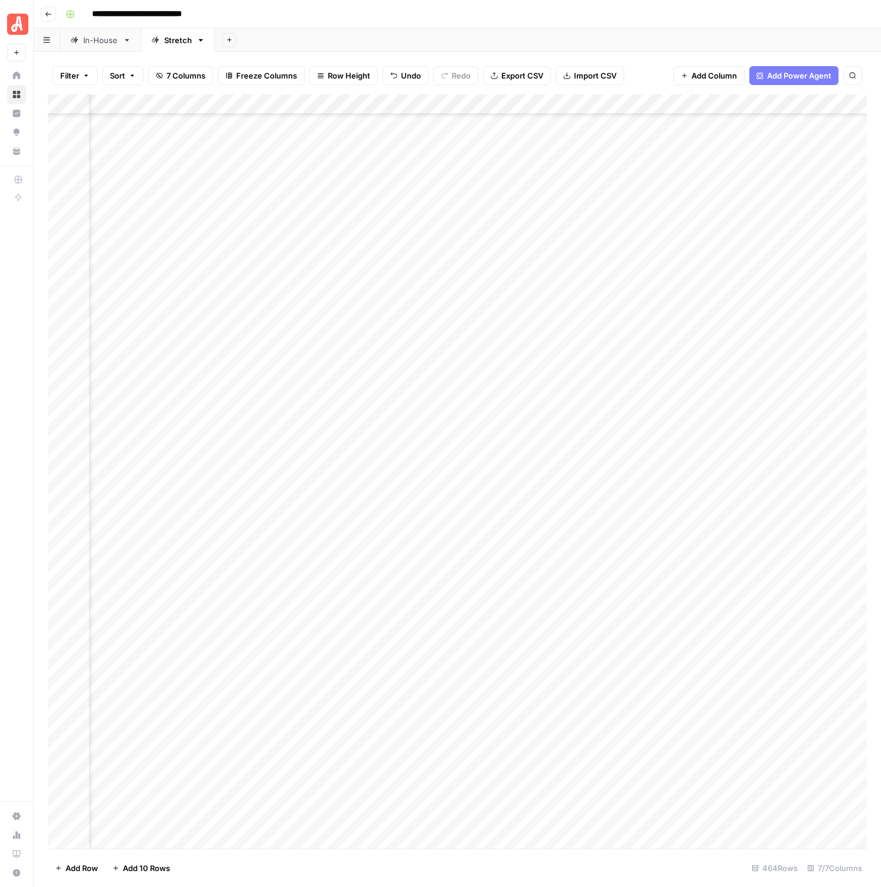
click at [598, 694] on div "Add Column" at bounding box center [457, 472] width 819 height 754
click at [594, 710] on div "Add Column" at bounding box center [457, 472] width 819 height 754
click at [595, 731] on div "Add Column" at bounding box center [457, 472] width 819 height 754
click at [597, 749] on div "Add Column" at bounding box center [457, 472] width 819 height 754
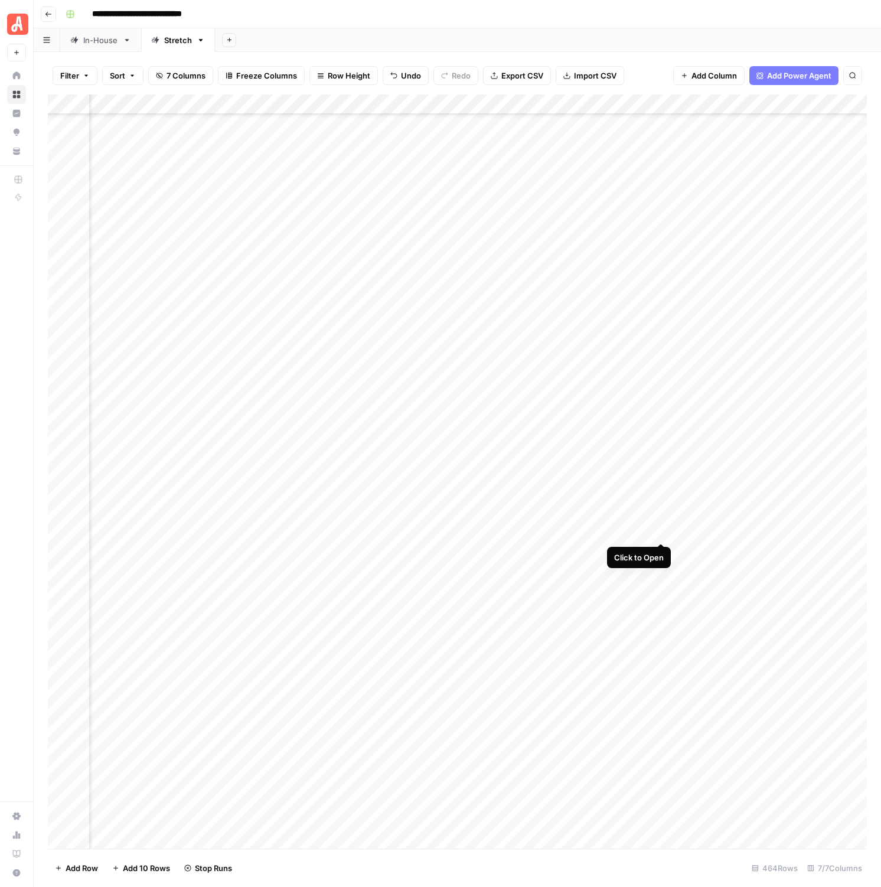
click at [663, 528] on div "Add Column" at bounding box center [457, 472] width 819 height 754
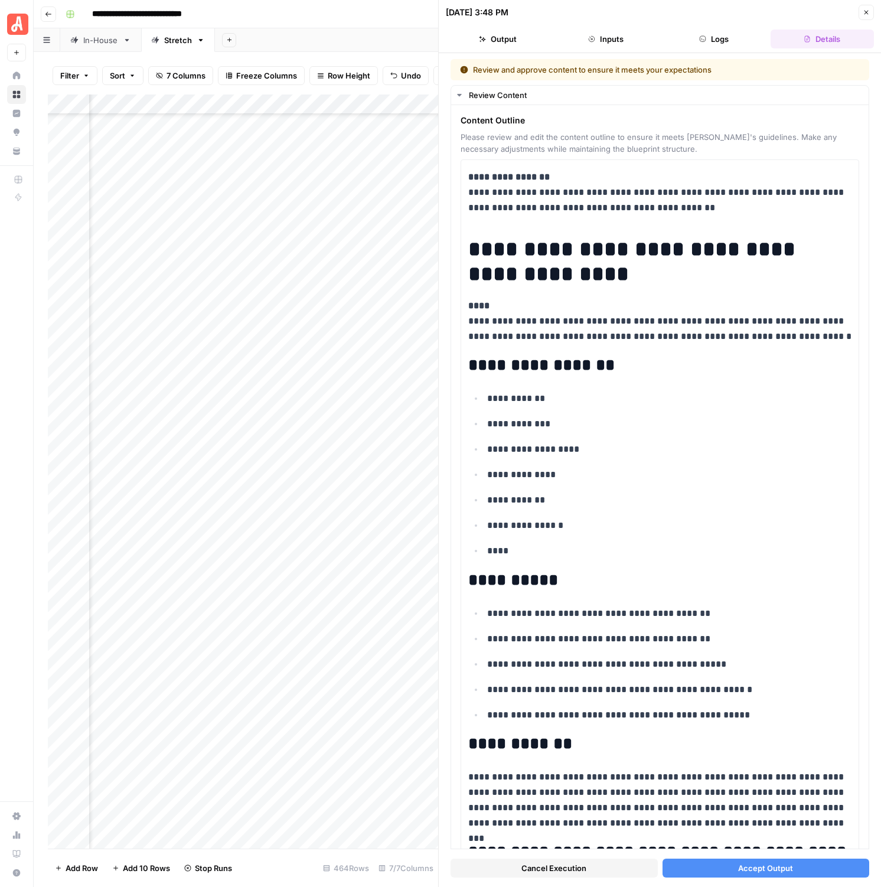
click at [749, 865] on span "Accept Output" at bounding box center [765, 869] width 55 height 12
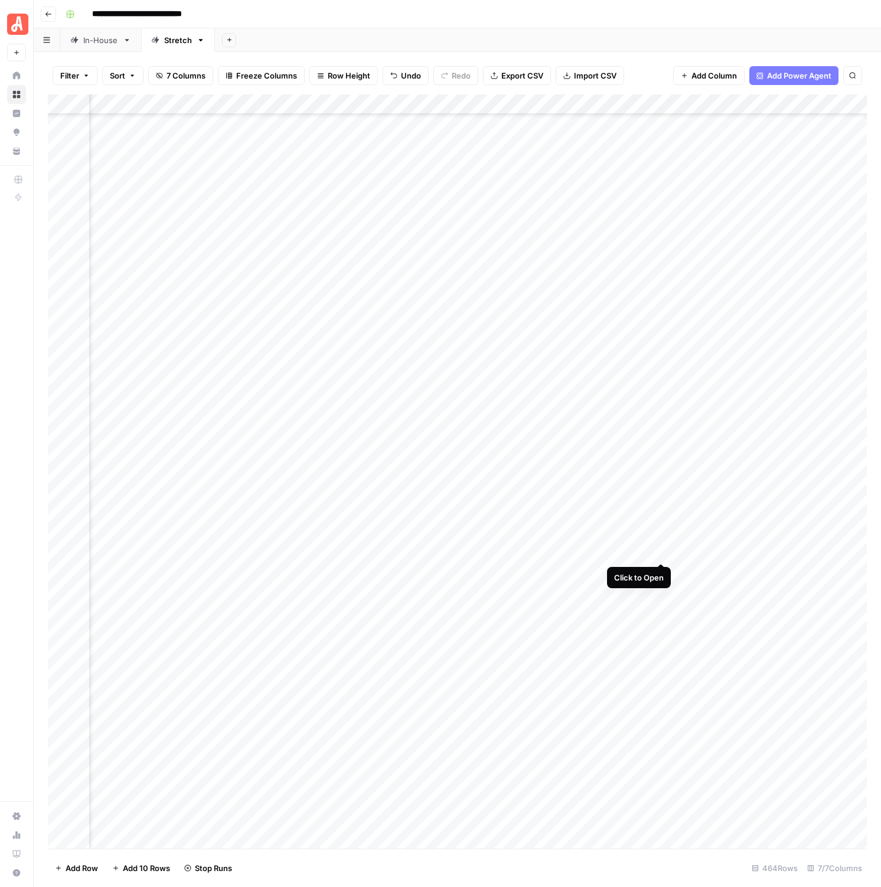
click at [656, 553] on div "Add Column" at bounding box center [457, 472] width 819 height 754
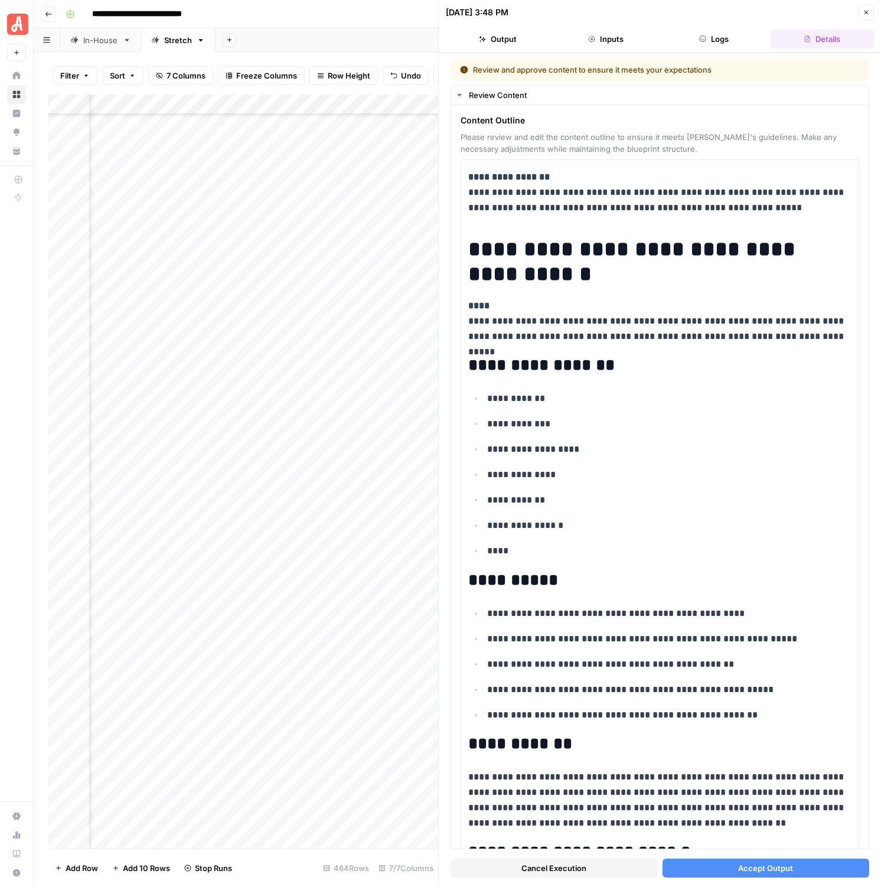
click at [760, 865] on span "Accept Output" at bounding box center [765, 869] width 55 height 12
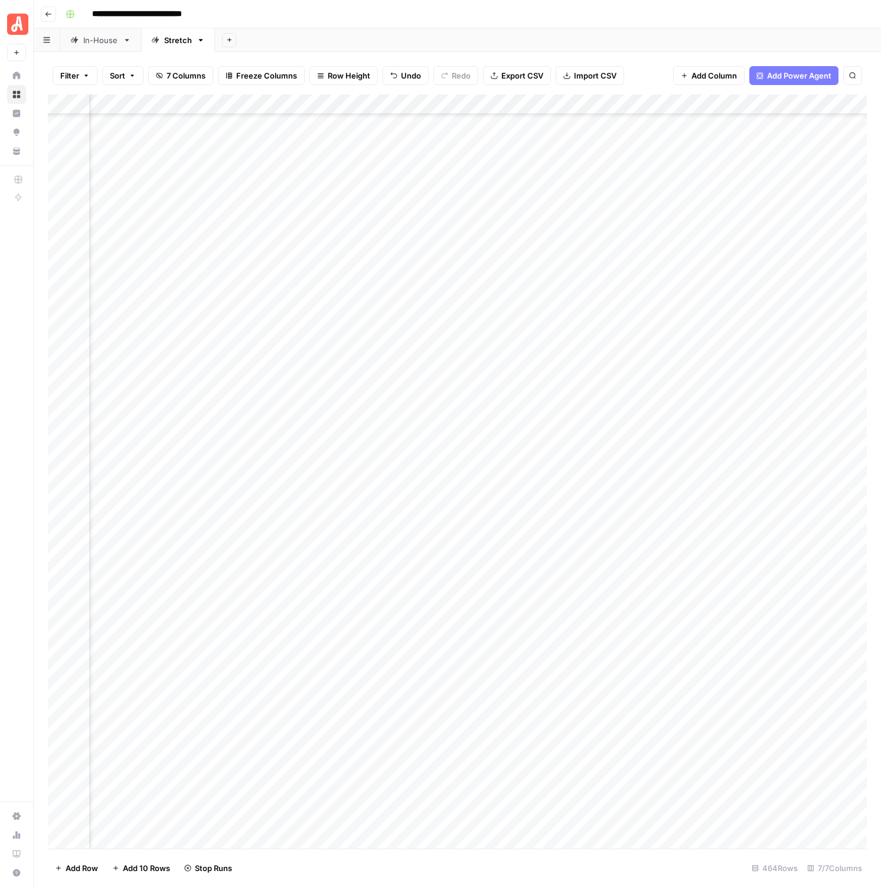
click at [663, 572] on div "Add Column" at bounding box center [457, 472] width 819 height 754
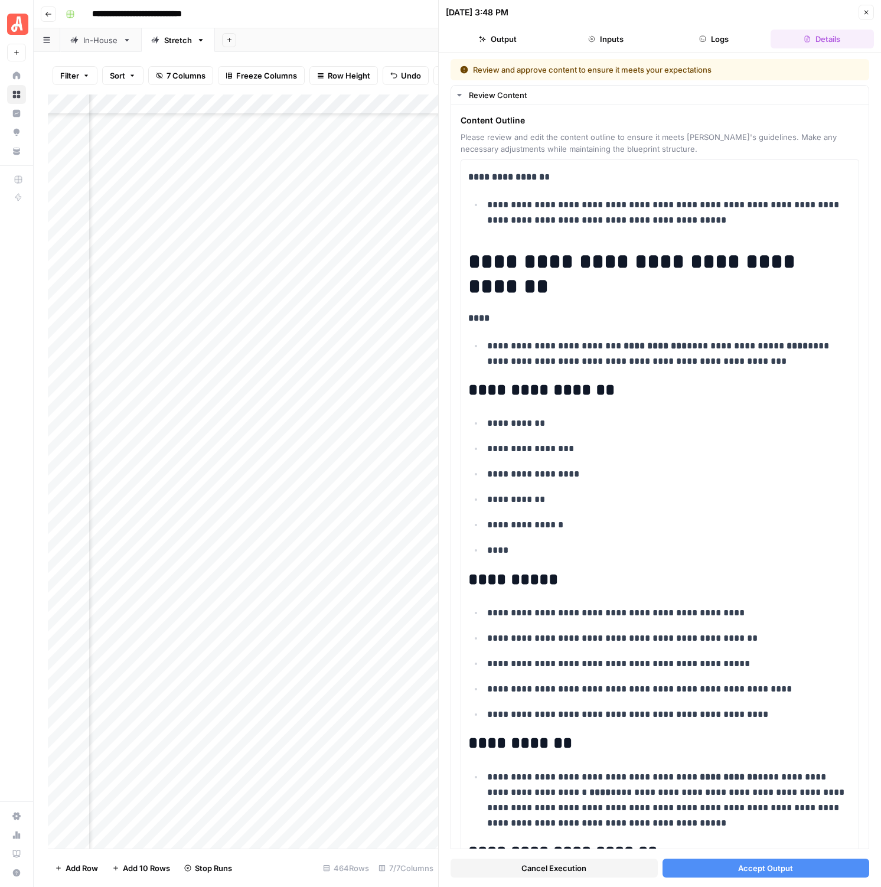
click at [720, 871] on button "Accept Output" at bounding box center [766, 868] width 207 height 19
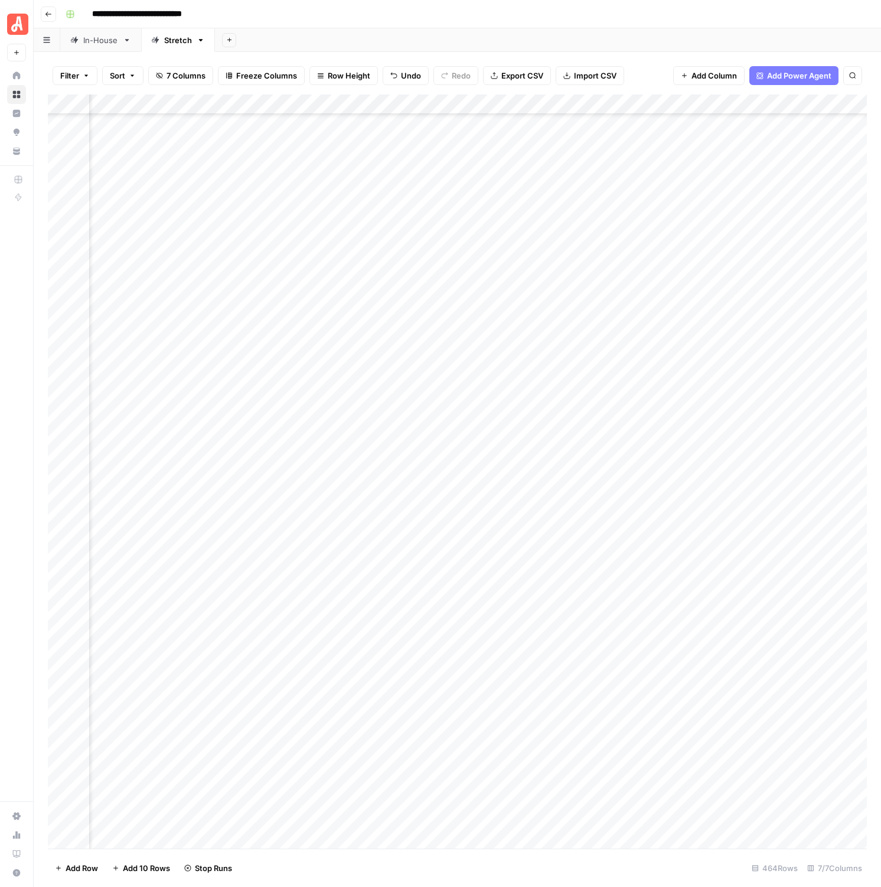
click at [662, 634] on div "Add Column" at bounding box center [457, 472] width 819 height 754
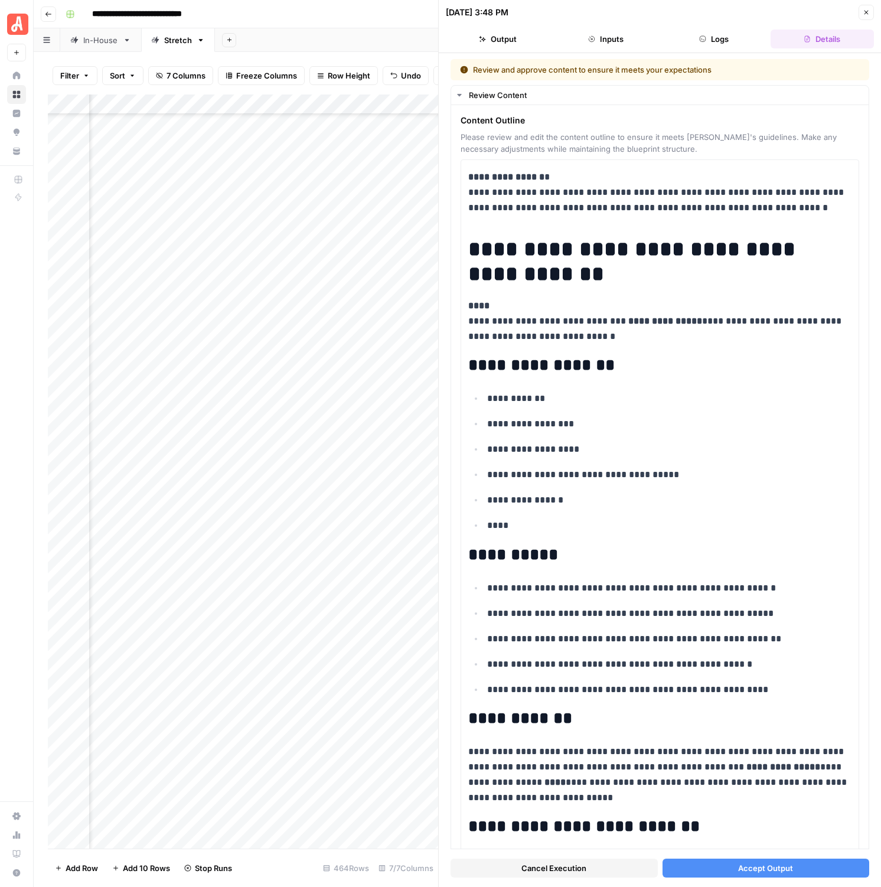
click at [702, 865] on button "Accept Output" at bounding box center [766, 868] width 207 height 19
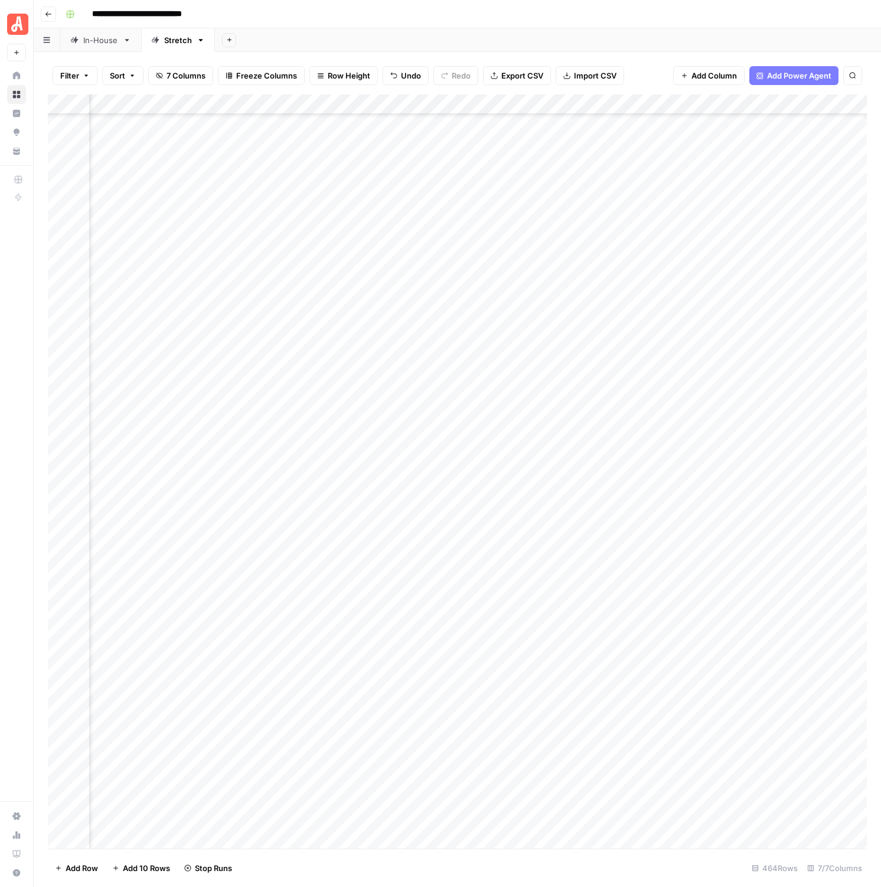
click at [660, 649] on div "Add Column" at bounding box center [457, 472] width 819 height 754
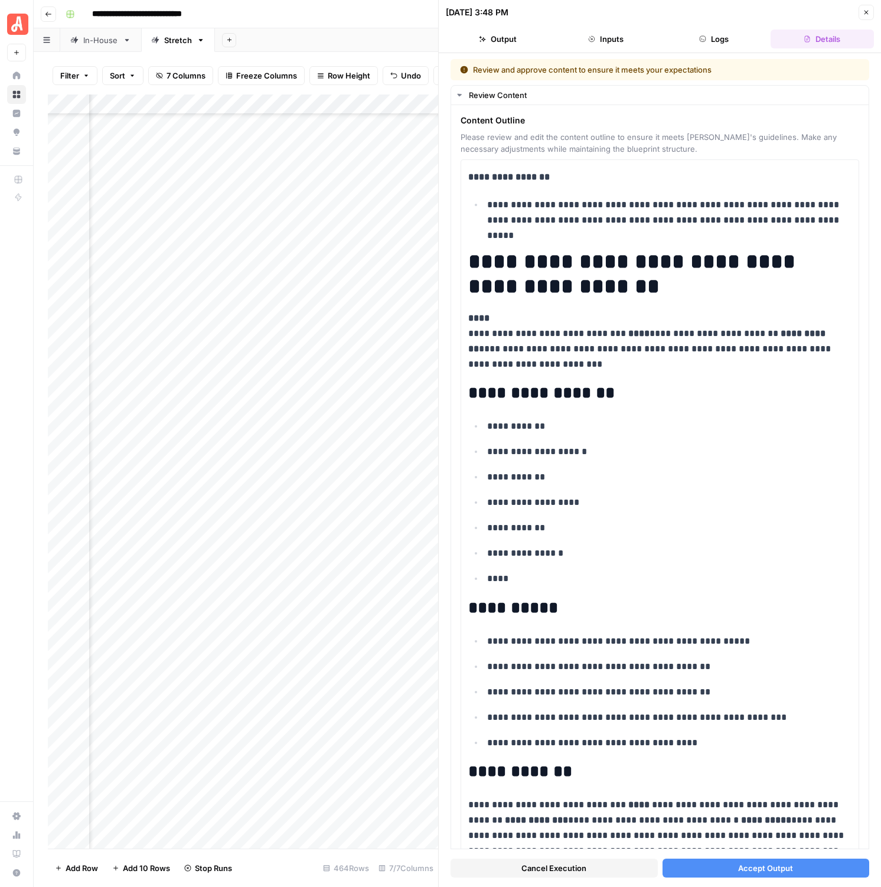
click at [673, 867] on button "Accept Output" at bounding box center [766, 868] width 207 height 19
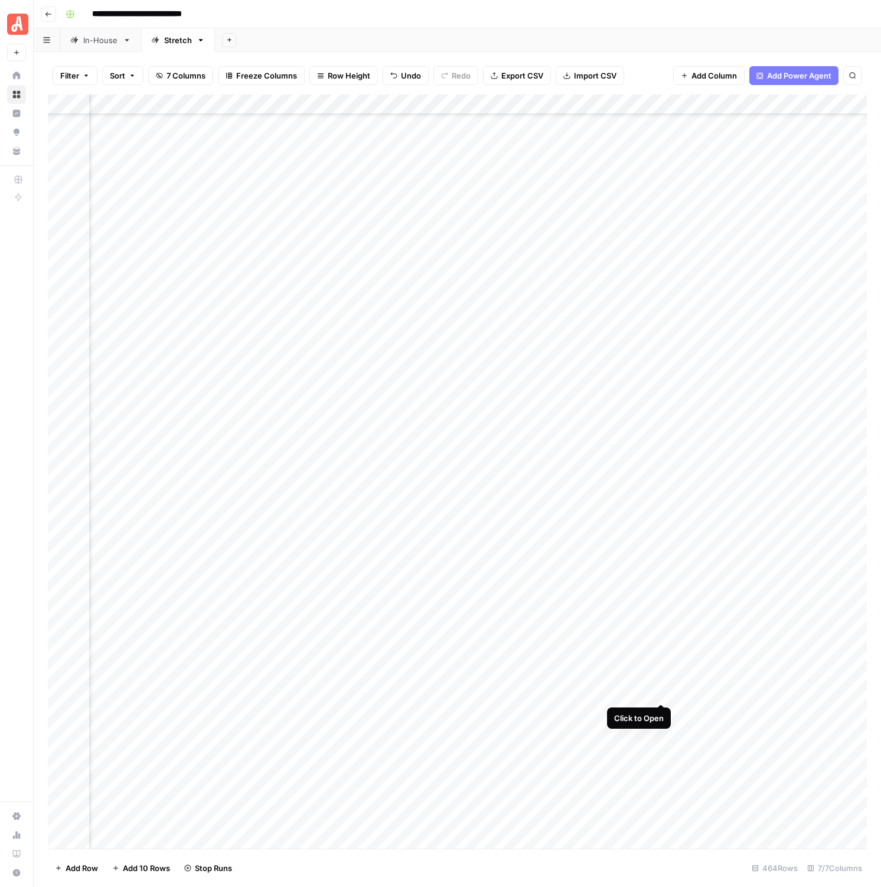
click at [666, 693] on div "Add Column" at bounding box center [457, 472] width 819 height 754
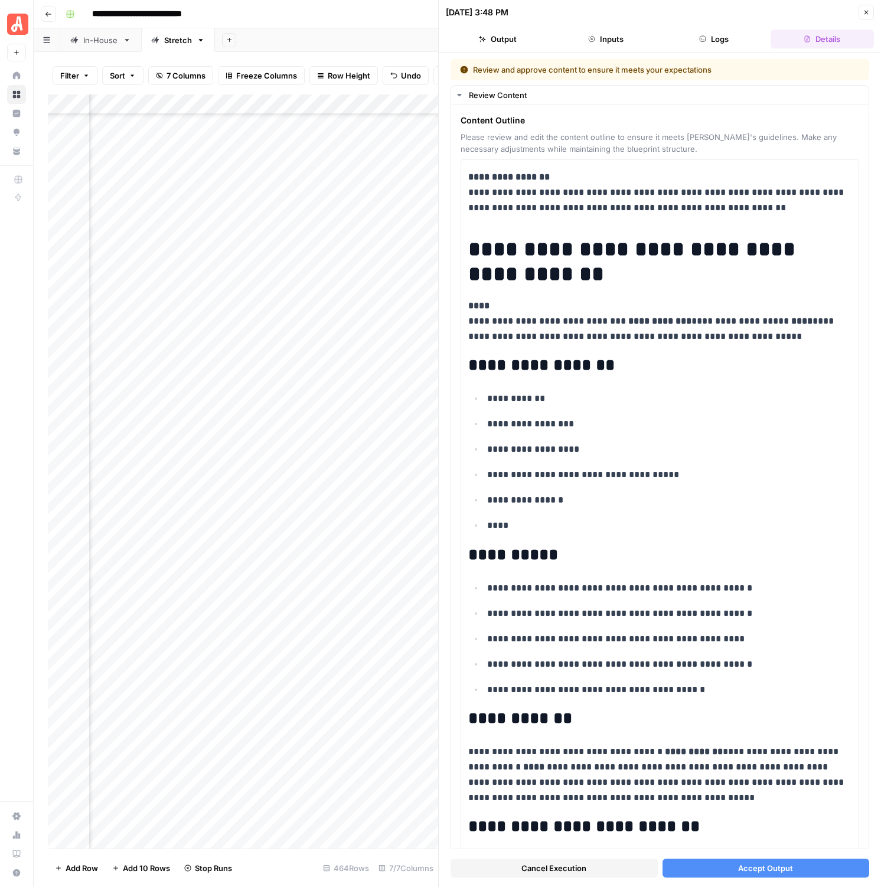
click at [694, 867] on button "Accept Output" at bounding box center [766, 868] width 207 height 19
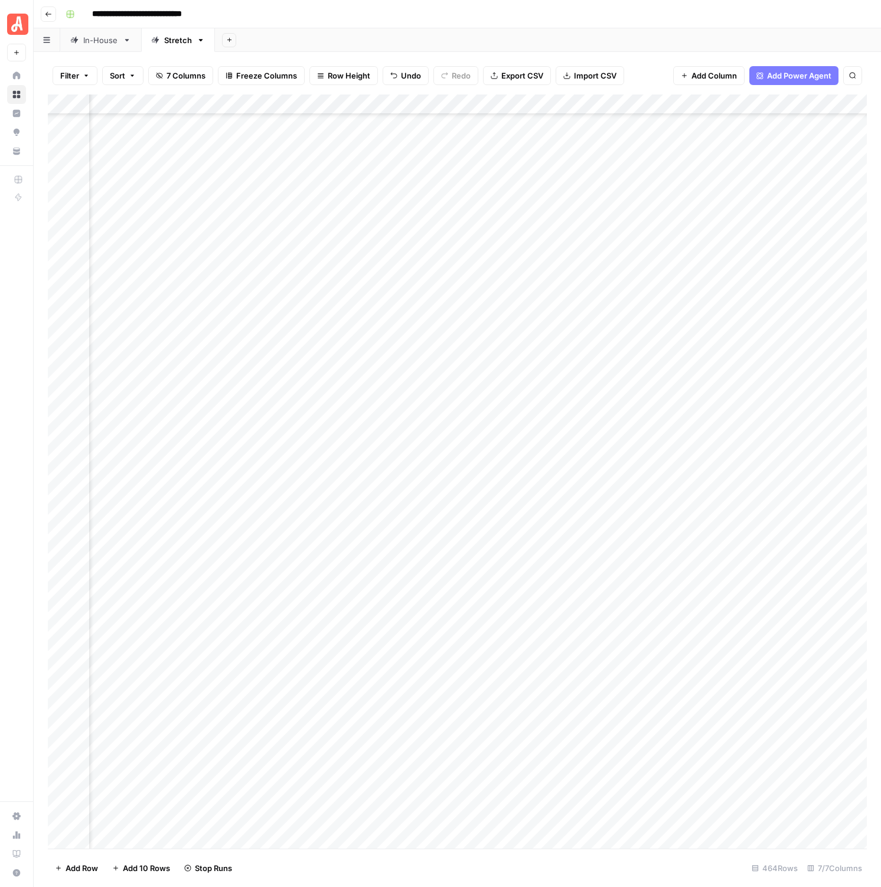
click at [665, 669] on div "Add Column" at bounding box center [457, 472] width 819 height 754
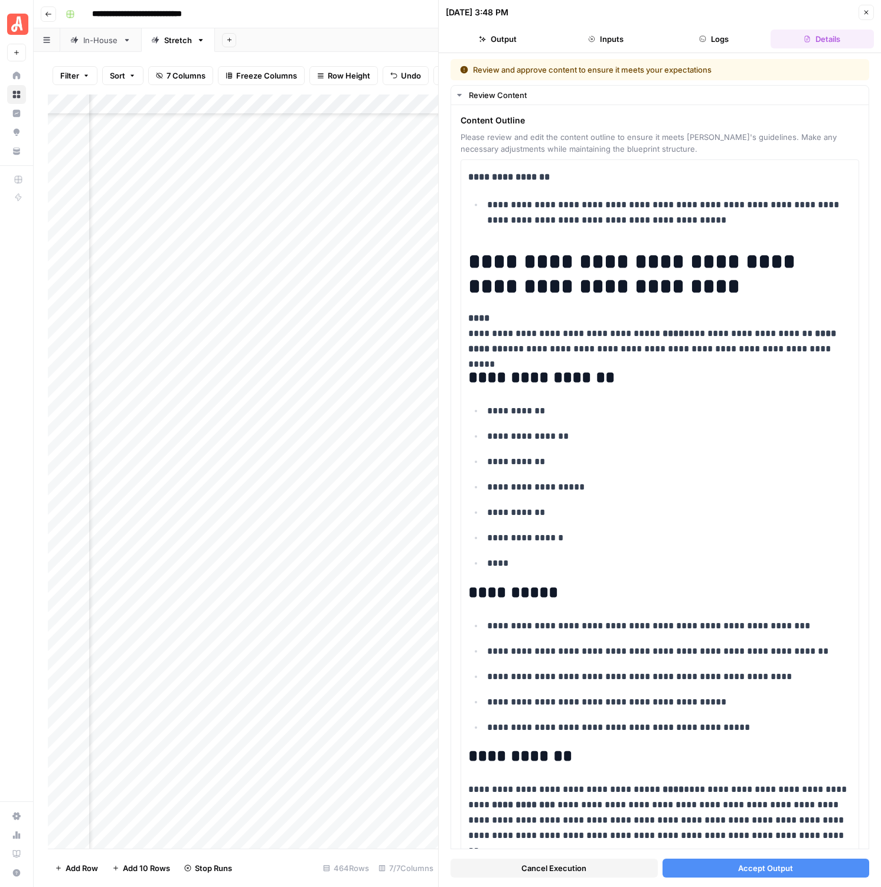
click at [694, 870] on button "Accept Output" at bounding box center [766, 868] width 207 height 19
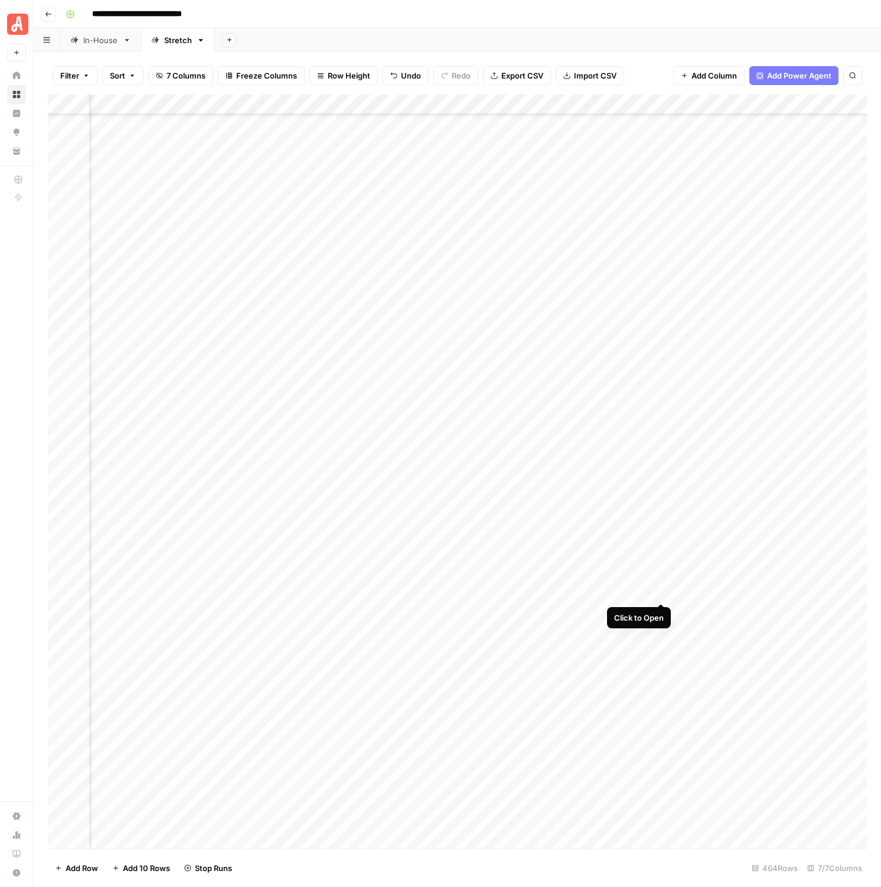
click at [660, 590] on div "Add Column" at bounding box center [457, 472] width 819 height 754
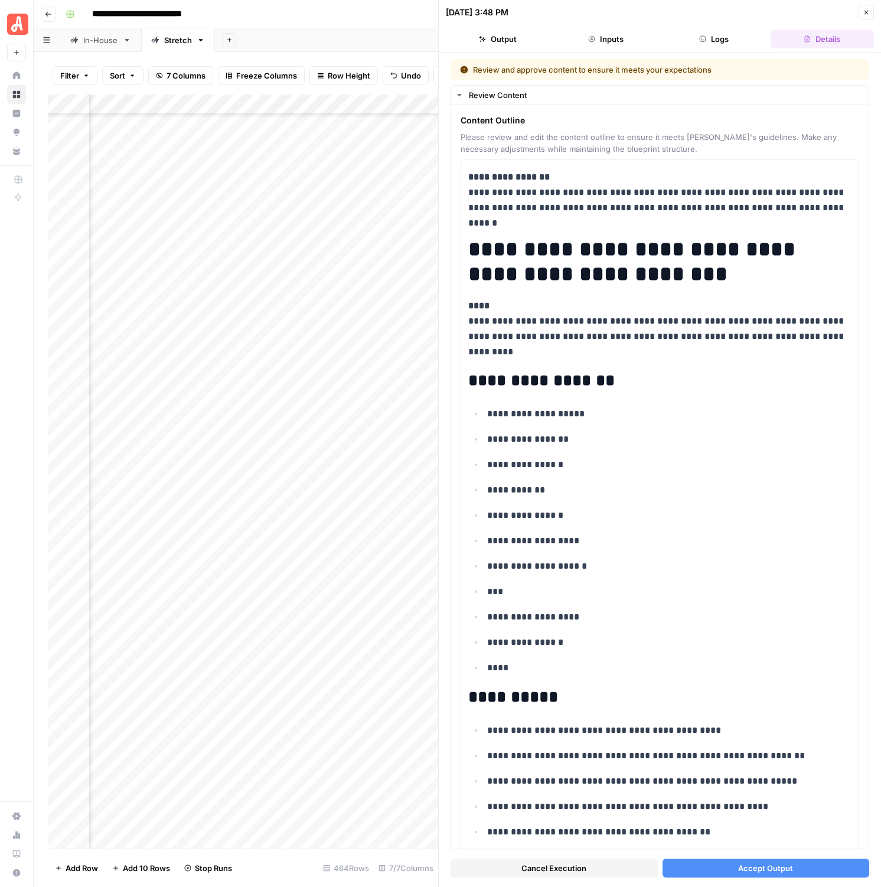
click at [699, 865] on button "Accept Output" at bounding box center [766, 868] width 207 height 19
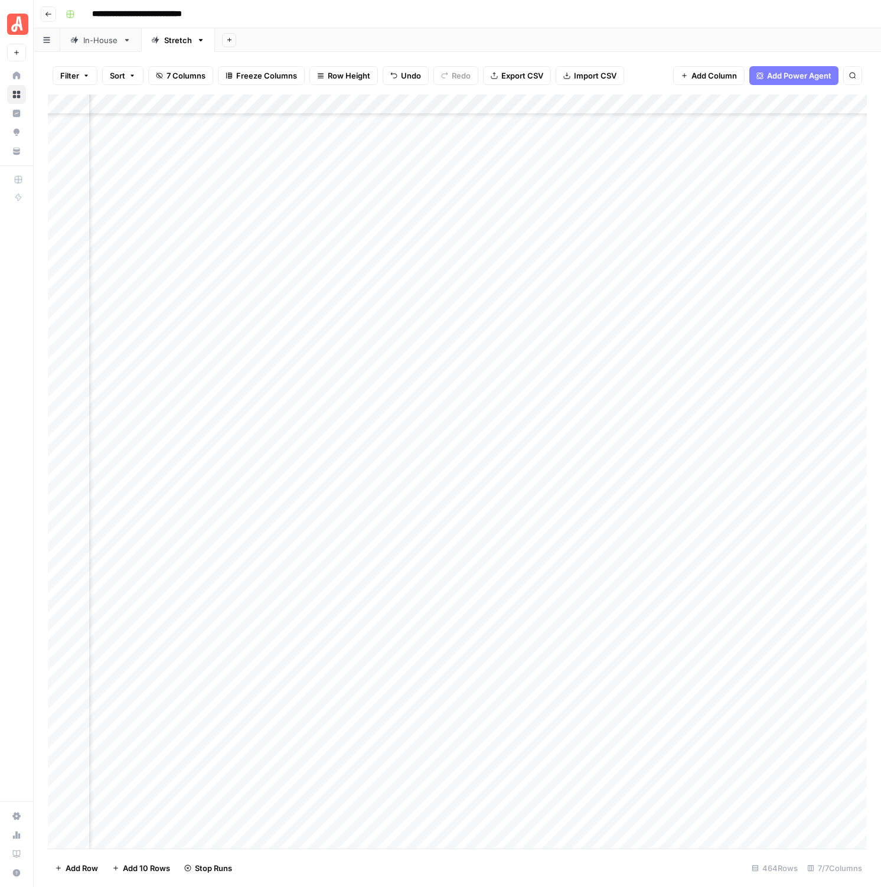
scroll to position [5810, 58]
click at [607, 683] on div "Add Column" at bounding box center [457, 472] width 819 height 754
click at [663, 640] on div "Add Column" at bounding box center [457, 472] width 819 height 754
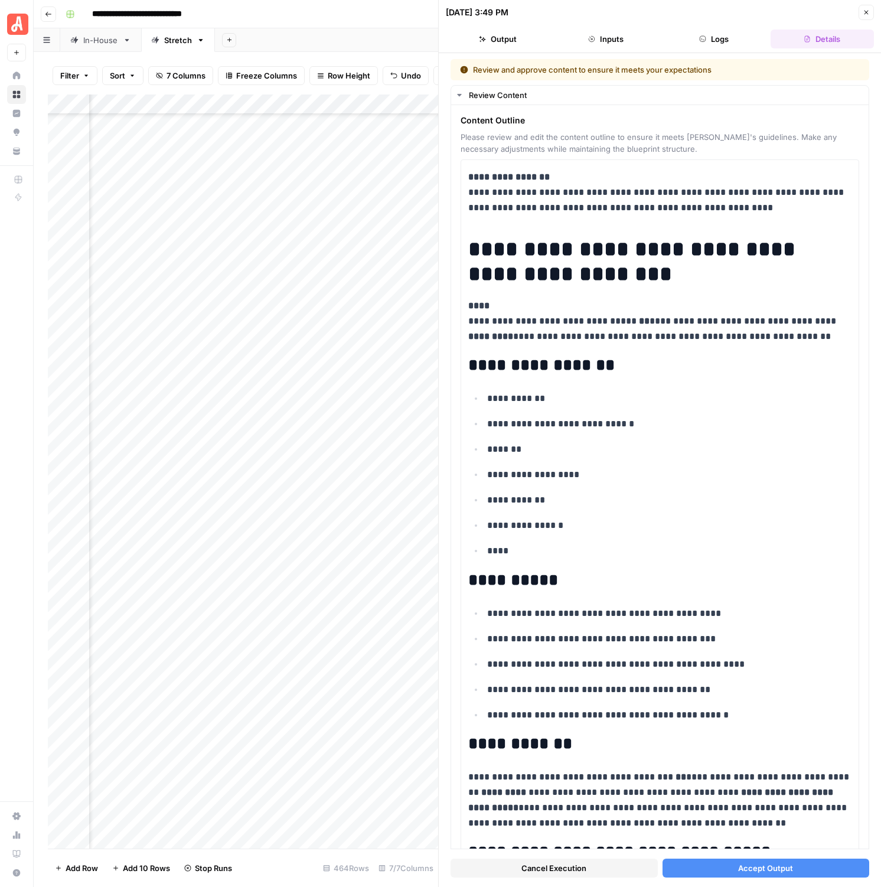
click at [727, 859] on button "Accept Output" at bounding box center [766, 868] width 207 height 19
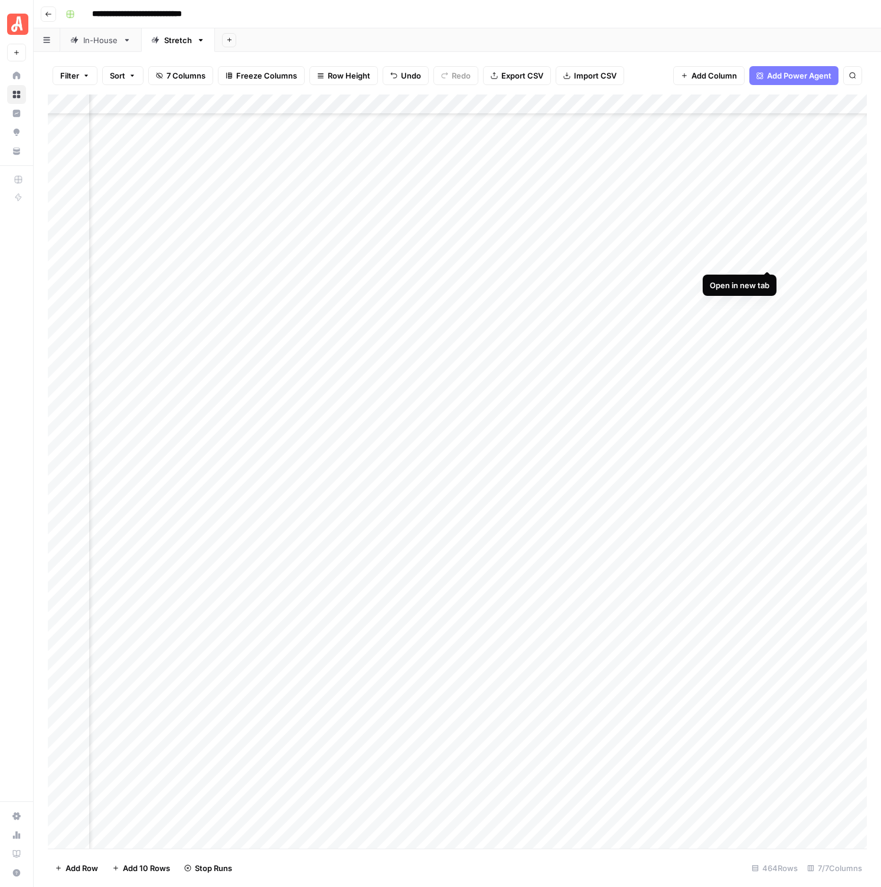
click at [766, 258] on div "Add Column" at bounding box center [457, 472] width 819 height 754
click at [764, 277] on div "Add Column" at bounding box center [457, 472] width 819 height 754
click at [768, 316] on div "Add Column" at bounding box center [457, 472] width 819 height 754
click at [694, 103] on div "Add Column" at bounding box center [457, 472] width 819 height 754
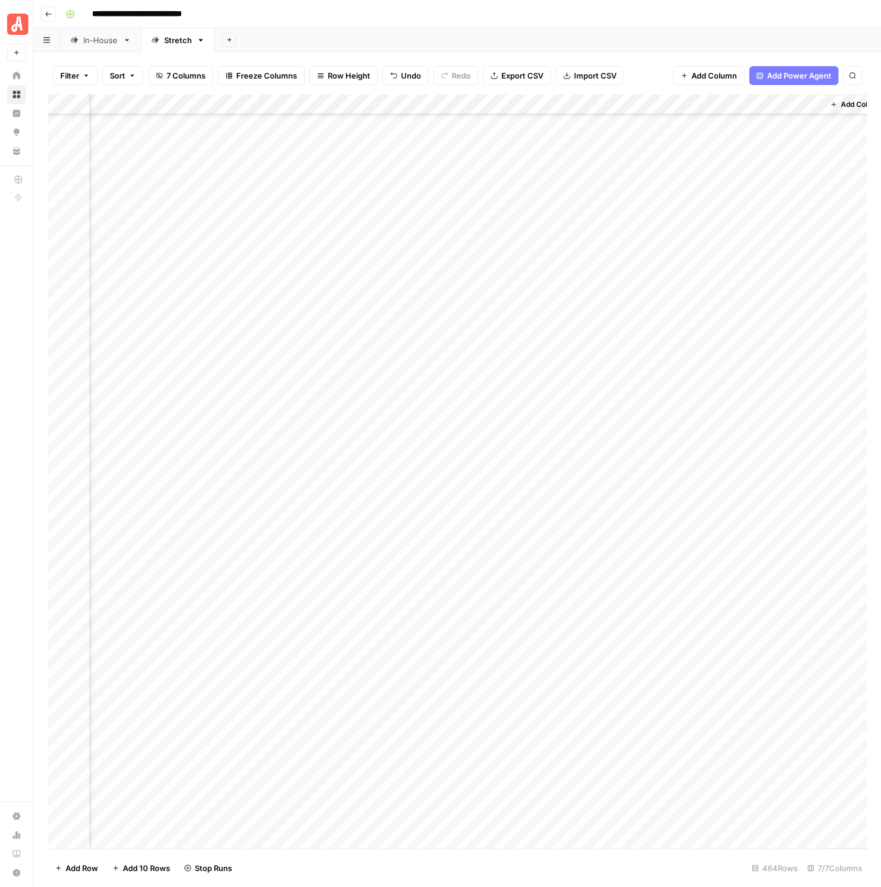
click at [773, 434] on div "Add Column" at bounding box center [457, 472] width 819 height 754
click at [461, 673] on div "Add Column" at bounding box center [457, 472] width 819 height 754
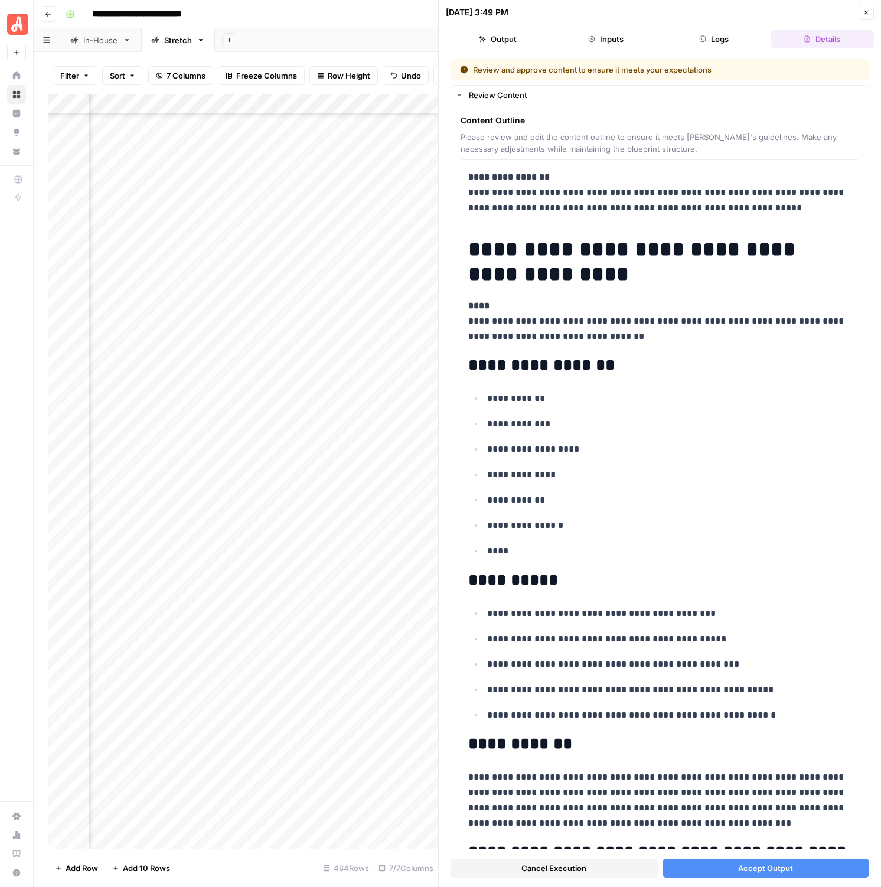
click at [731, 866] on button "Accept Output" at bounding box center [766, 868] width 207 height 19
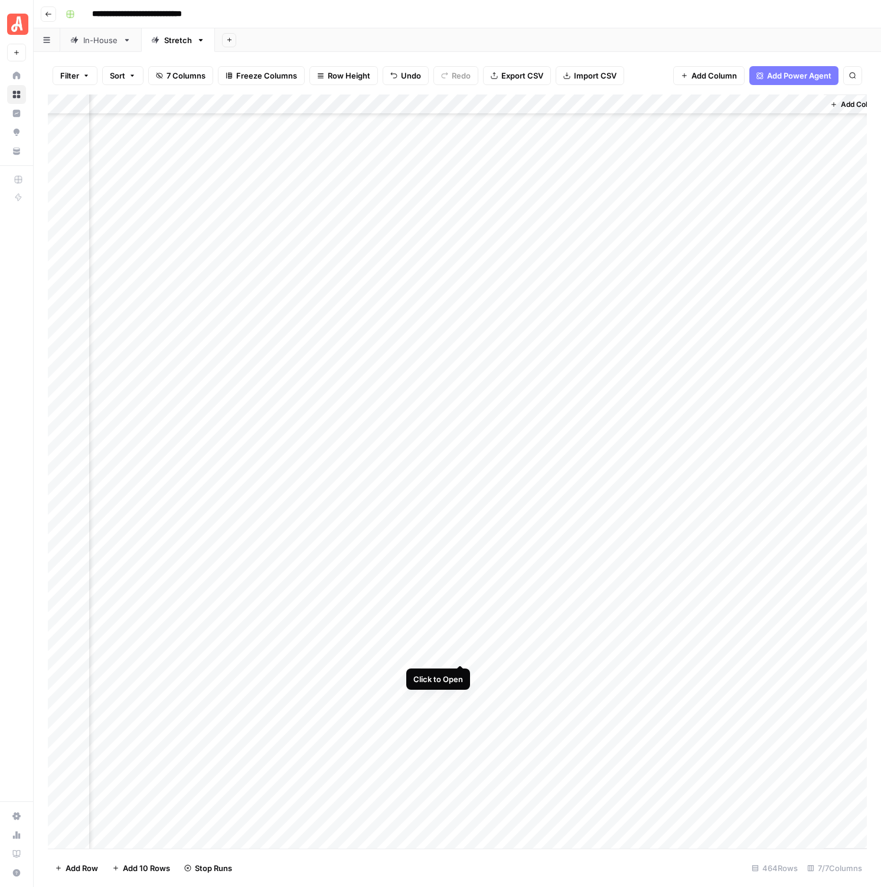
click at [460, 649] on div "Add Column" at bounding box center [457, 472] width 819 height 754
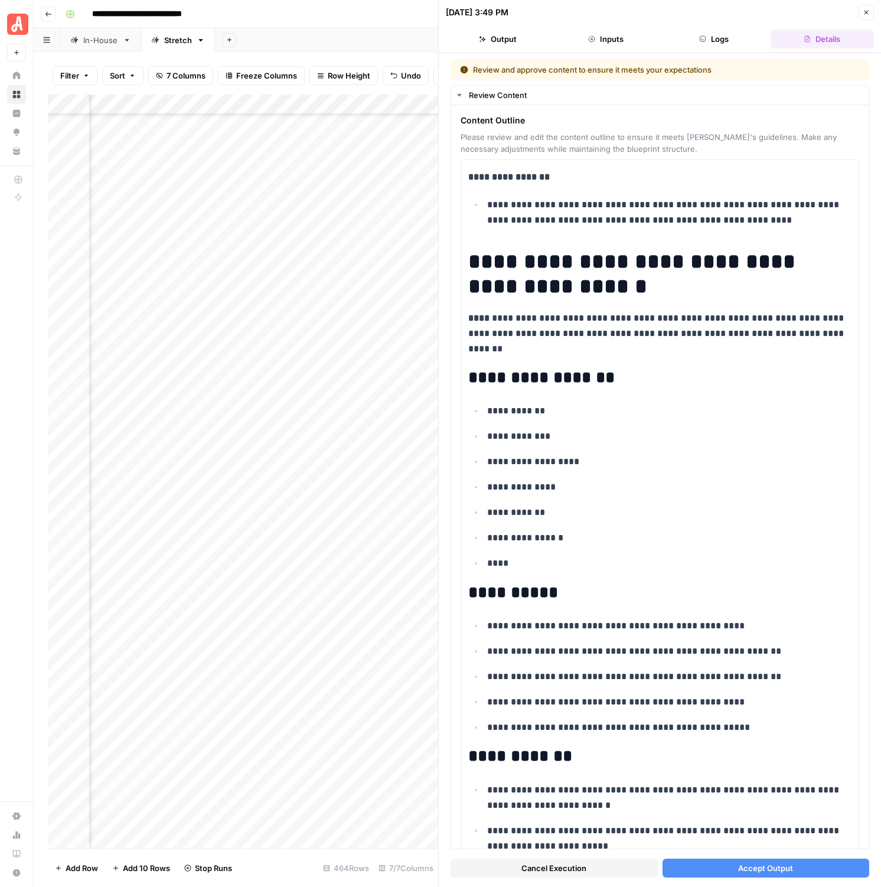
click at [702, 858] on div "Cancel Execution Accept Output" at bounding box center [660, 866] width 419 height 32
click at [702, 863] on button "Accept Output" at bounding box center [766, 868] width 207 height 19
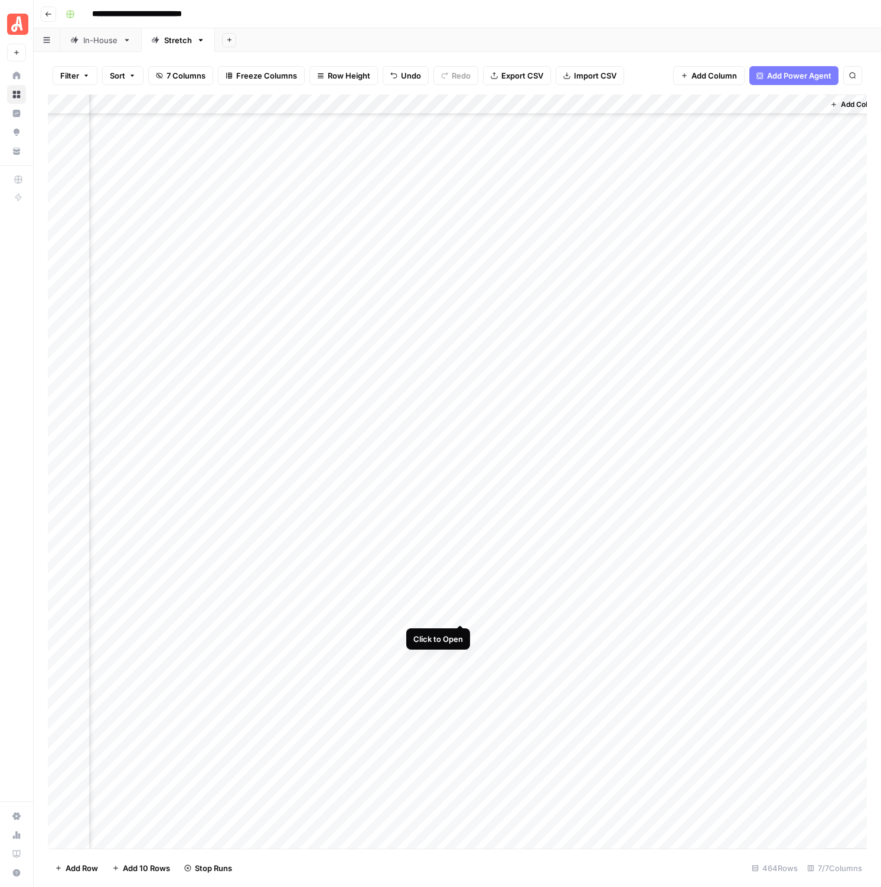
click at [457, 615] on div "Add Column" at bounding box center [457, 472] width 819 height 754
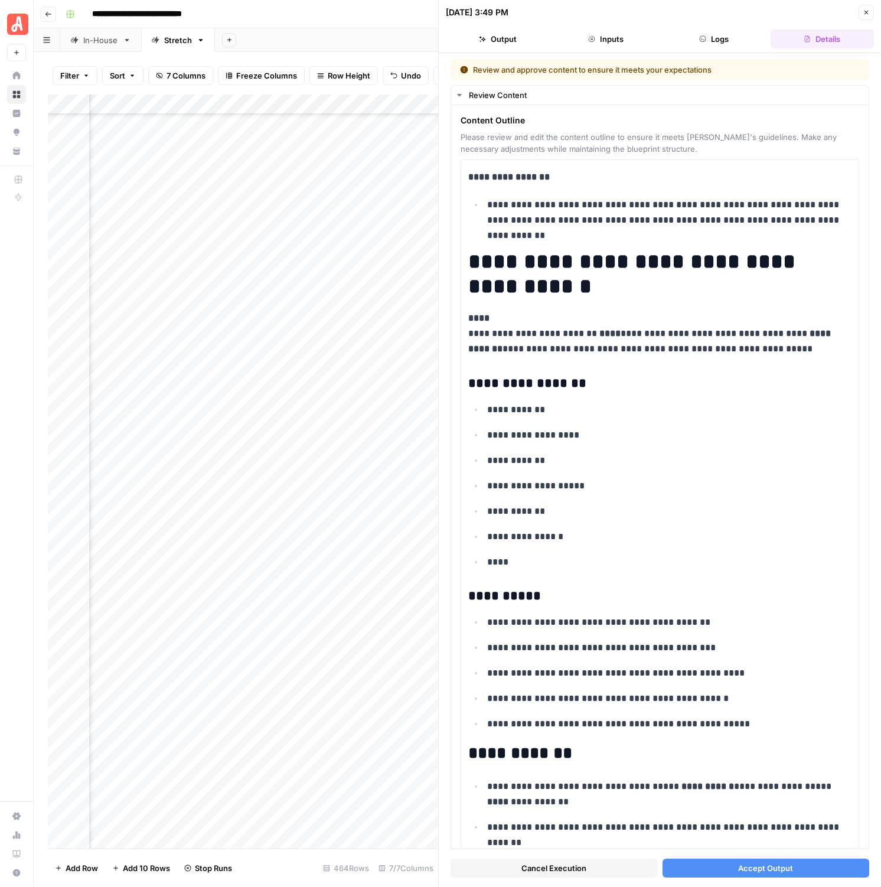
click at [720, 868] on button "Accept Output" at bounding box center [766, 868] width 207 height 19
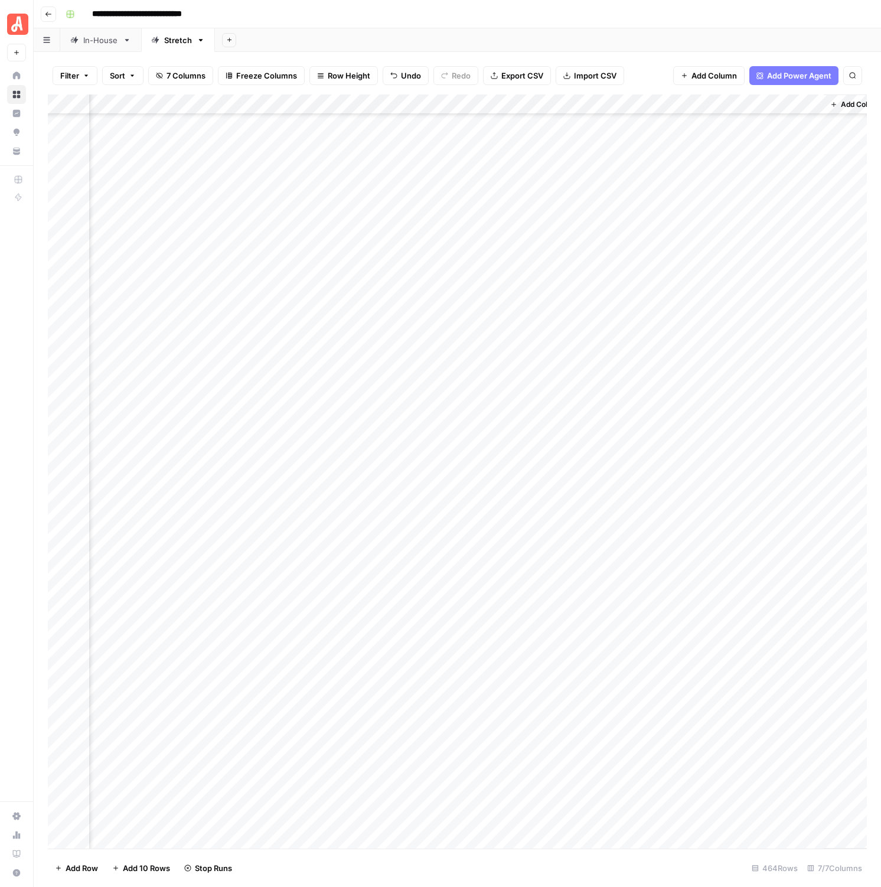
click at [458, 572] on div "Add Column" at bounding box center [457, 472] width 819 height 754
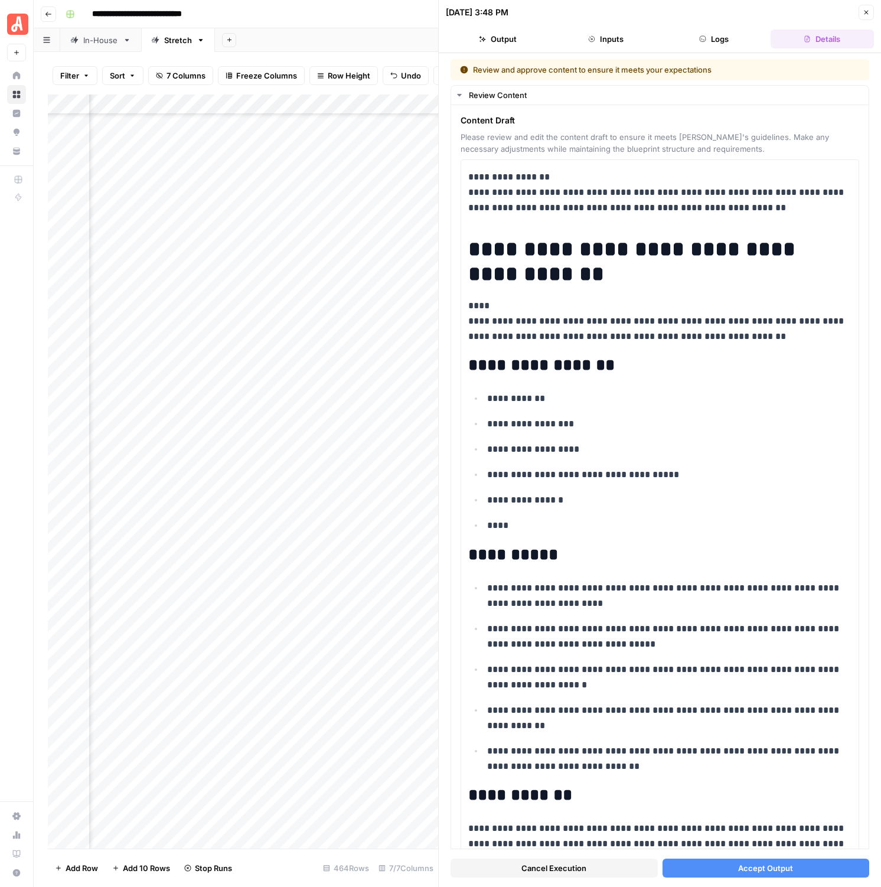
click at [686, 862] on button "Accept Output" at bounding box center [766, 868] width 207 height 19
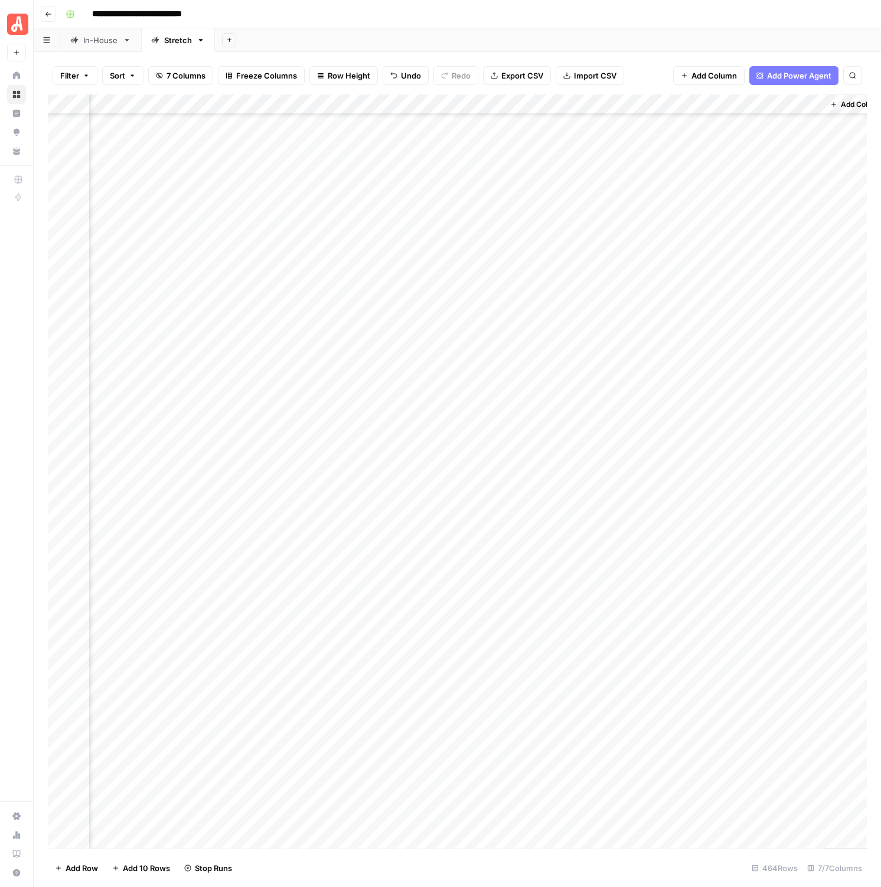
click at [460, 414] on div "Add Column" at bounding box center [457, 472] width 819 height 754
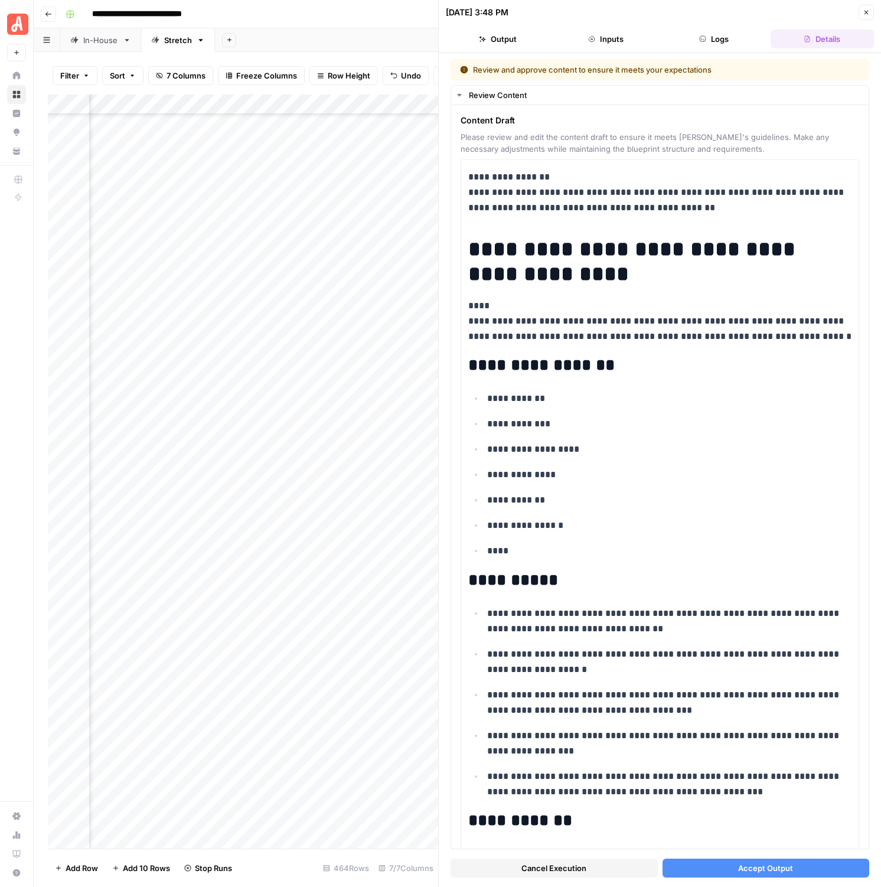
click at [720, 875] on button "Accept Output" at bounding box center [766, 868] width 207 height 19
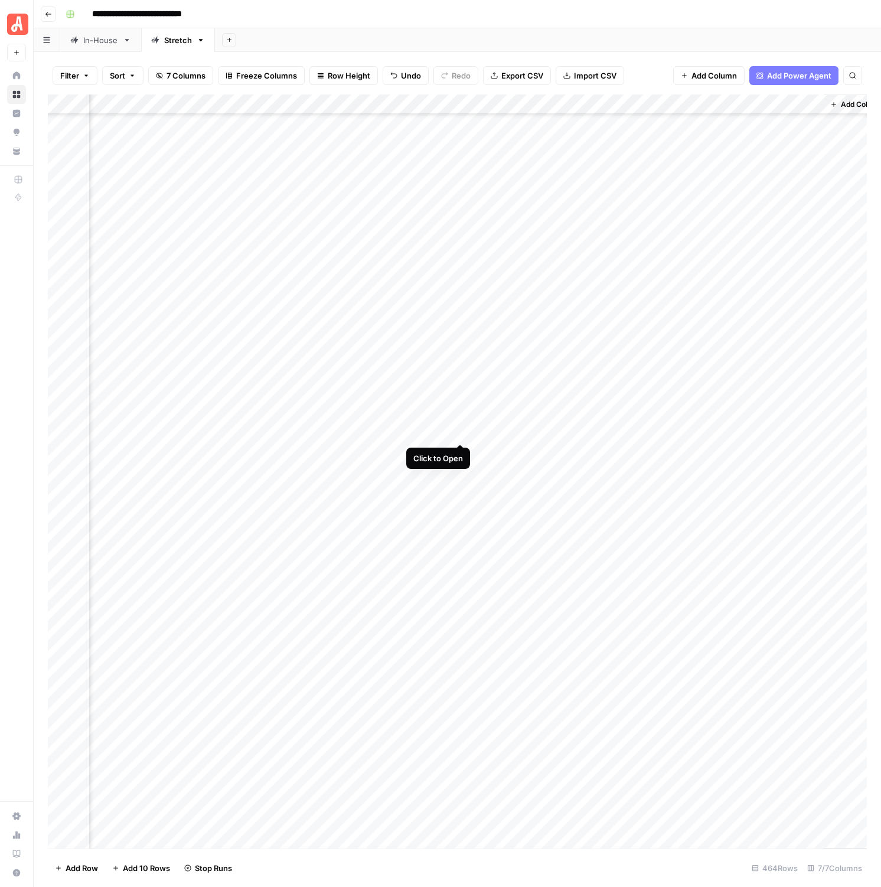
click at [464, 432] on div "Add Column" at bounding box center [457, 472] width 819 height 754
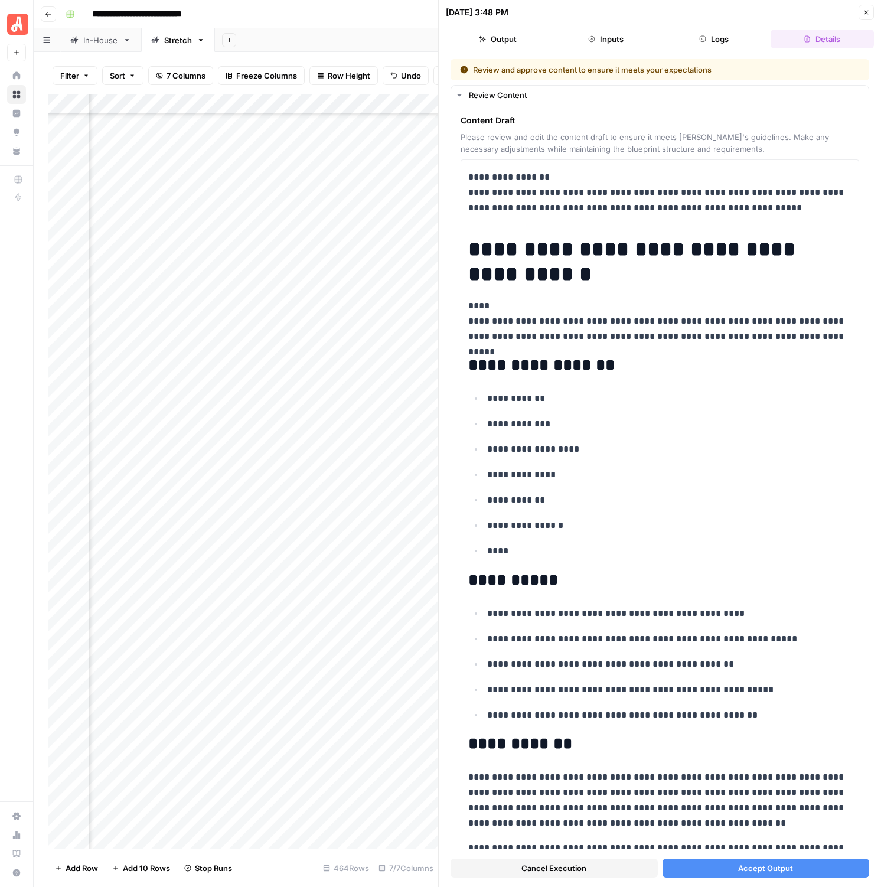
click at [728, 863] on button "Accept Output" at bounding box center [766, 868] width 207 height 19
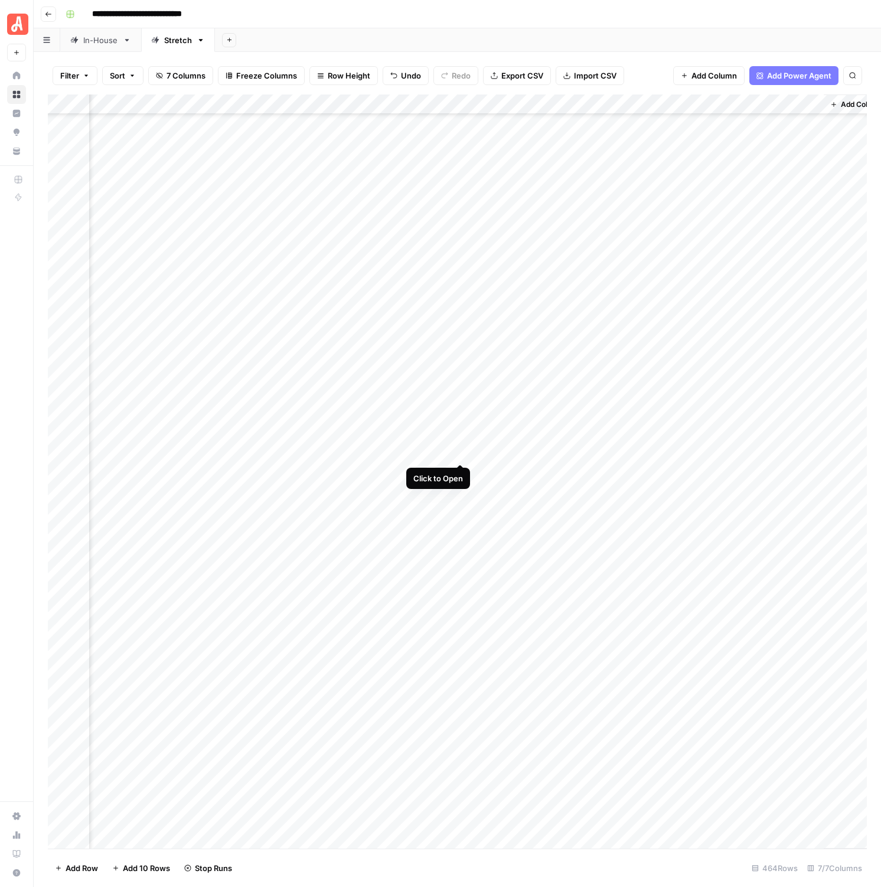
click at [458, 452] on div "Add Column" at bounding box center [457, 472] width 819 height 754
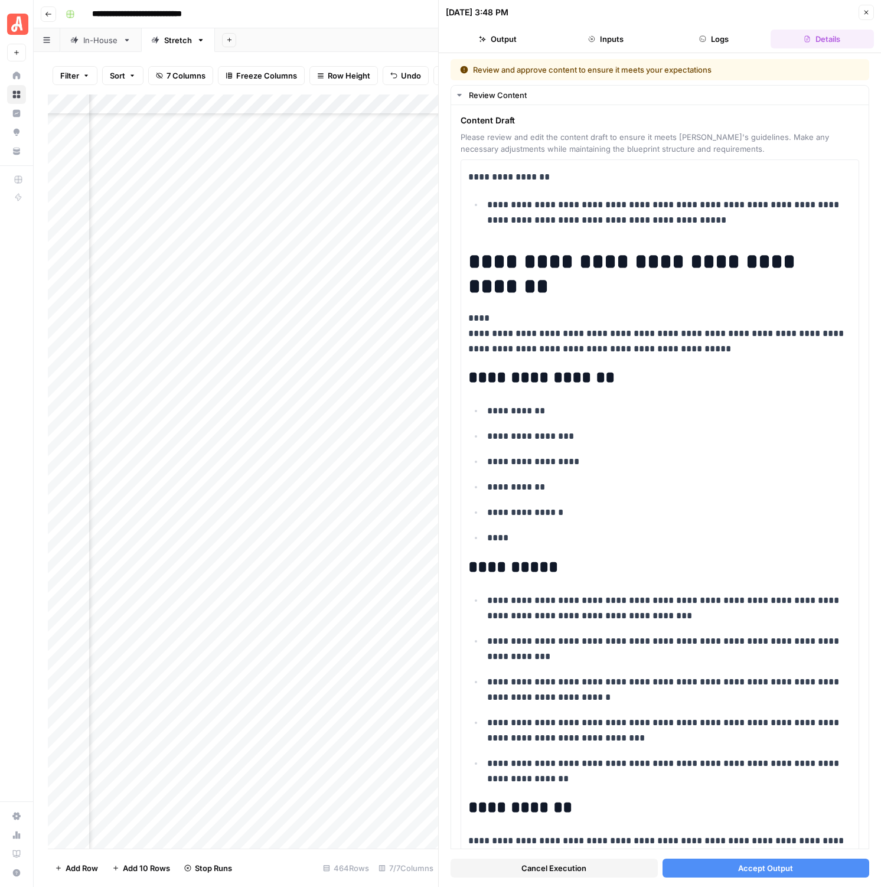
click at [733, 867] on button "Accept Output" at bounding box center [766, 868] width 207 height 19
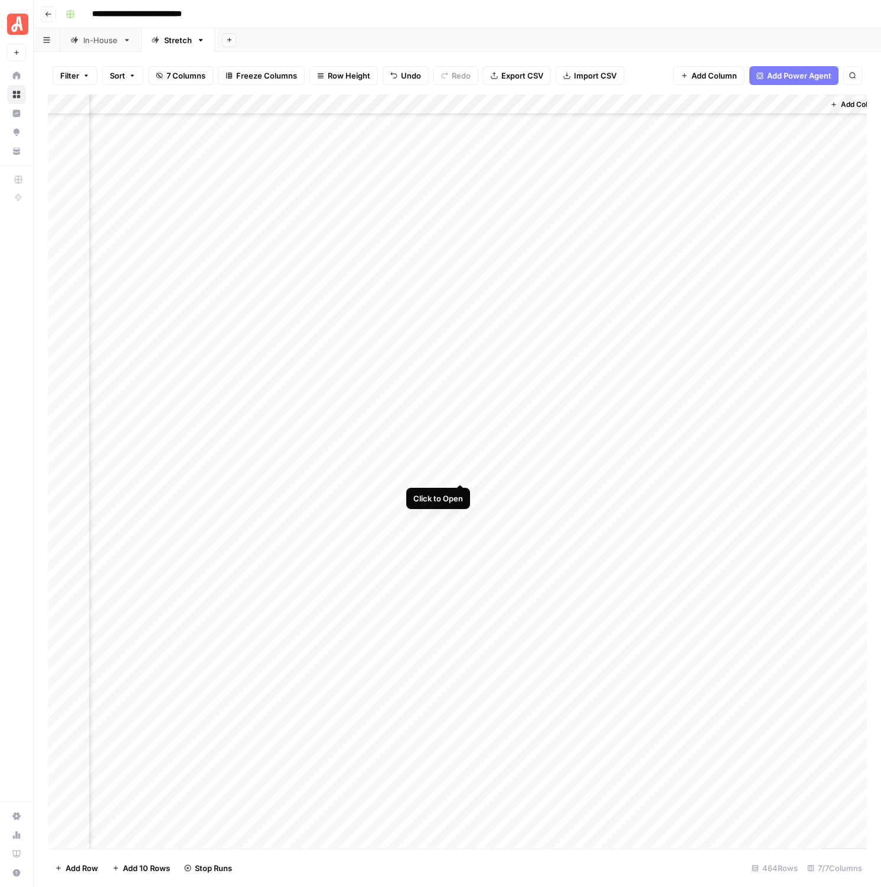
click at [463, 468] on div "Add Column" at bounding box center [457, 472] width 819 height 754
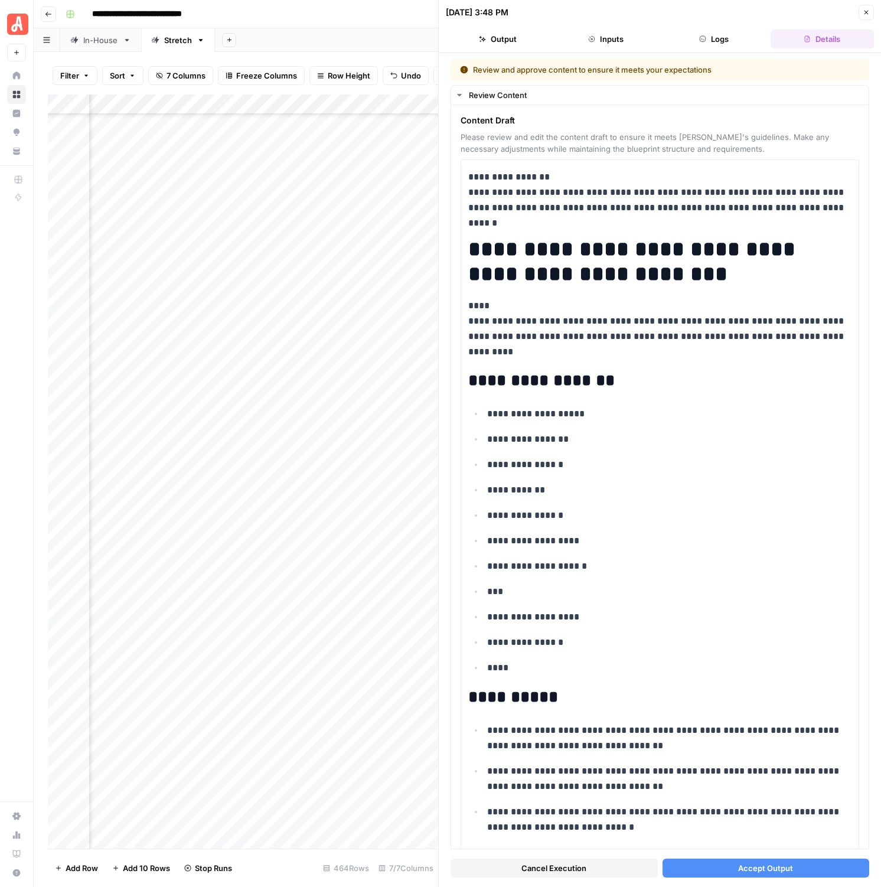
click at [719, 877] on button "Accept Output" at bounding box center [766, 868] width 207 height 19
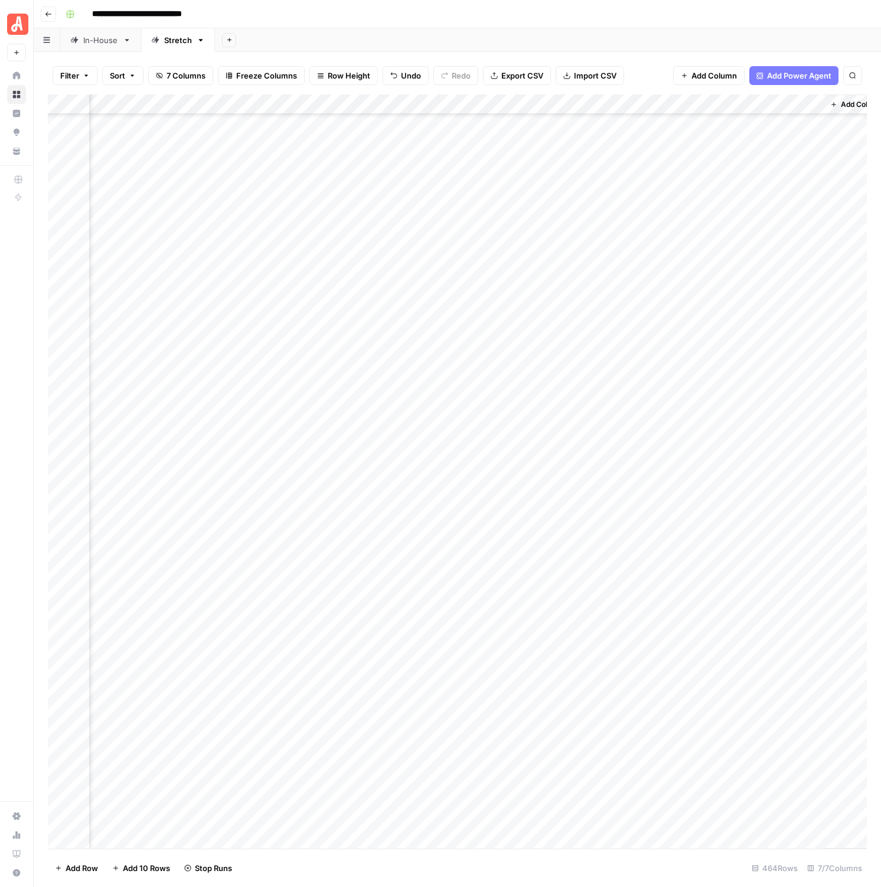
click at [460, 513] on div "Add Column" at bounding box center [457, 472] width 819 height 754
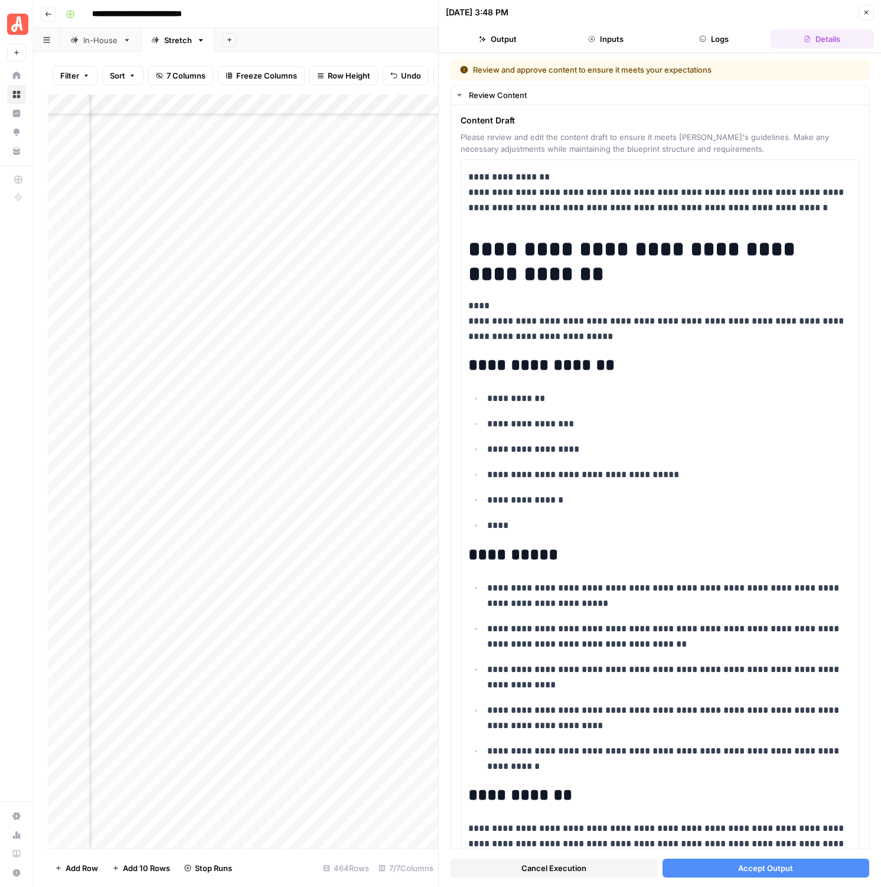
click at [753, 871] on span "Accept Output" at bounding box center [765, 869] width 55 height 12
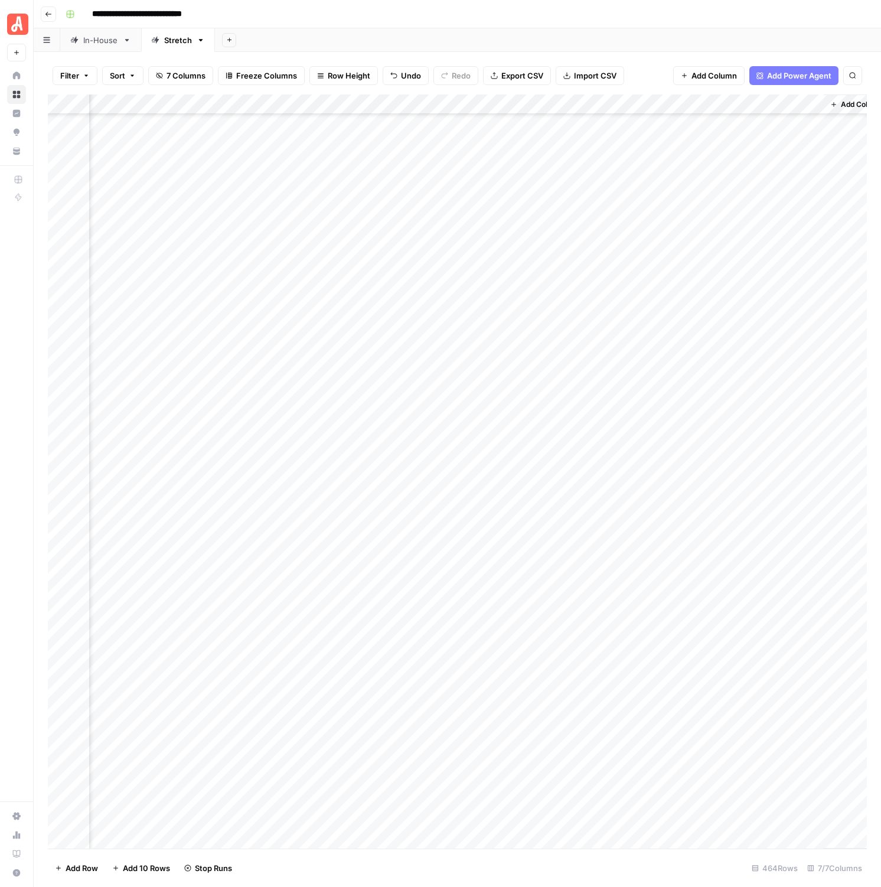
click at [460, 532] on div "Add Column" at bounding box center [457, 472] width 819 height 754
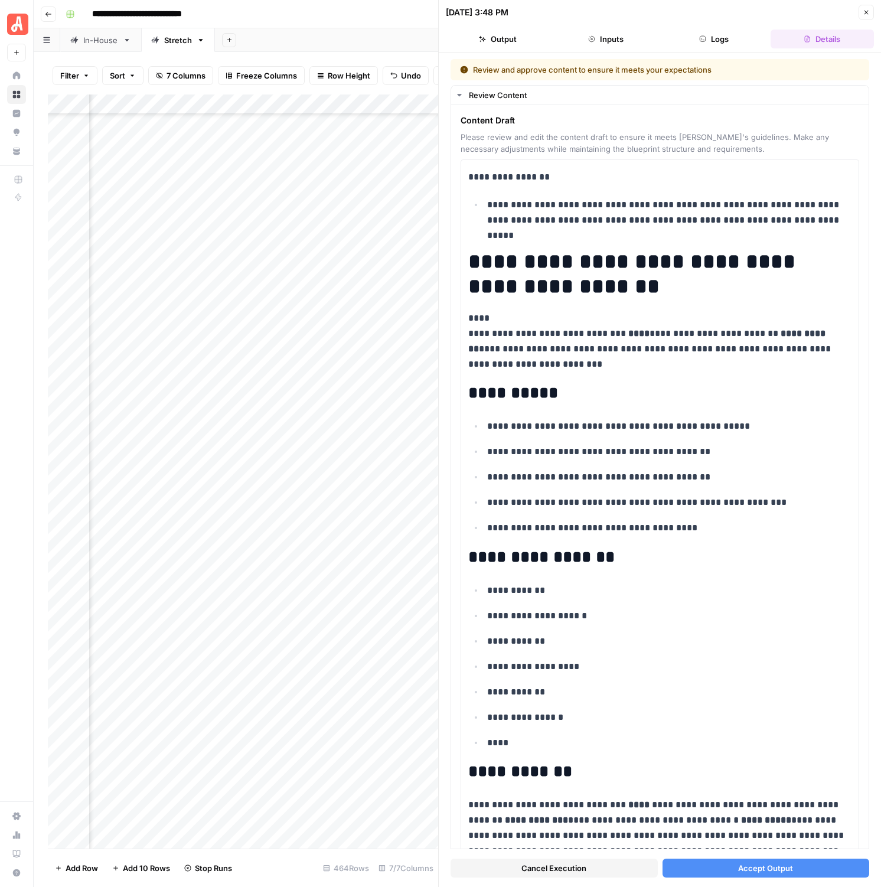
click at [747, 866] on span "Accept Output" at bounding box center [765, 869] width 55 height 12
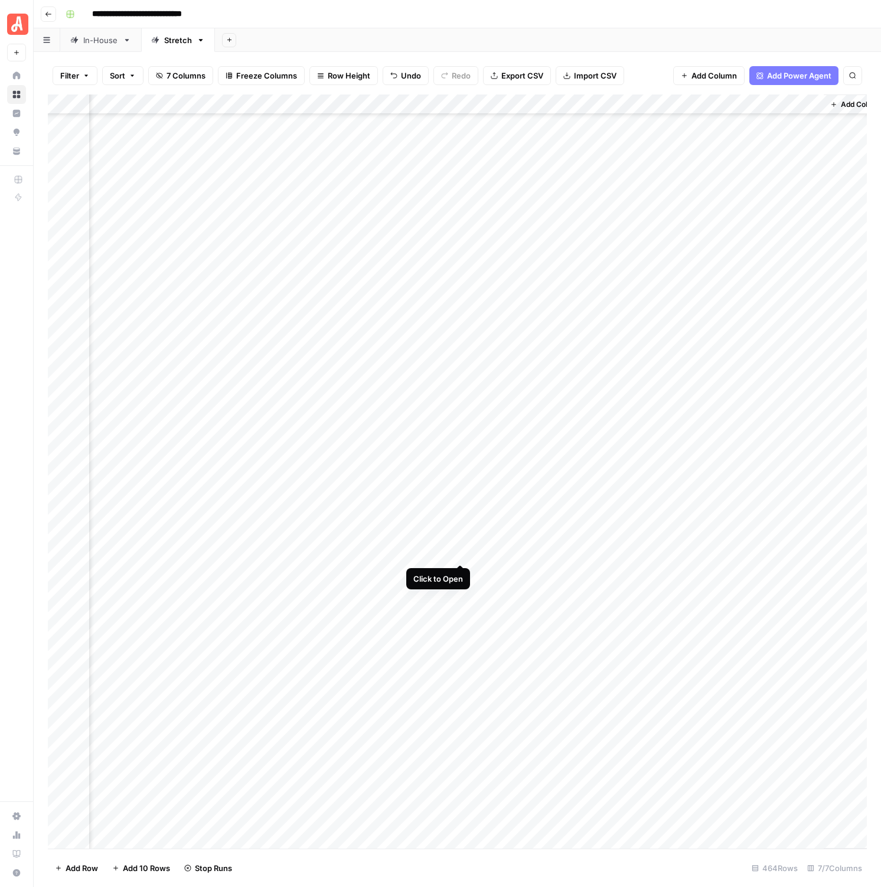
click at [462, 554] on div "Add Column" at bounding box center [457, 472] width 819 height 754
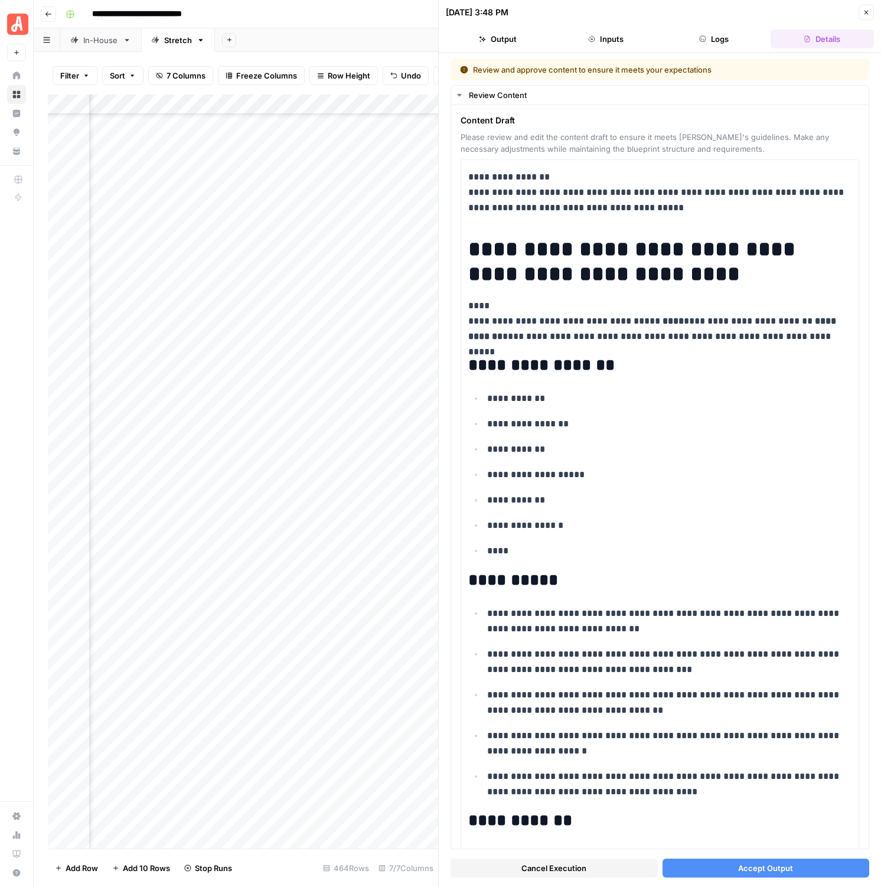
click at [706, 863] on button "Accept Output" at bounding box center [766, 868] width 207 height 19
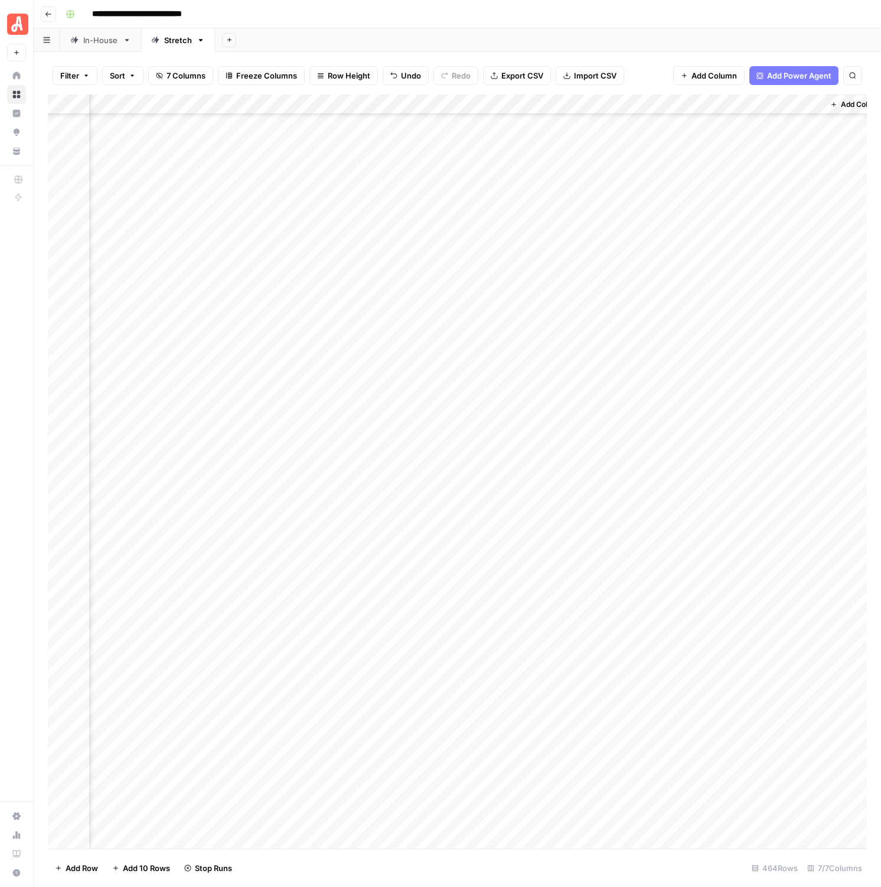
click at [459, 632] on div "Add Column" at bounding box center [457, 472] width 819 height 754
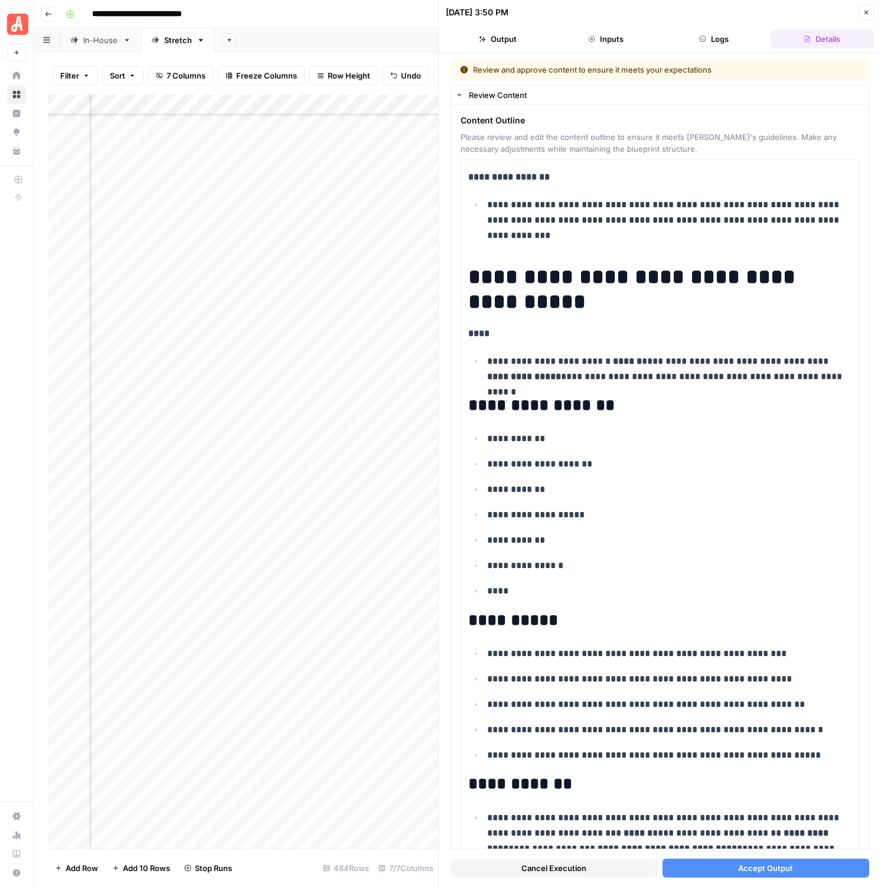
click at [723, 868] on button "Accept Output" at bounding box center [766, 868] width 207 height 19
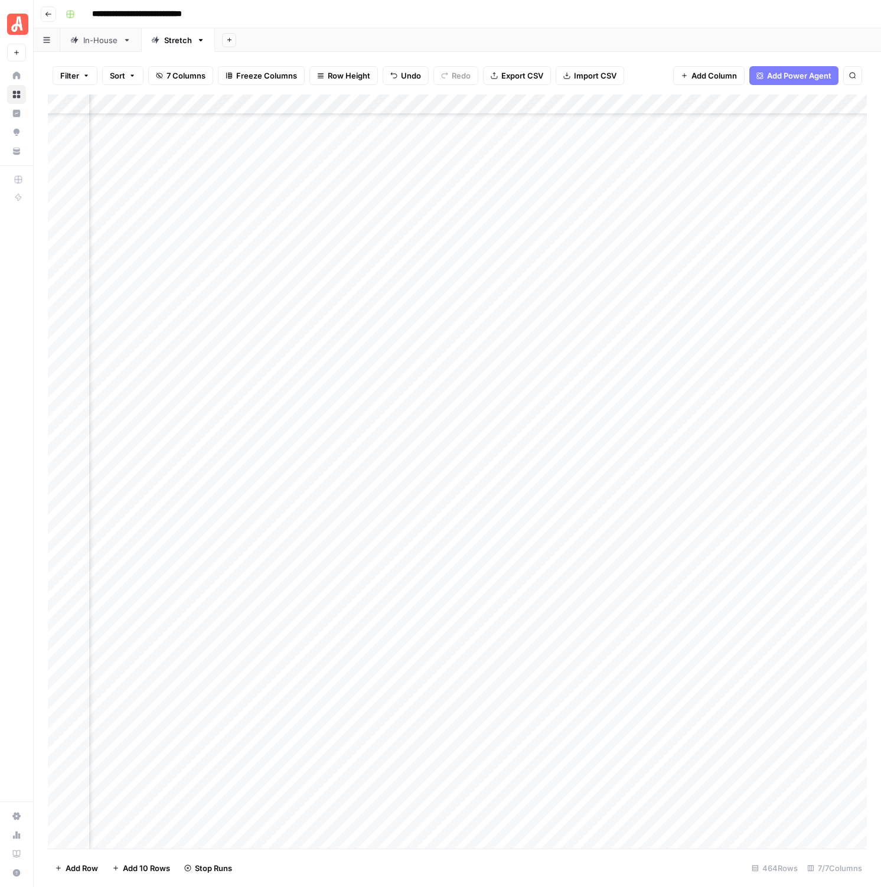
scroll to position [0, 185]
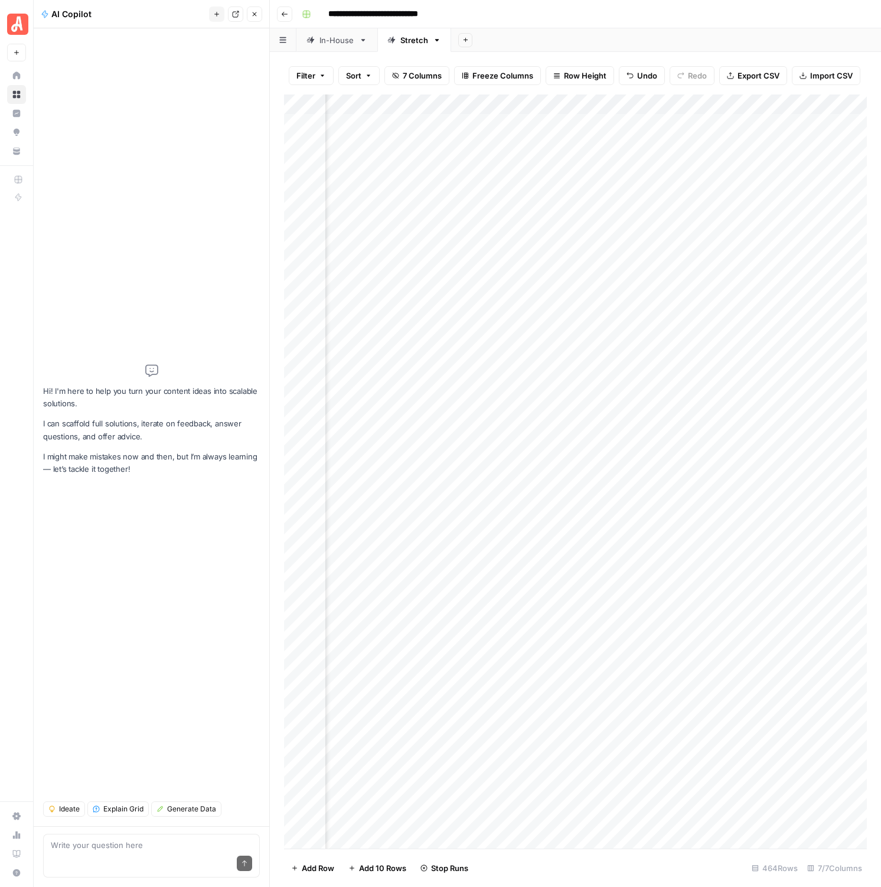
click at [256, 17] on icon "button" at bounding box center [254, 14] width 7 height 7
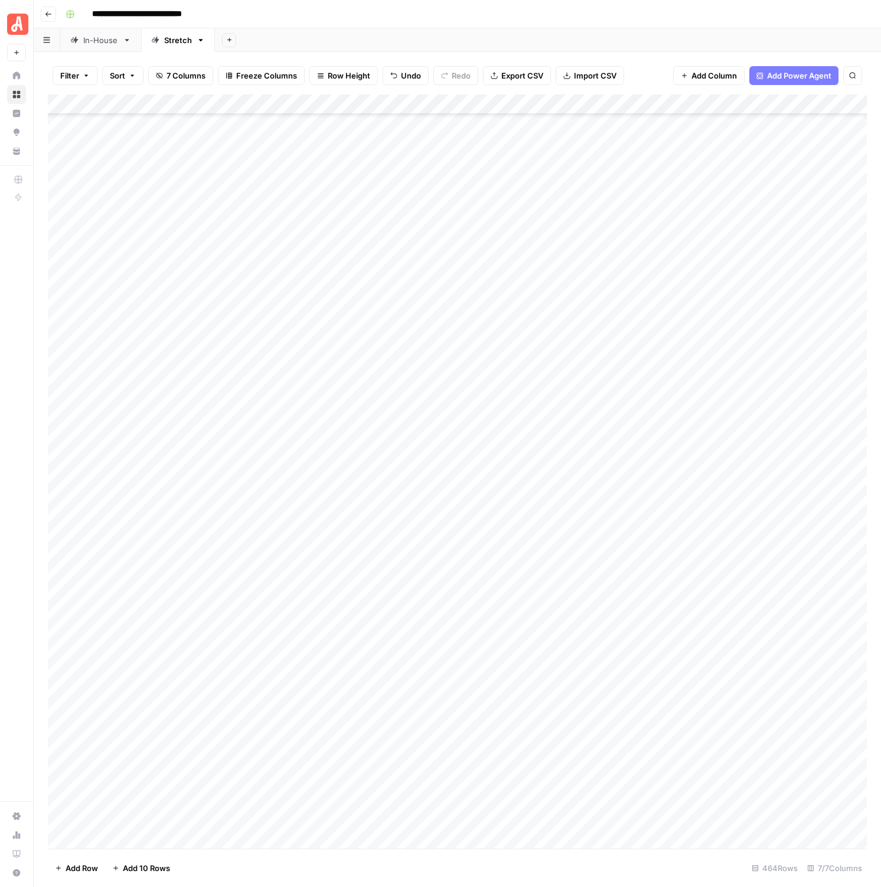
scroll to position [6833, 0]
type input "**********"
click at [822, 112] on button "Next Result" at bounding box center [829, 109] width 14 height 14
click at [545, 227] on div "Add Column" at bounding box center [457, 472] width 819 height 754
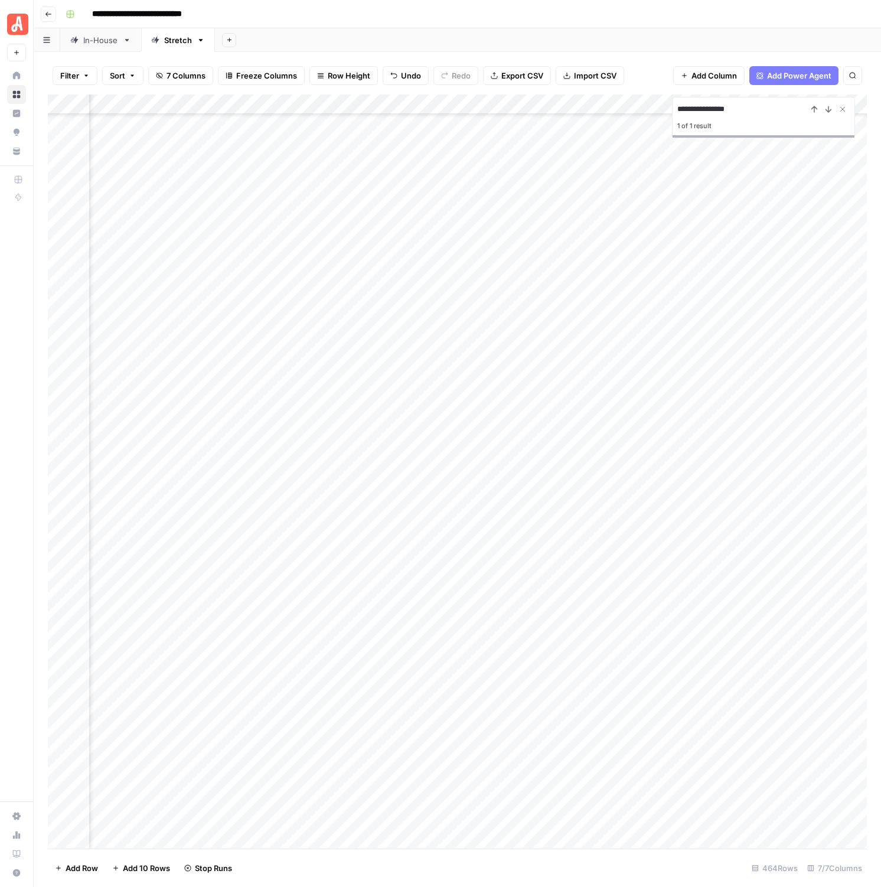
scroll to position [5925, 148]
click at [568, 525] on div "Add Column" at bounding box center [457, 472] width 819 height 754
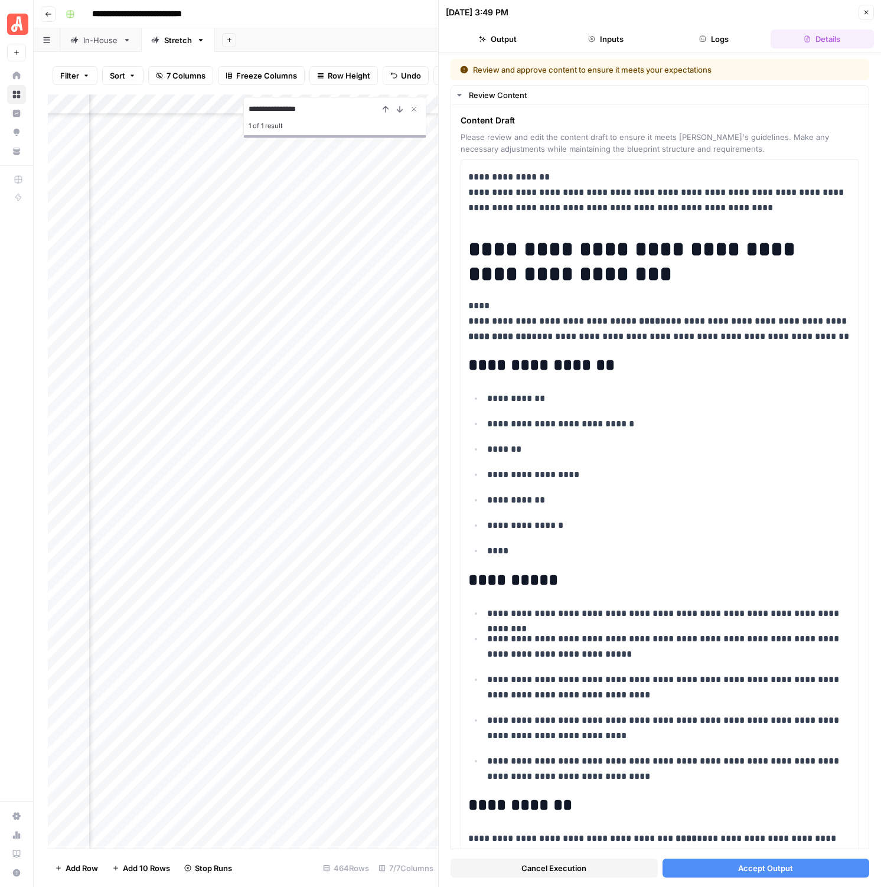
click at [769, 868] on span "Accept Output" at bounding box center [765, 869] width 55 height 12
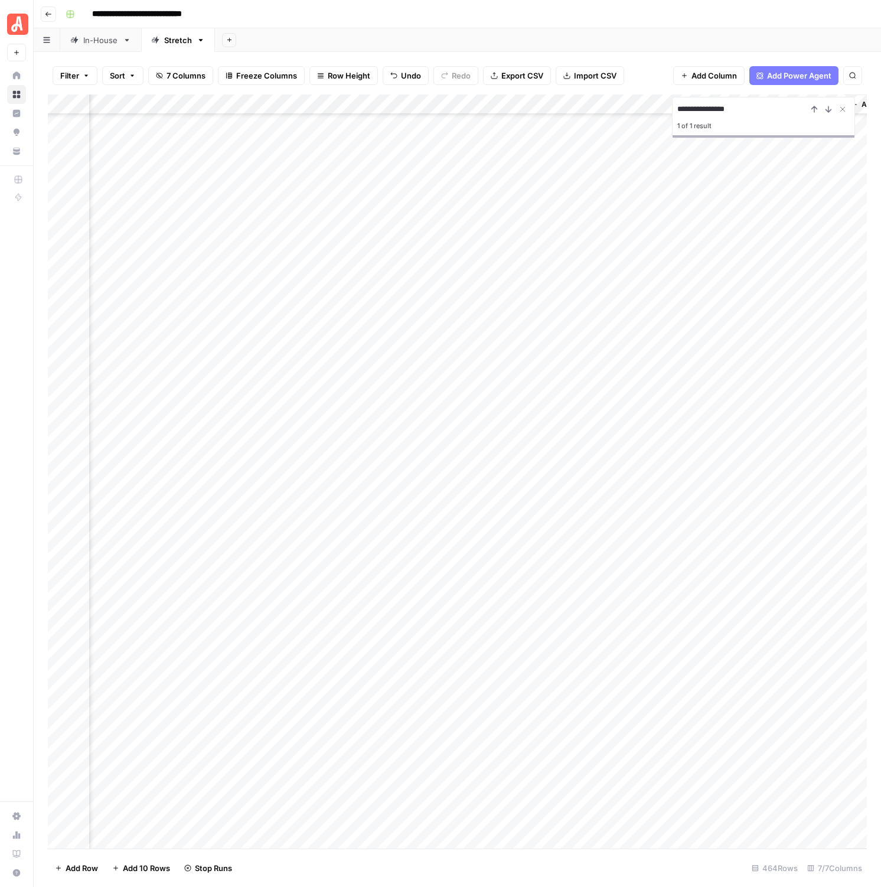
scroll to position [5823, 204]
click at [699, 228] on div "Add Column" at bounding box center [457, 472] width 819 height 754
click at [695, 248] on div "Add Column" at bounding box center [457, 472] width 819 height 754
click at [693, 268] on div "Add Column" at bounding box center [457, 472] width 819 height 754
click at [701, 311] on div "Add Column" at bounding box center [457, 472] width 819 height 754
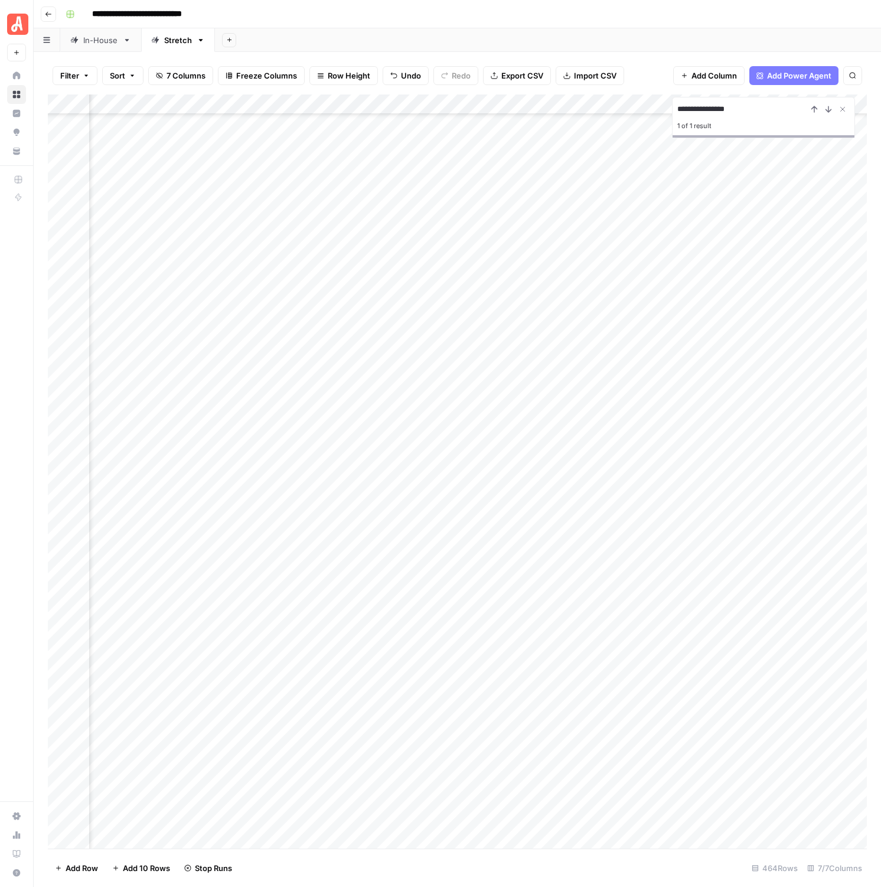
click at [702, 329] on div "Add Column" at bounding box center [457, 472] width 819 height 754
click at [697, 350] on div "Add Column" at bounding box center [457, 472] width 819 height 754
click at [694, 373] on div "Add Column" at bounding box center [457, 472] width 819 height 754
click at [692, 386] on div "Add Column" at bounding box center [457, 472] width 819 height 754
click at [697, 408] on div "Add Column" at bounding box center [457, 472] width 819 height 754
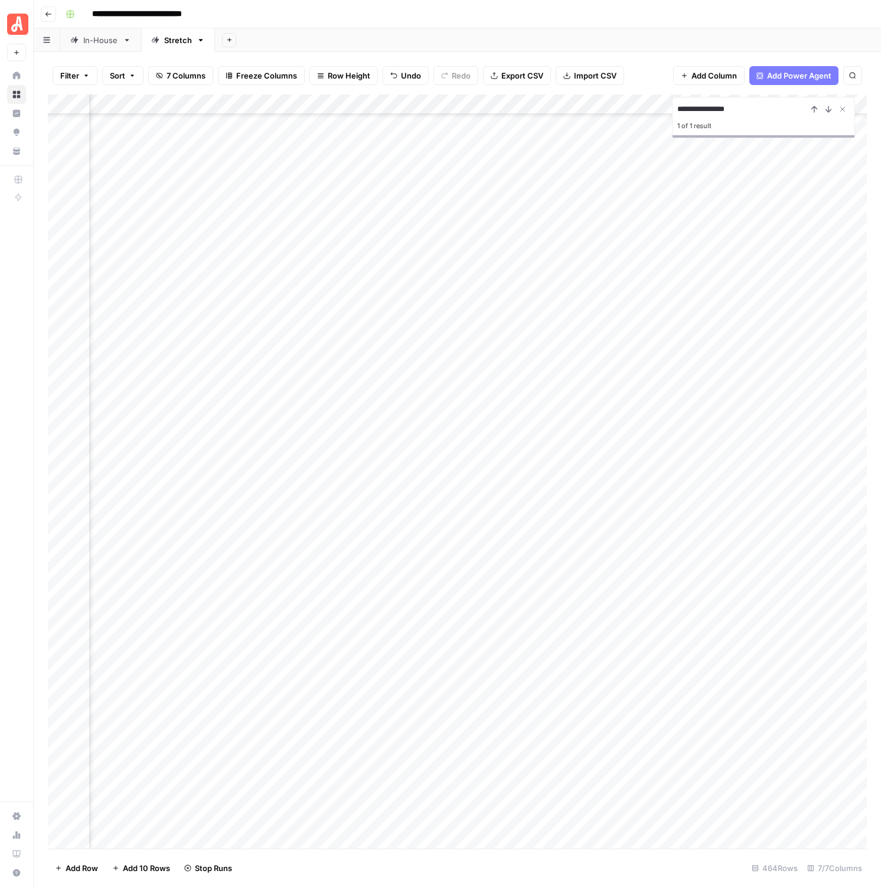
scroll to position [5823, 183]
click at [688, 386] on div "Add Column" at bounding box center [457, 472] width 819 height 754
click at [722, 366] on div "Add Column" at bounding box center [457, 472] width 819 height 754
click at [717, 347] on div "Add Column" at bounding box center [457, 472] width 819 height 754
click at [724, 304] on div "Add Column" at bounding box center [457, 472] width 819 height 754
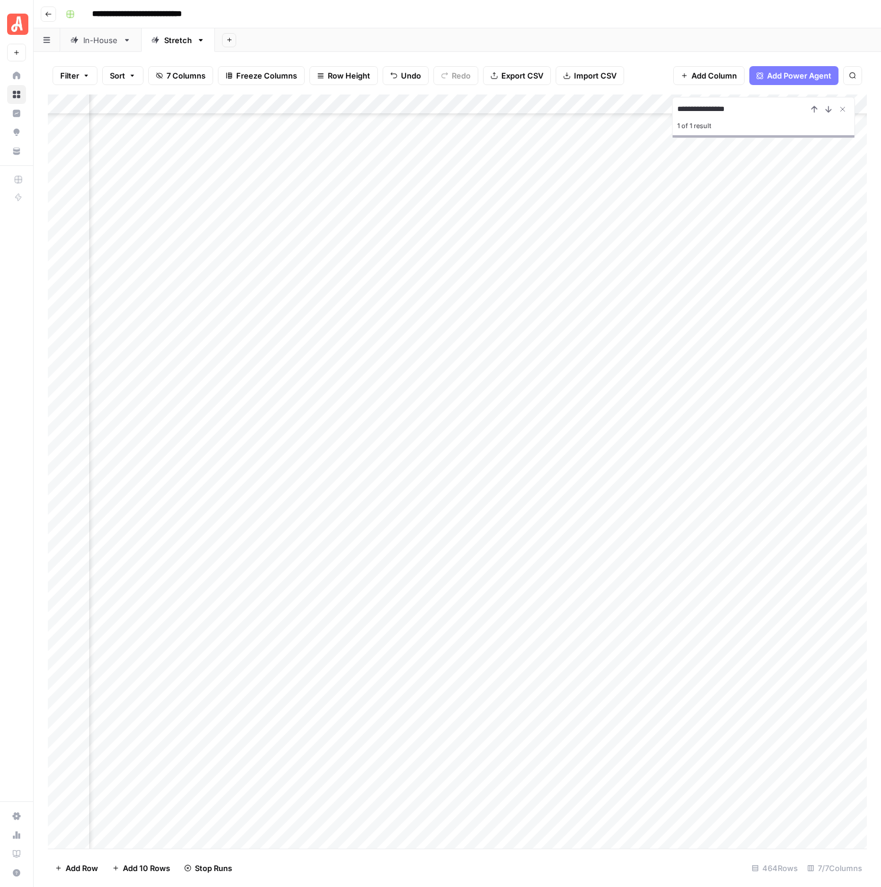
click at [725, 445] on div "Add Column" at bounding box center [457, 472] width 819 height 754
click at [723, 469] on div "Add Column" at bounding box center [457, 472] width 819 height 754
click at [720, 489] on div "Add Column" at bounding box center [457, 472] width 819 height 754
click at [727, 546] on div "Add Column" at bounding box center [457, 472] width 819 height 754
click at [723, 573] on div "Add Column" at bounding box center [457, 472] width 819 height 754
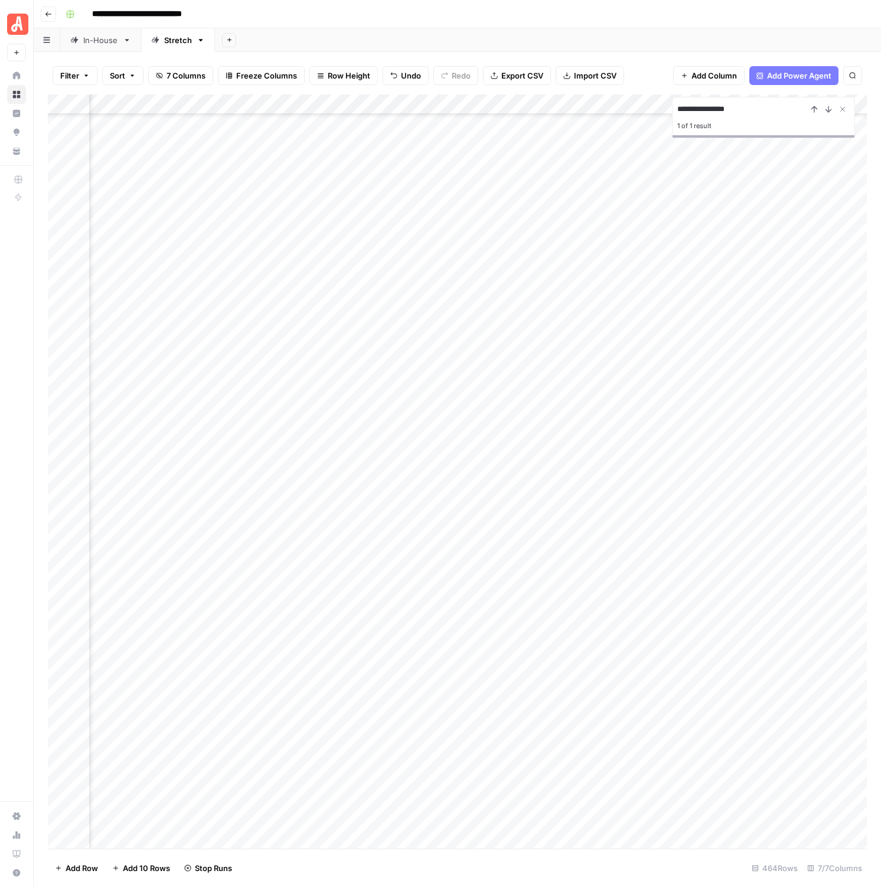
scroll to position [5823, 183]
click at [720, 427] on div "Add Column" at bounding box center [457, 472] width 819 height 754
click at [716, 508] on div "Add Column" at bounding box center [457, 472] width 819 height 754
click at [721, 460] on div "Add Column" at bounding box center [457, 472] width 819 height 754
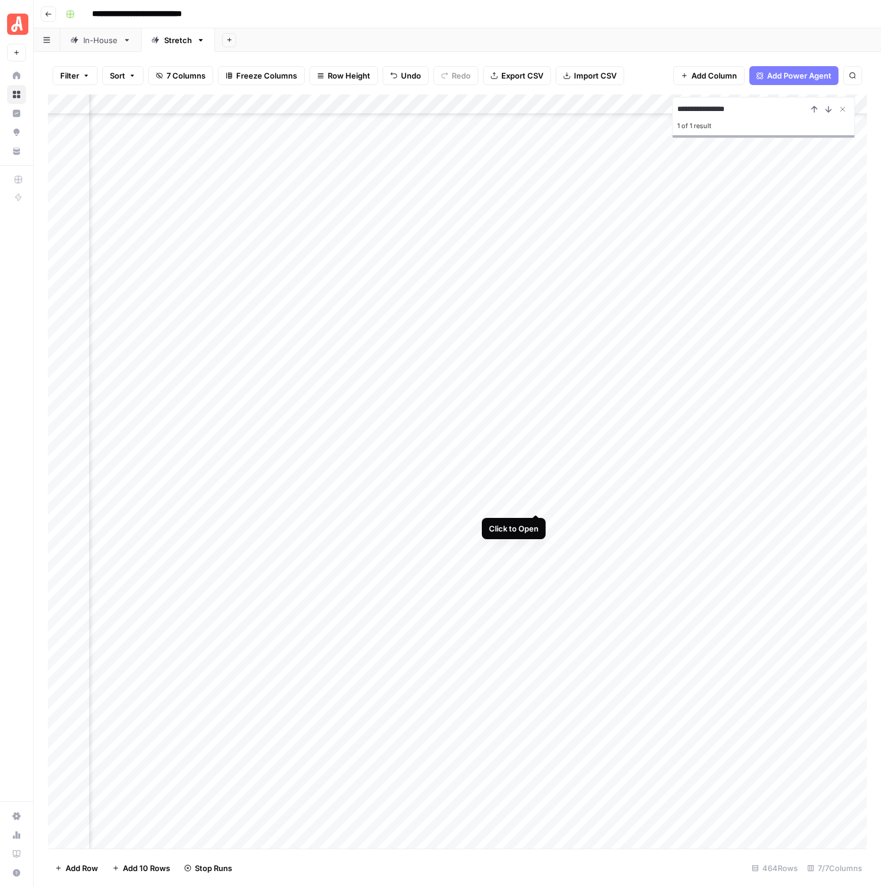
click at [535, 502] on div "Add Column" at bounding box center [457, 472] width 819 height 754
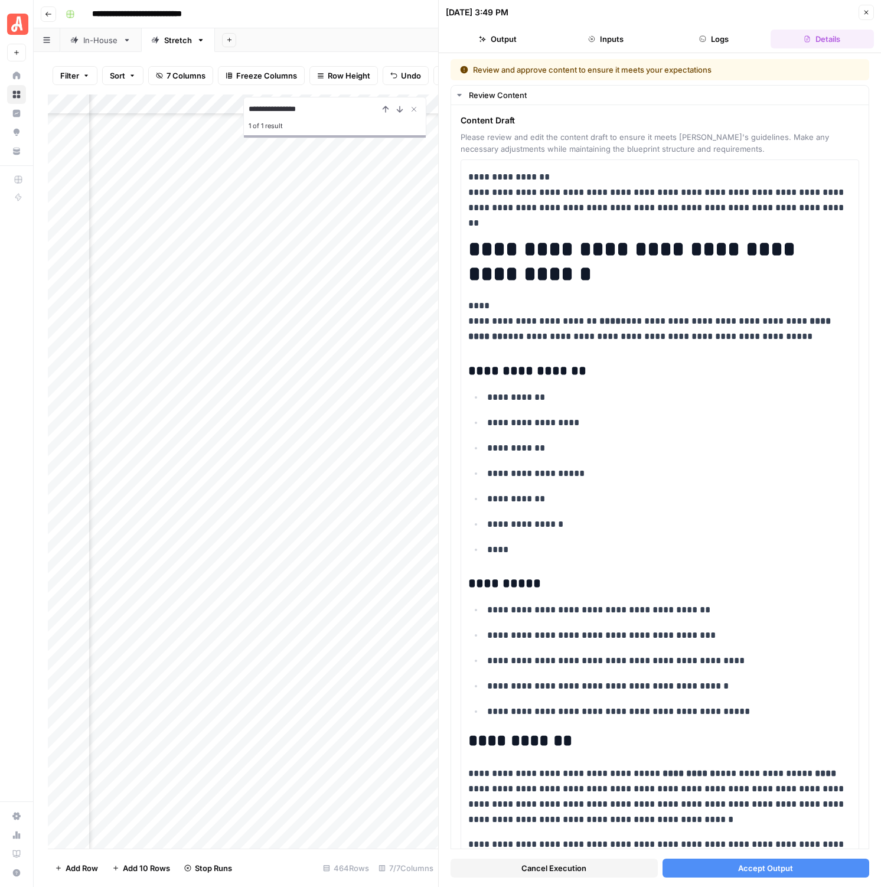
click at [760, 879] on div "Cancel Execution Accept Output" at bounding box center [660, 866] width 419 height 32
click at [756, 874] on span "Accept Output" at bounding box center [765, 869] width 55 height 12
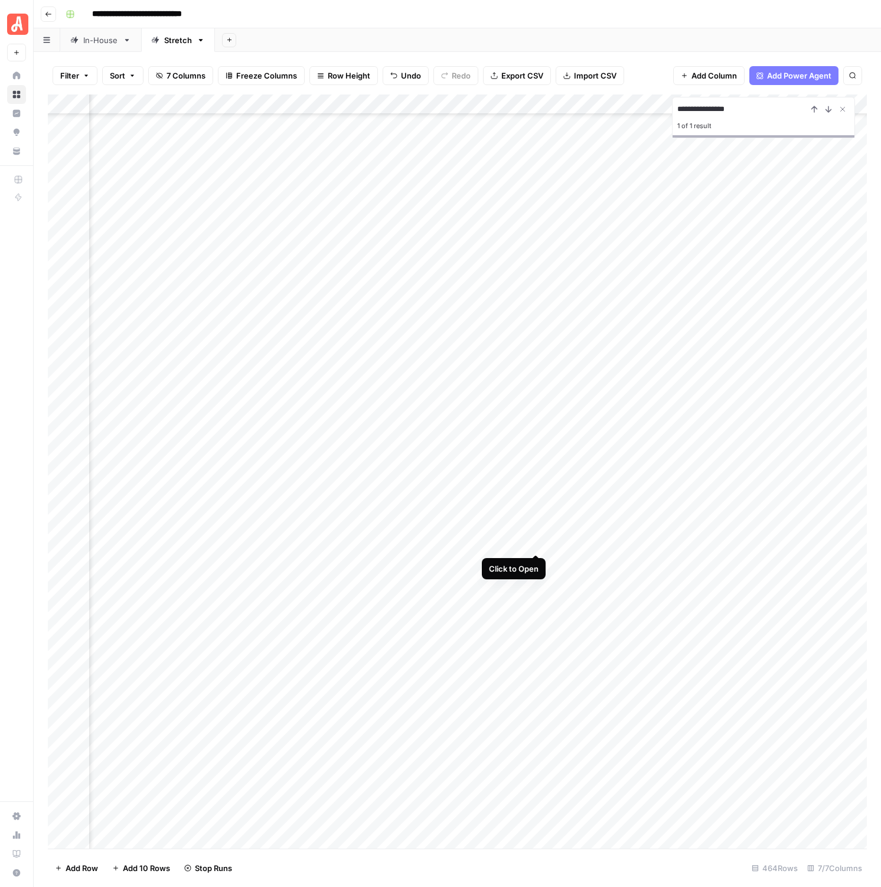
click at [536, 545] on div "Add Column" at bounding box center [457, 472] width 819 height 754
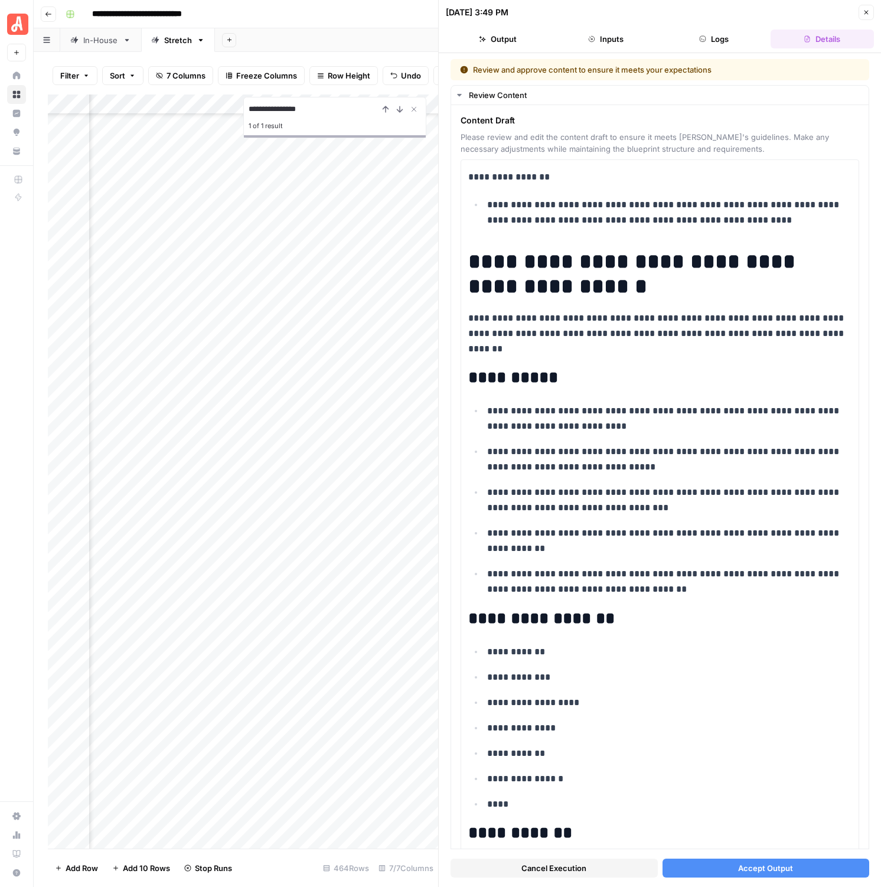
click at [751, 863] on span "Accept Output" at bounding box center [765, 869] width 55 height 12
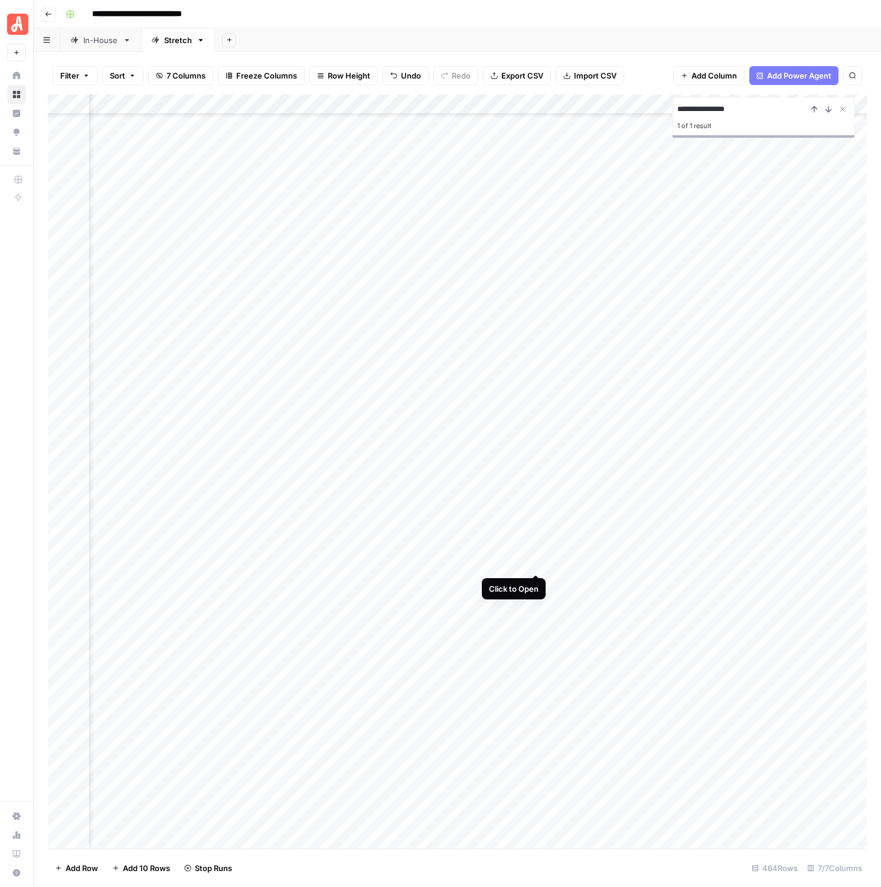
click at [542, 564] on div "Add Column" at bounding box center [457, 472] width 819 height 754
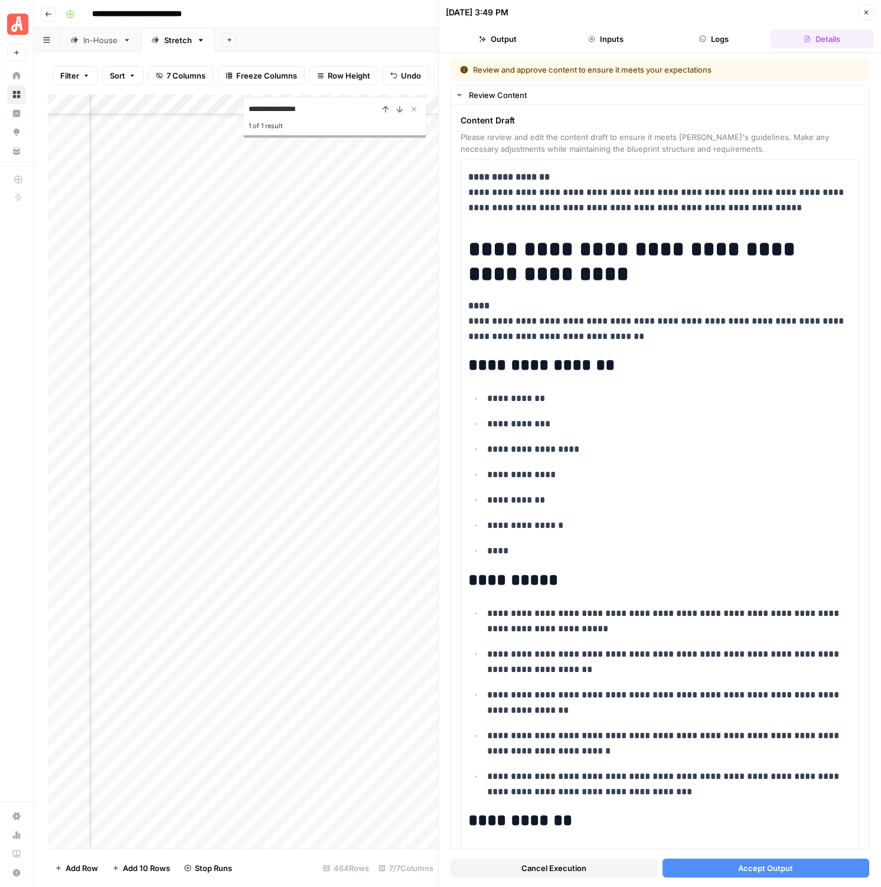
click at [728, 869] on button "Accept Output" at bounding box center [766, 868] width 207 height 19
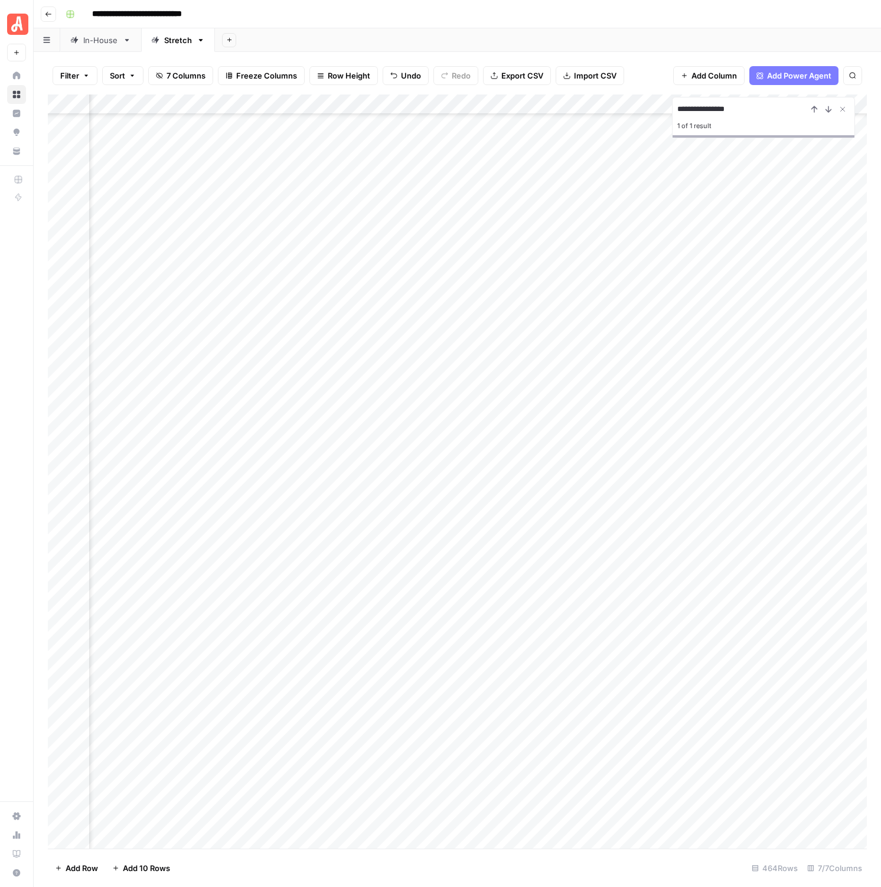
scroll to position [5805, 183]
click at [538, 686] on div "Add Column" at bounding box center [457, 472] width 819 height 754
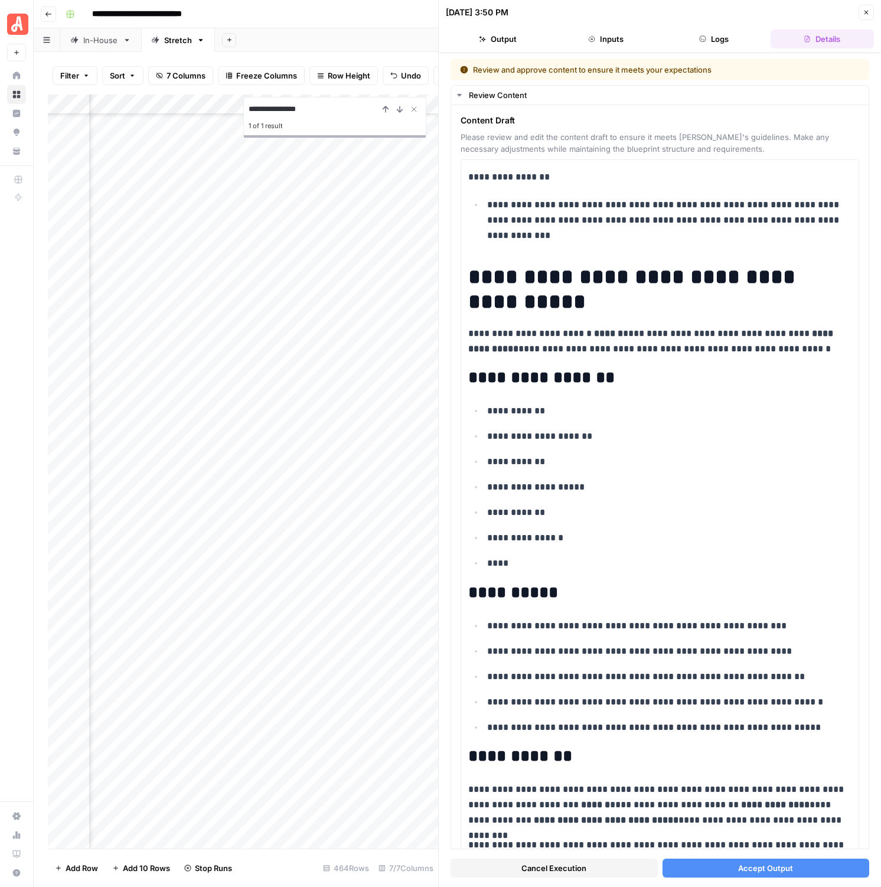
click at [728, 867] on button "Accept Output" at bounding box center [766, 868] width 207 height 19
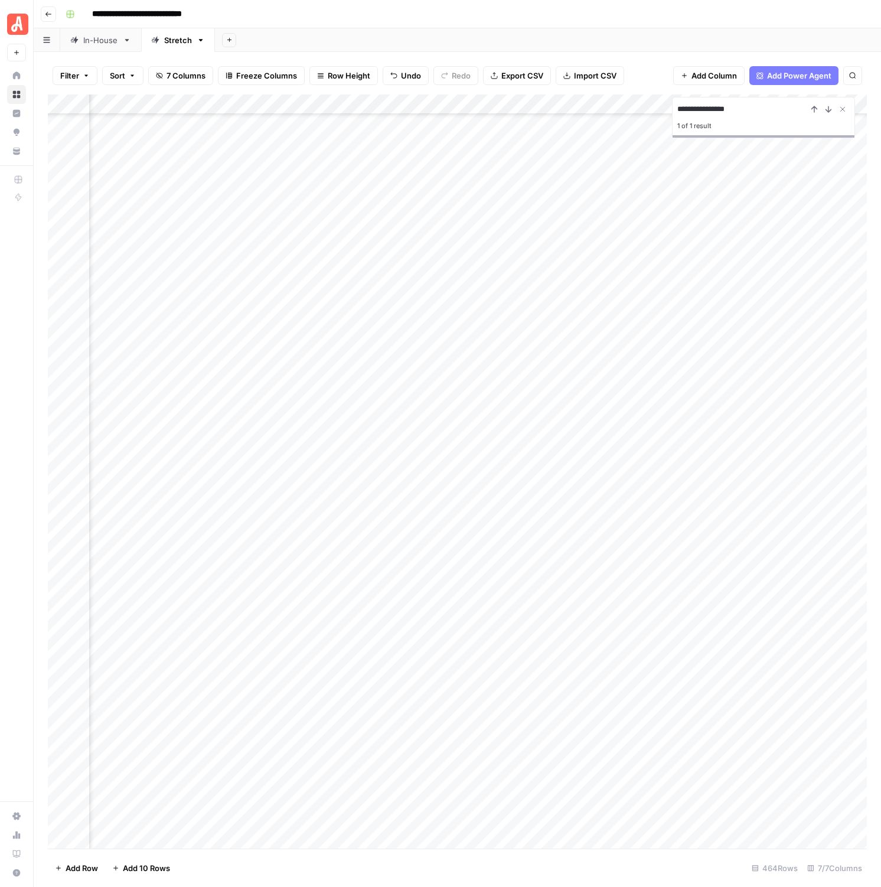
scroll to position [5948, 168]
click at [734, 581] on div "Add Column" at bounding box center [457, 472] width 819 height 754
click at [735, 562] on div "Add Column" at bounding box center [457, 472] width 819 height 754
click at [734, 538] on div "Add Column" at bounding box center [457, 472] width 819 height 754
click at [734, 524] on div "Add Column" at bounding box center [457, 472] width 819 height 754
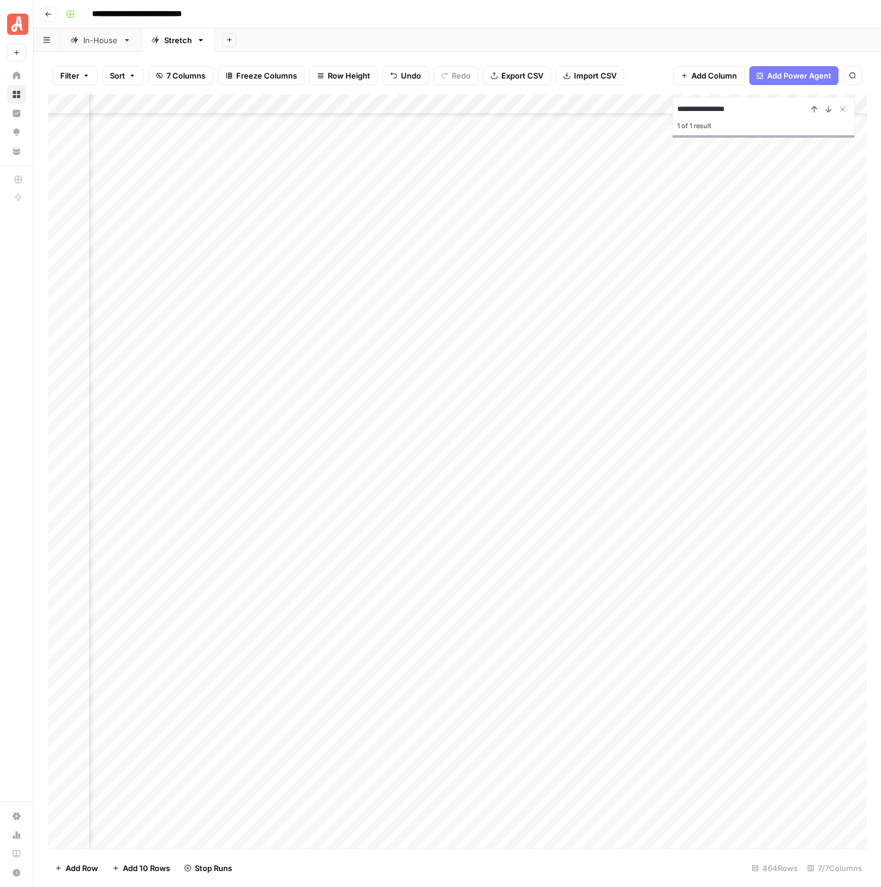
click at [734, 503] on div "Add Column" at bounding box center [457, 472] width 819 height 754
click at [737, 464] on div "Add Column" at bounding box center [457, 472] width 819 height 754
click at [659, 594] on div "Add Column" at bounding box center [457, 472] width 819 height 754
click at [658, 610] on div "Add Column" at bounding box center [457, 472] width 819 height 754
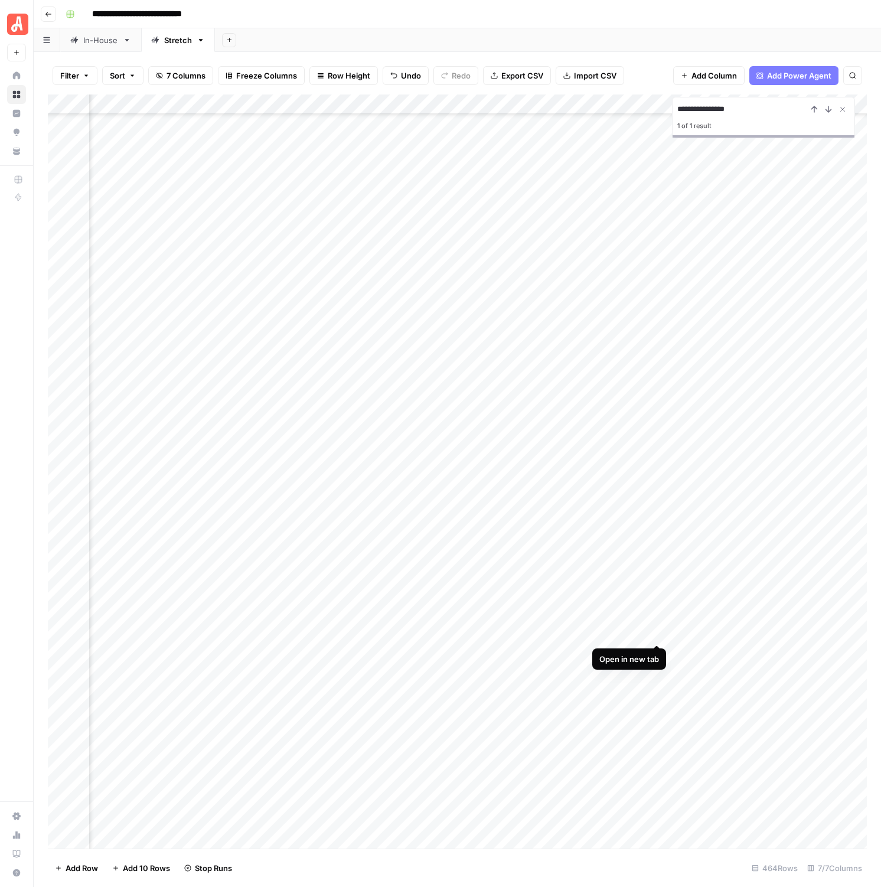
click at [655, 632] on div "Add Column" at bounding box center [457, 472] width 819 height 754
click at [659, 652] on div "Add Column" at bounding box center [457, 472] width 819 height 754
click at [659, 669] on div "Add Column" at bounding box center [457, 472] width 819 height 754
click at [657, 686] on div "Add Column" at bounding box center [457, 472] width 819 height 754
click at [658, 709] on div "Add Column" at bounding box center [457, 472] width 819 height 754
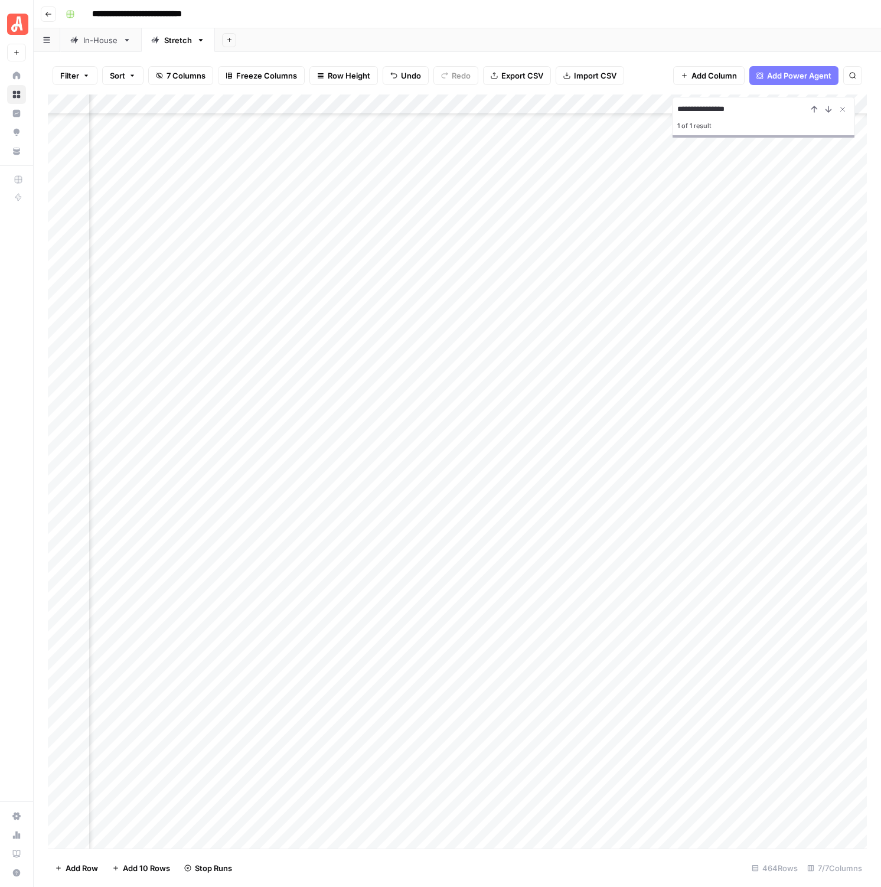
scroll to position [5557, 83]
click at [743, 712] on div "Add Column" at bounding box center [457, 472] width 819 height 754
click at [744, 693] on div "Add Column" at bounding box center [457, 472] width 819 height 754
click at [744, 729] on div "Add Column" at bounding box center [457, 472] width 819 height 754
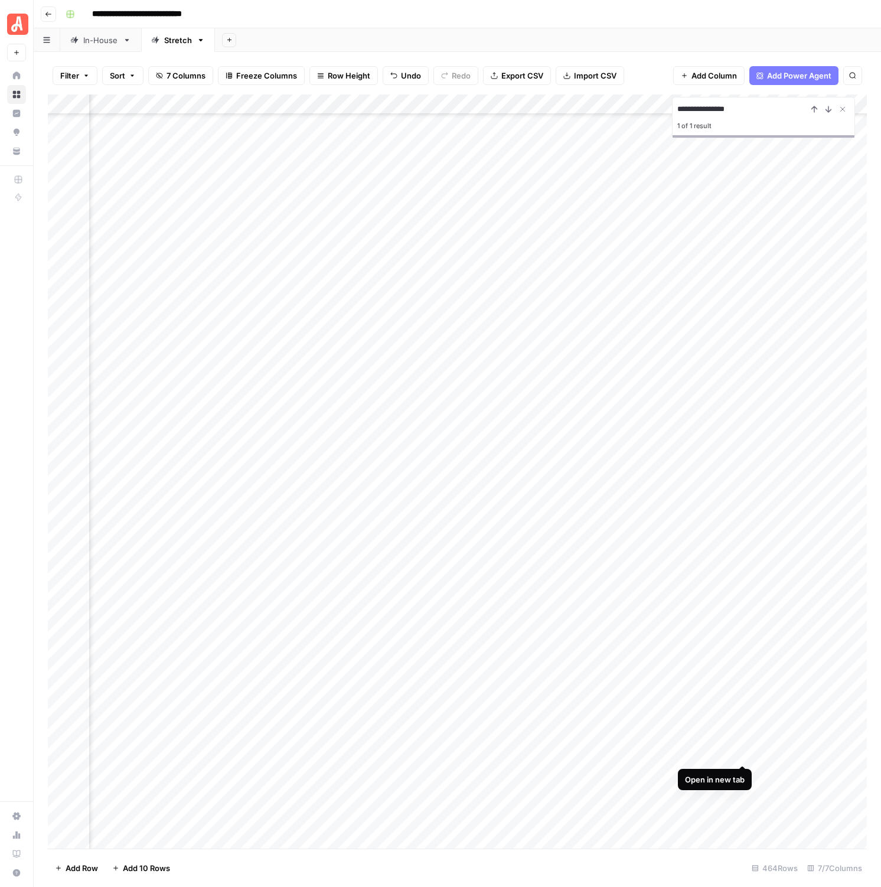
click at [744, 754] on div "Add Column" at bounding box center [457, 472] width 819 height 754
click at [742, 775] on div "Add Column" at bounding box center [457, 472] width 819 height 754
click at [746, 818] on div "Add Column" at bounding box center [457, 472] width 819 height 754
click at [742, 627] on div "Add Column" at bounding box center [457, 472] width 819 height 754
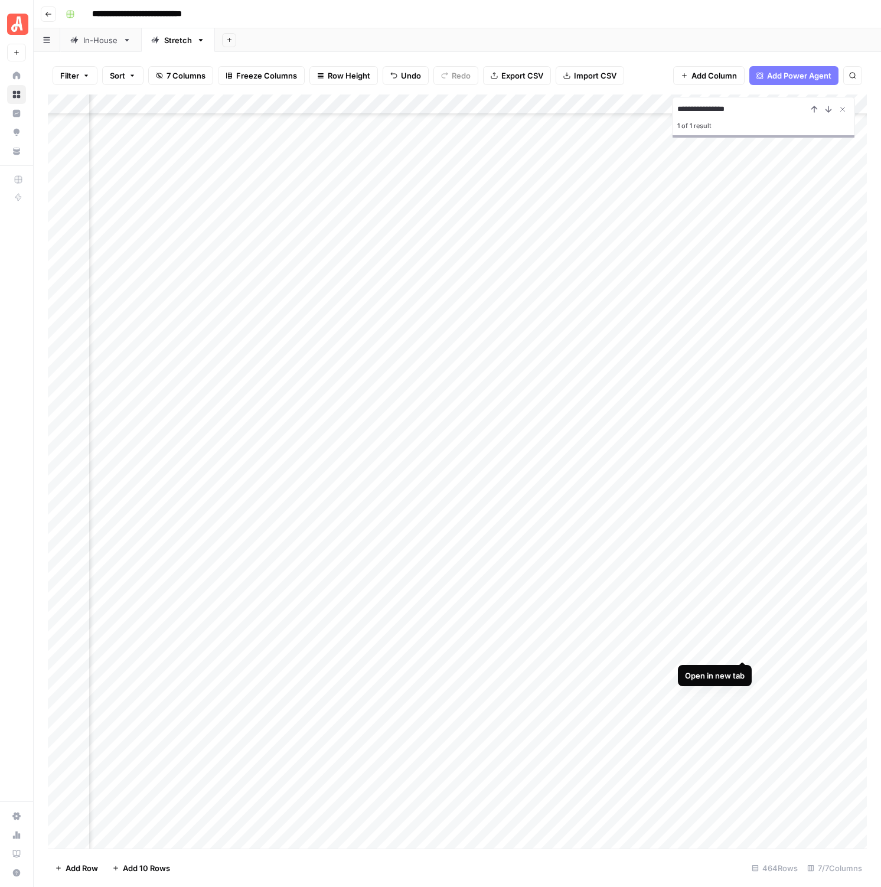
click at [743, 646] on div "Add Column" at bounding box center [457, 472] width 819 height 754
click at [744, 668] on div "Add Column" at bounding box center [457, 472] width 819 height 754
click at [747, 691] on div "Add Column" at bounding box center [457, 472] width 819 height 754
click at [746, 707] on div "Add Column" at bounding box center [457, 472] width 819 height 754
click at [744, 725] on div "Add Column" at bounding box center [457, 472] width 819 height 754
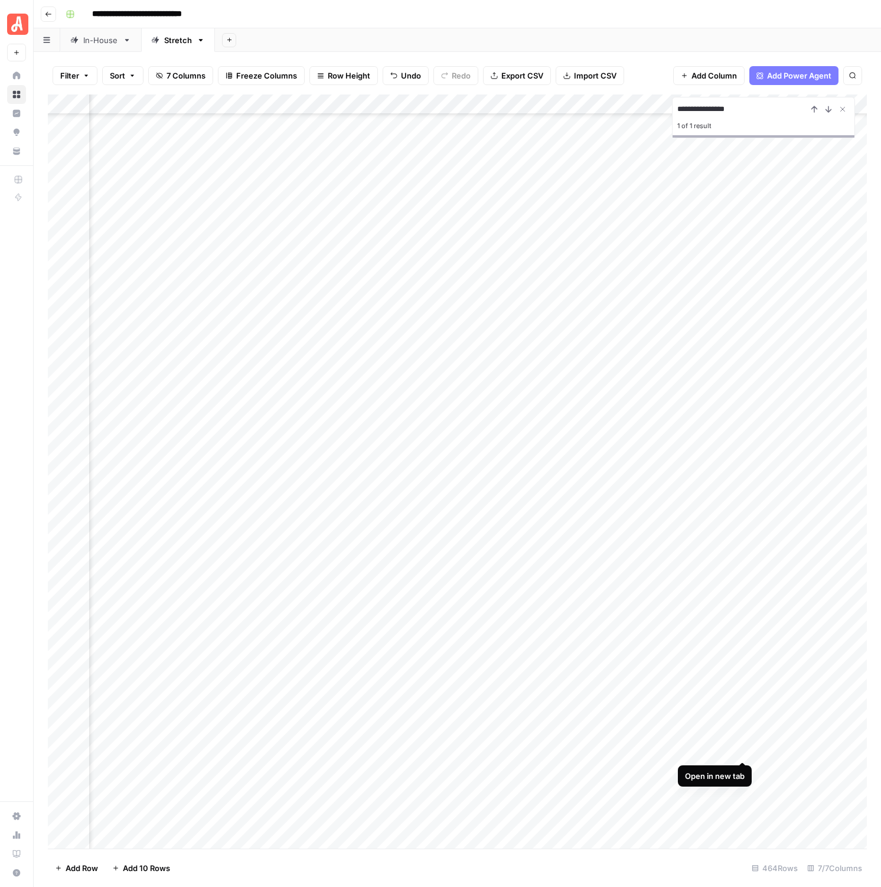
click at [744, 747] on div "Add Column" at bounding box center [457, 472] width 819 height 754
click at [744, 767] on div "Add Column" at bounding box center [457, 472] width 819 height 754
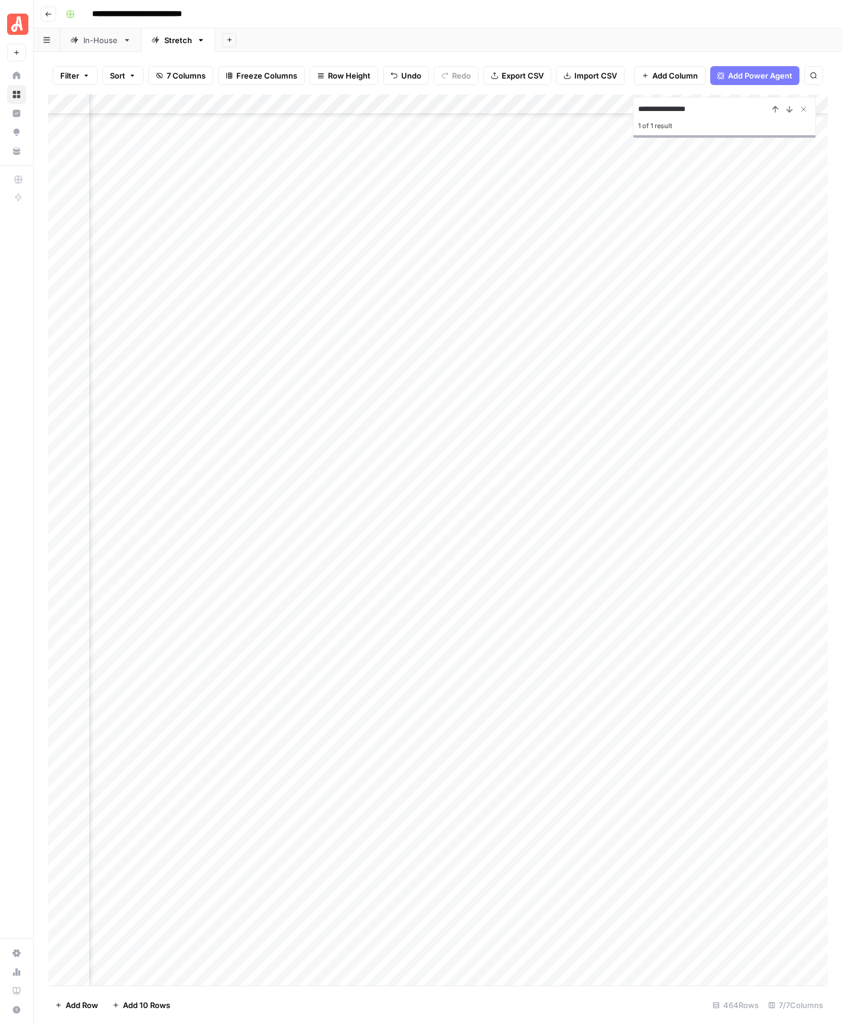
scroll to position [5853, 321]
click at [627, 196] on div "Add Column" at bounding box center [438, 540] width 780 height 891
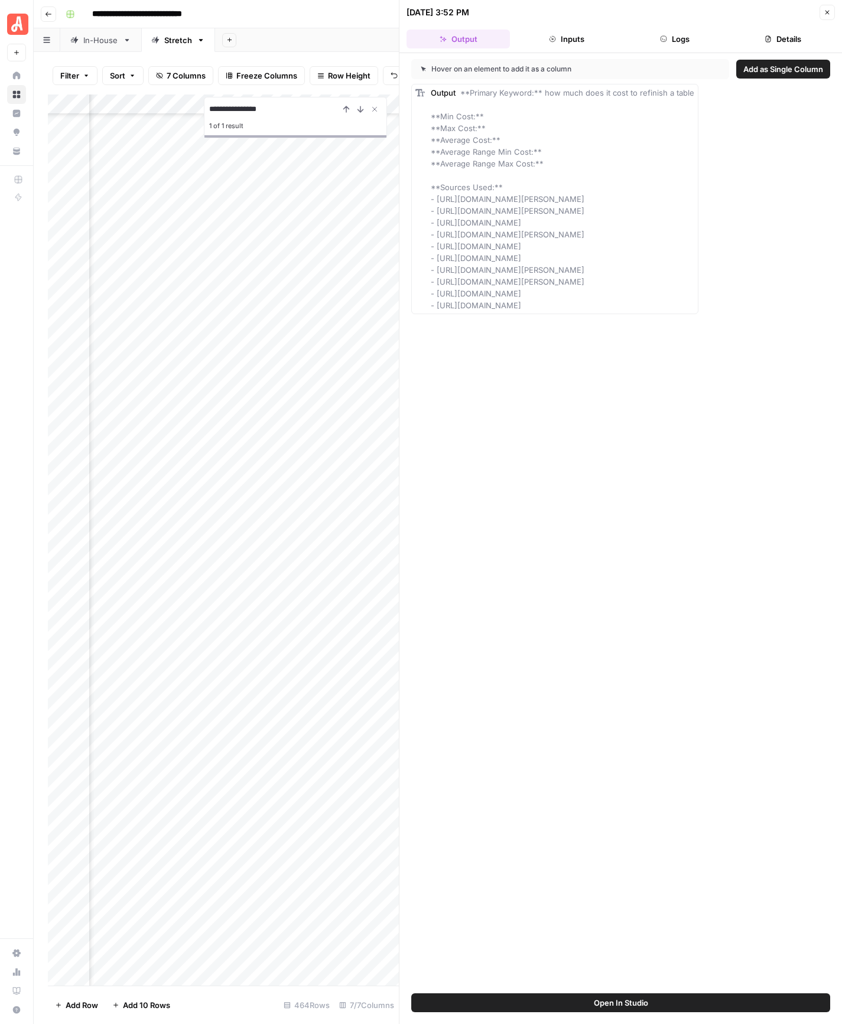
click at [589, 198] on span "**Primary Keyword:** how much does it cost to refinish a table **Min Cost:** **…" at bounding box center [562, 199] width 263 height 222
click at [579, 40] on button "Inputs" at bounding box center [566, 39] width 103 height 19
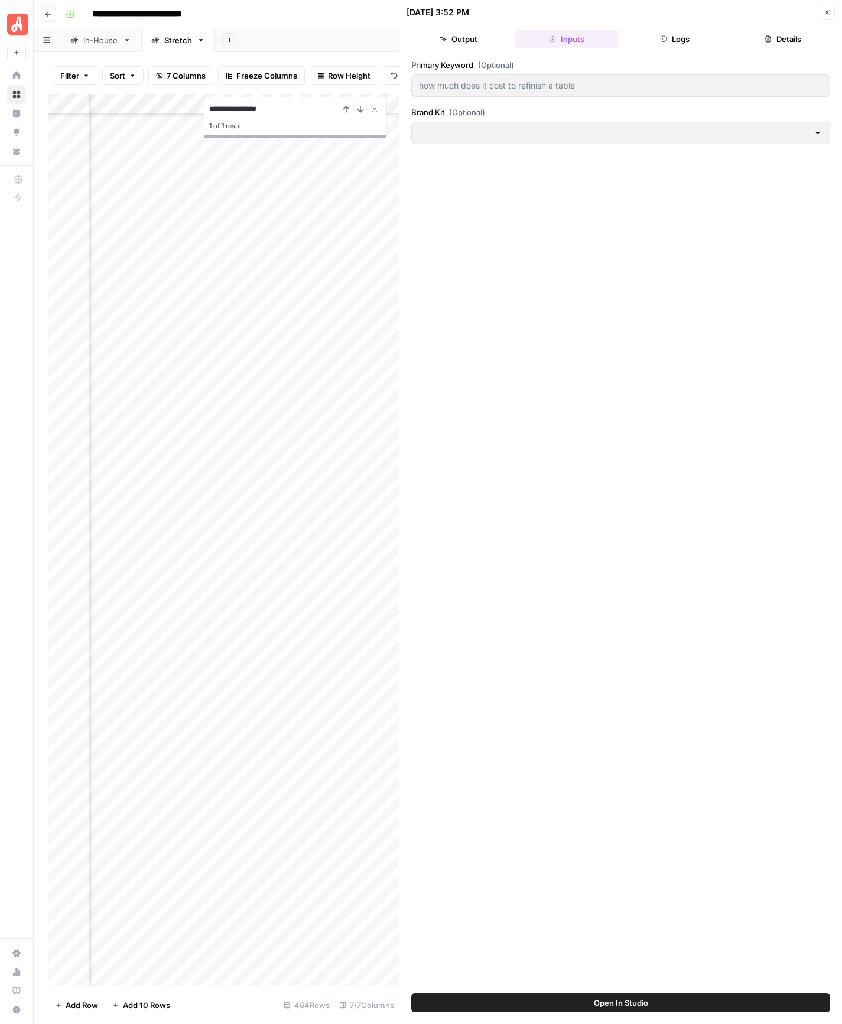
type input "Angi"
click at [639, 35] on button "Logs" at bounding box center [674, 39] width 103 height 19
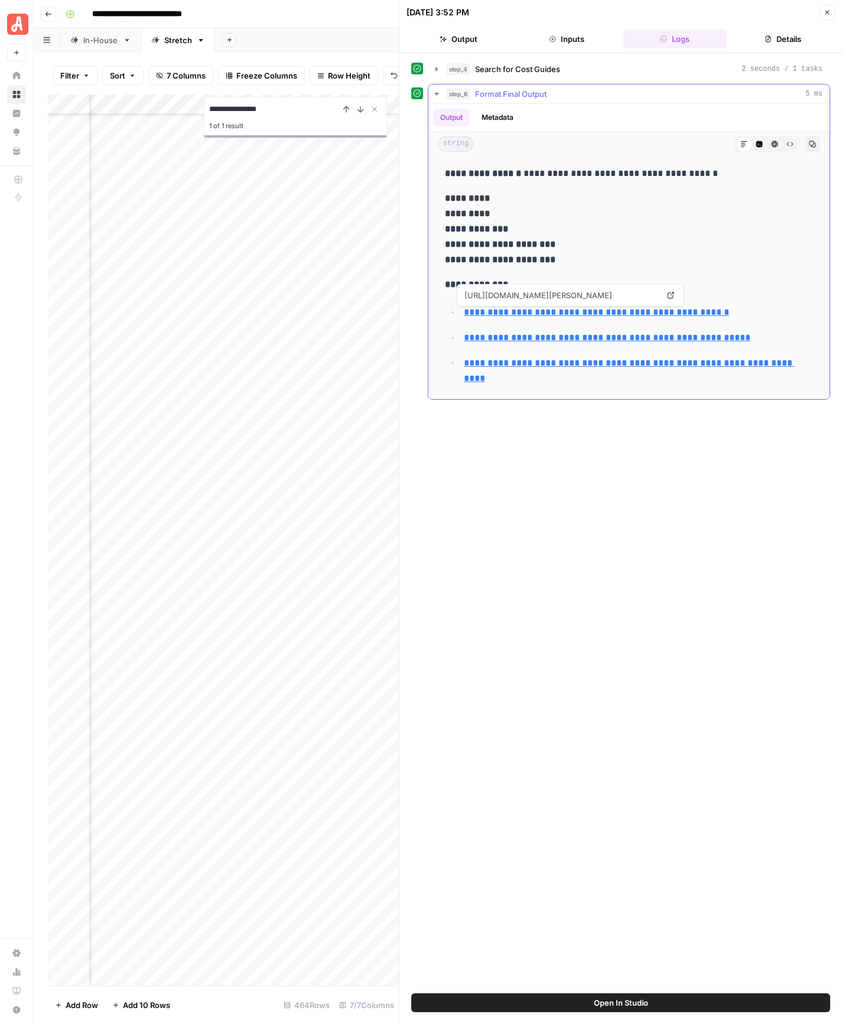
click at [559, 311] on link "**********" at bounding box center [596, 312] width 265 height 9
click at [555, 336] on link "**********" at bounding box center [607, 337] width 287 height 9
click at [550, 364] on link "**********" at bounding box center [629, 371] width 331 height 24
click at [464, 45] on button "Output" at bounding box center [457, 39] width 103 height 19
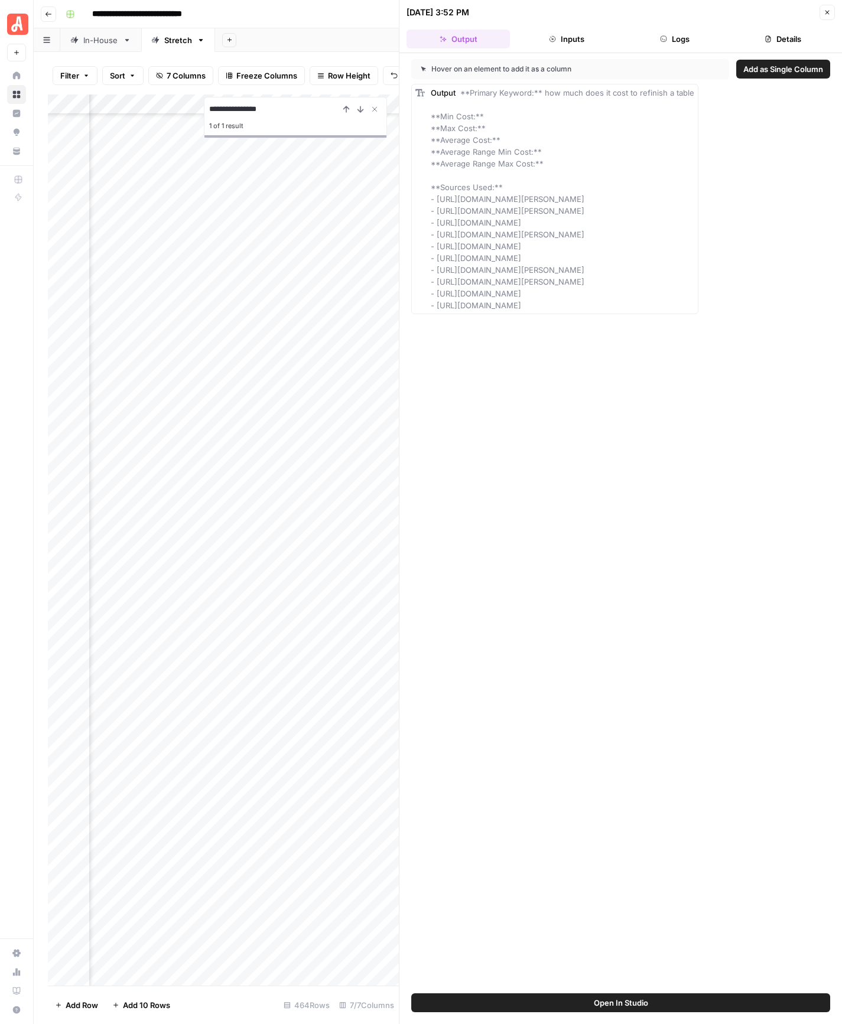
click at [770, 37] on icon "button" at bounding box center [767, 38] width 7 height 7
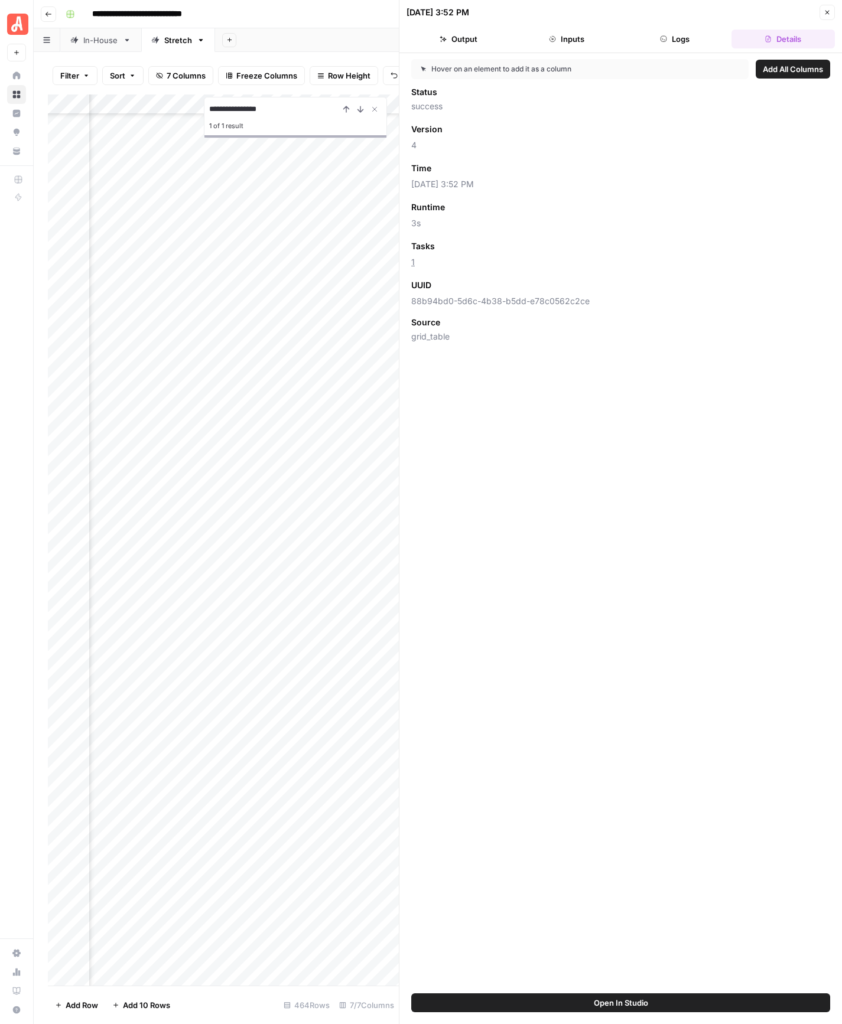
click at [485, 45] on button "Output" at bounding box center [457, 39] width 103 height 19
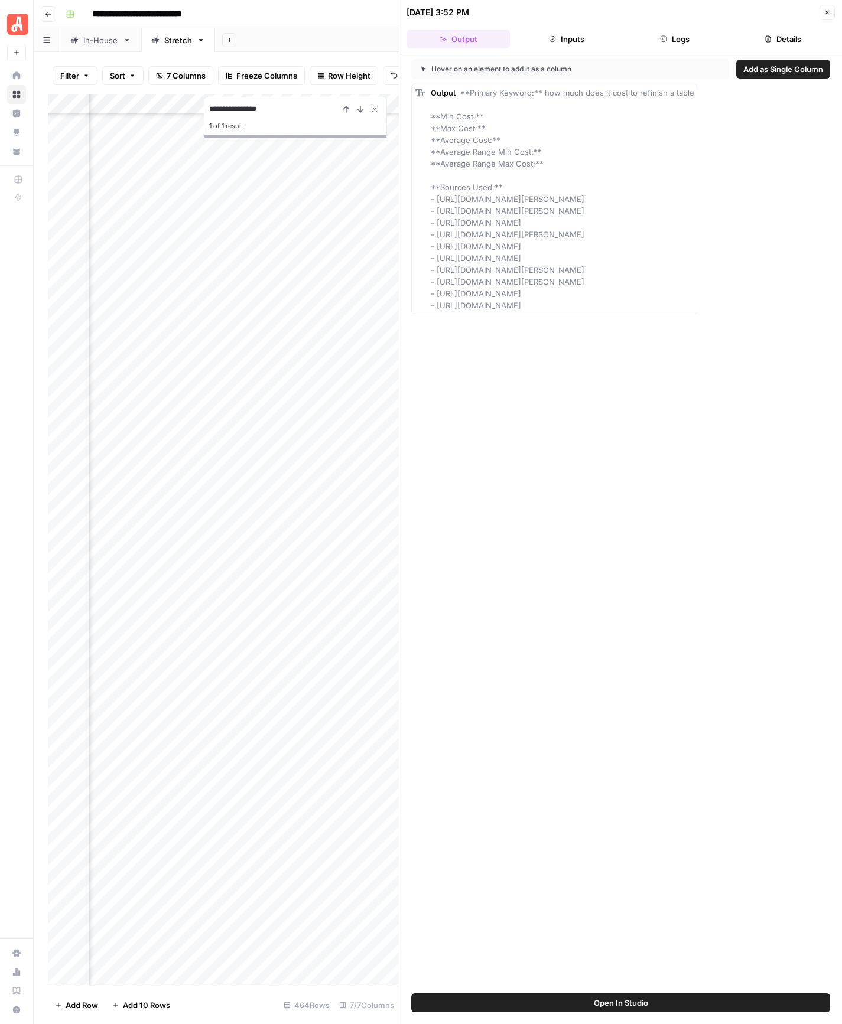
click at [390, 178] on div "Add Column" at bounding box center [223, 540] width 351 height 891
click at [821, 15] on button "Close" at bounding box center [826, 12] width 15 height 15
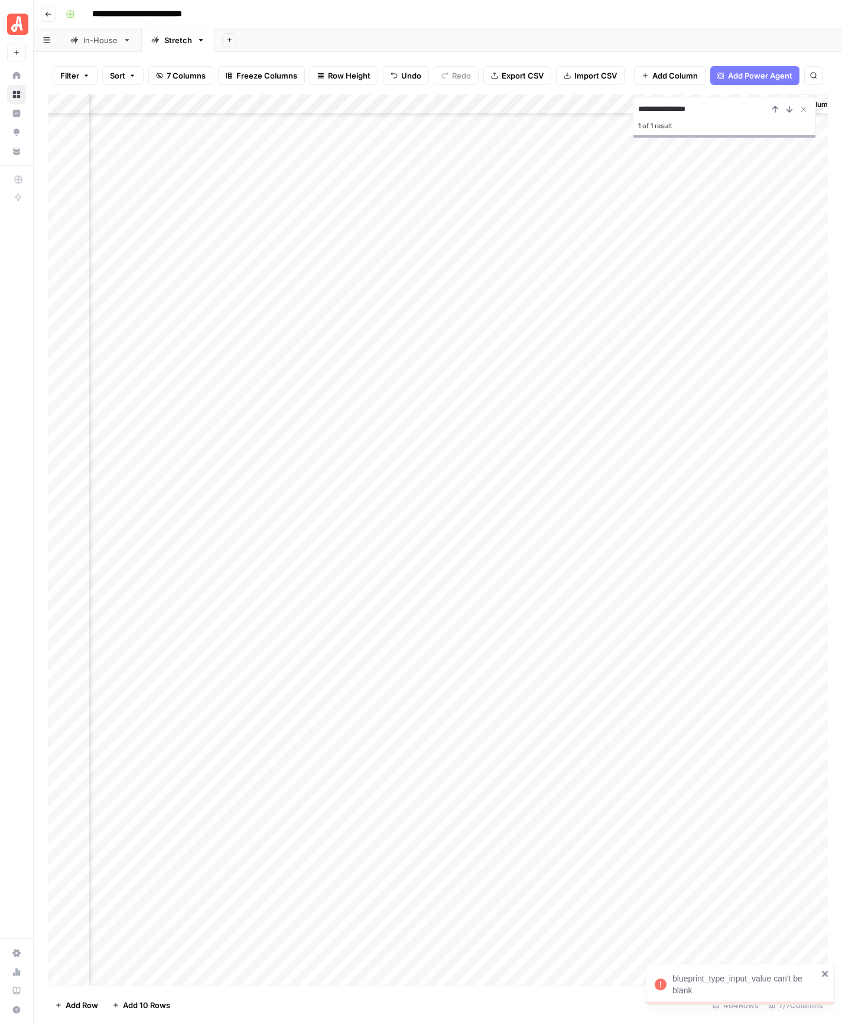
scroll to position [5853, 307]
click at [397, 196] on div "Add Column" at bounding box center [438, 540] width 780 height 891
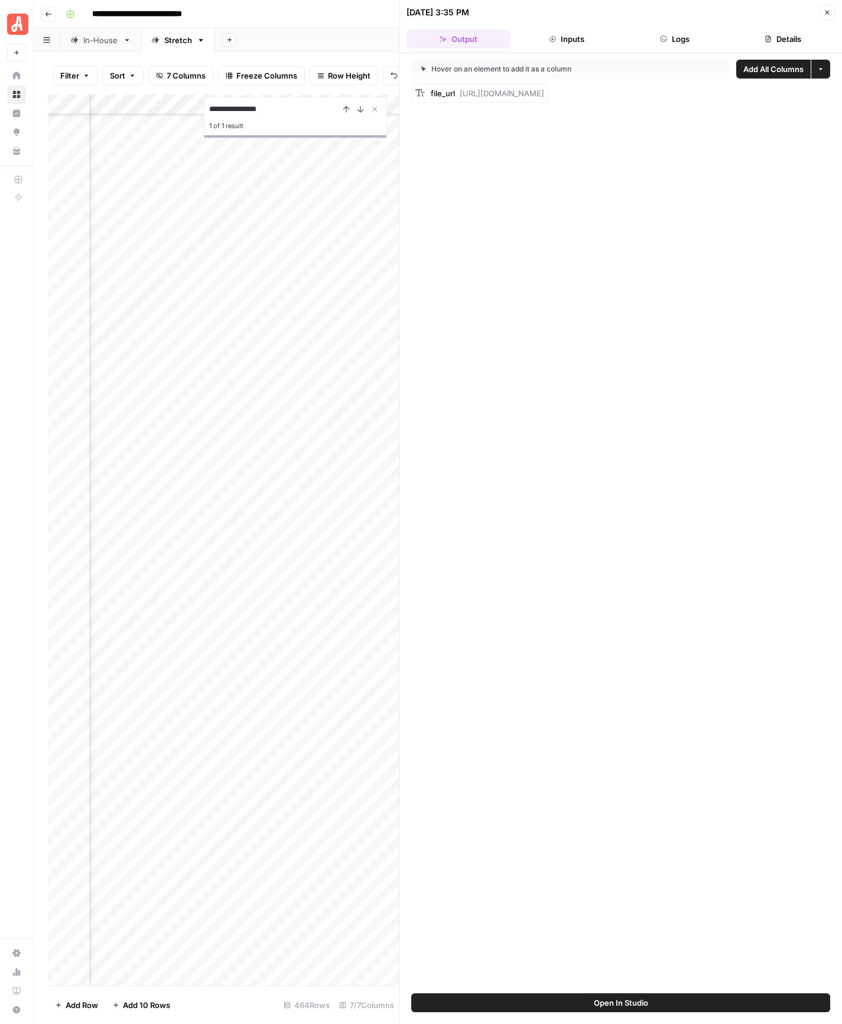
click at [551, 42] on button "Inputs" at bounding box center [566, 39] width 103 height 19
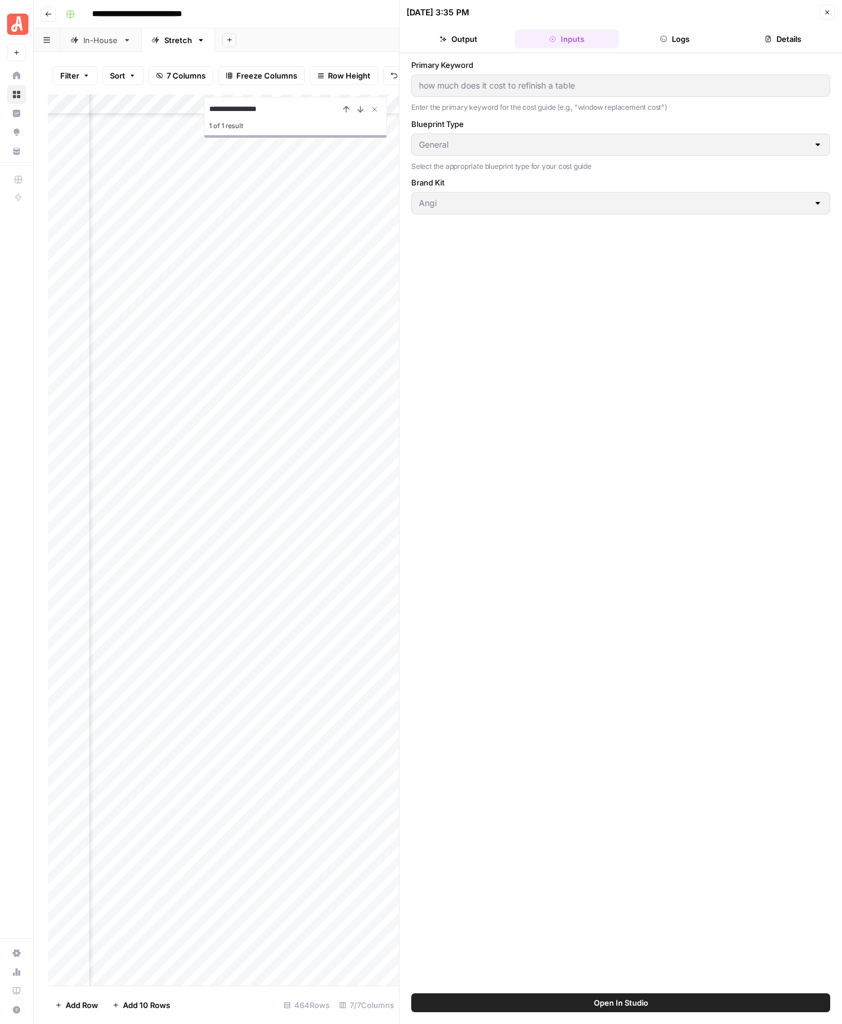
click at [551, 42] on icon "button" at bounding box center [552, 38] width 7 height 7
click at [629, 32] on button "Logs" at bounding box center [674, 39] width 103 height 19
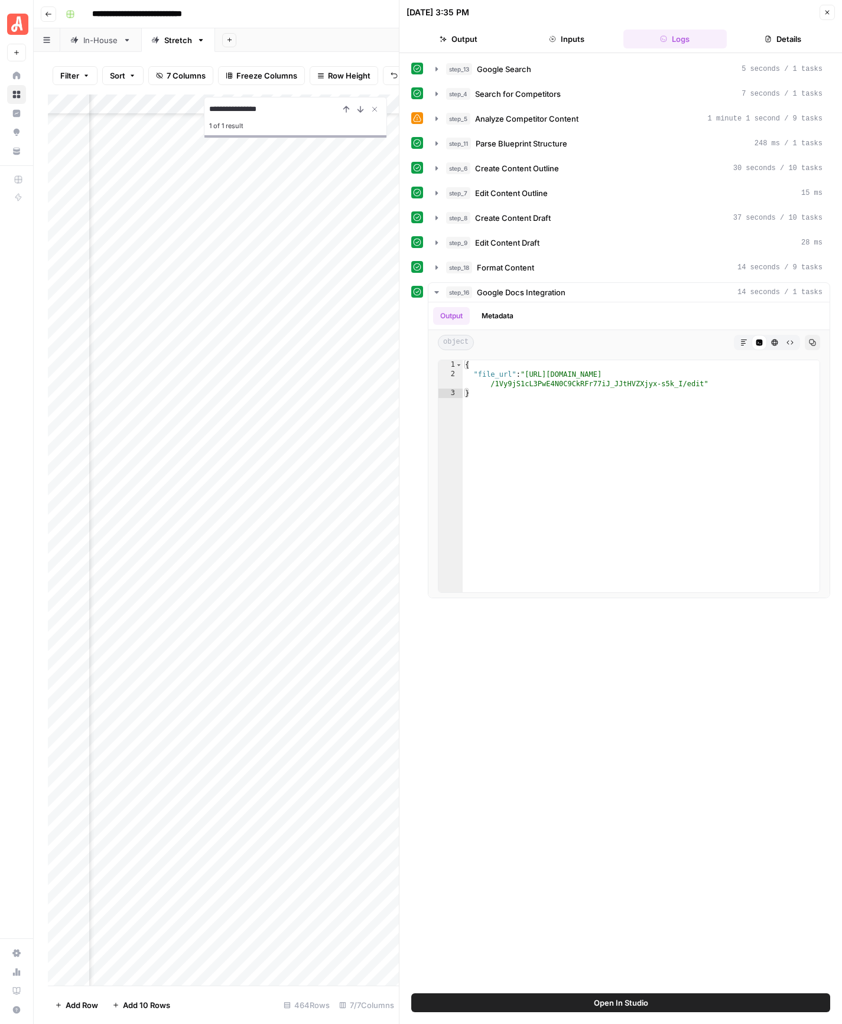
click at [803, 40] on button "Details" at bounding box center [782, 39] width 103 height 19
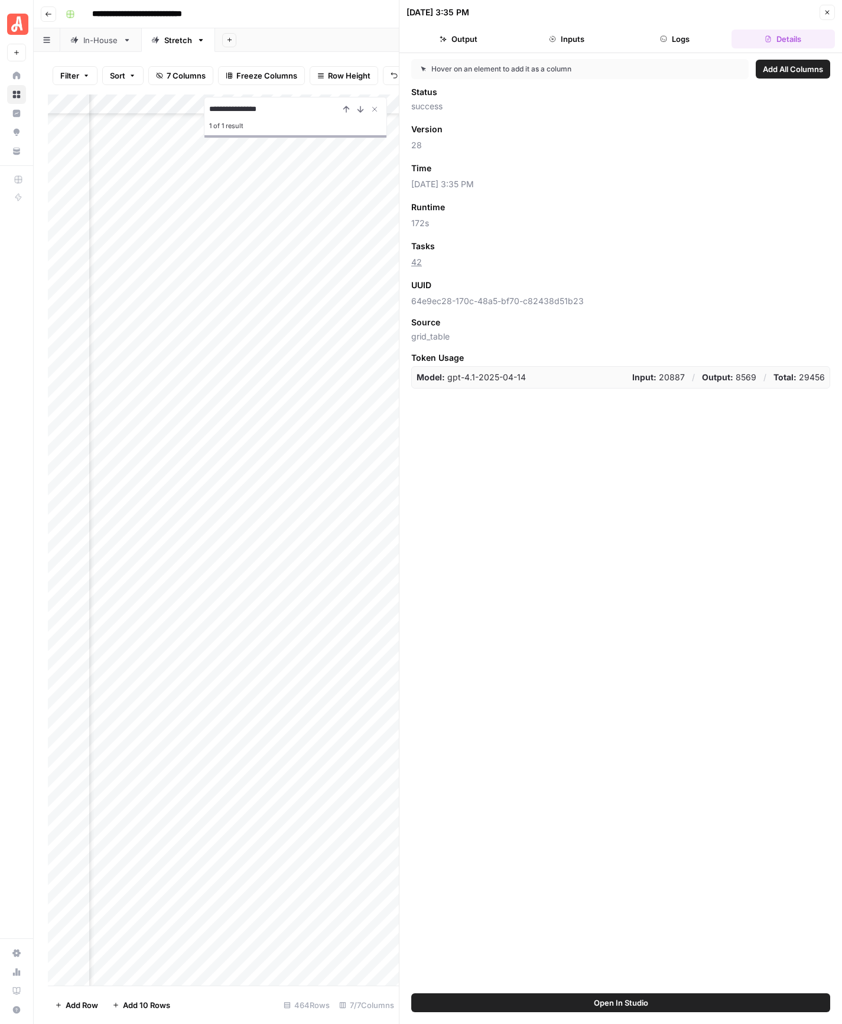
click at [825, 15] on icon "button" at bounding box center [827, 12] width 7 height 7
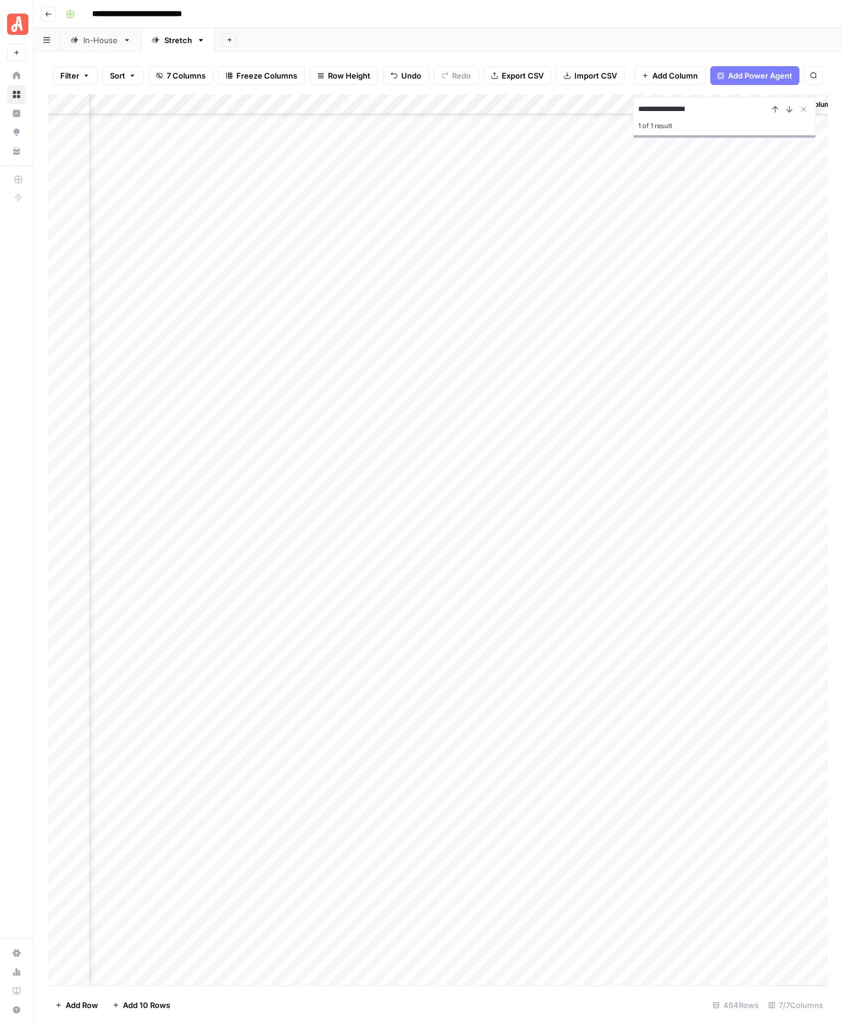
scroll to position [5853, 321]
click at [749, 197] on div "Add Column" at bounding box center [438, 540] width 780 height 891
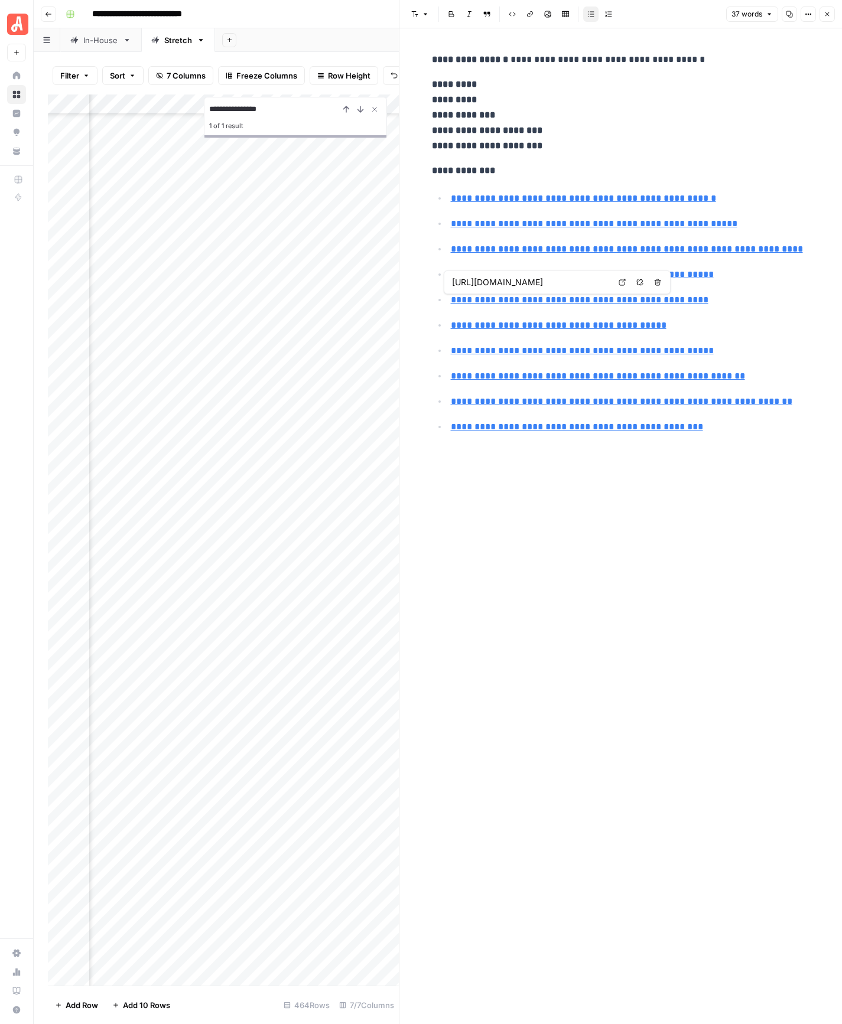
type input "https://www.angi.com/articles/furniture-refinishing-cost.htm"
click at [651, 227] on link "**********" at bounding box center [594, 223] width 287 height 9
click at [625, 210] on link "Open in a new tab" at bounding box center [621, 205] width 15 height 15
click at [633, 248] on link "**********" at bounding box center [627, 249] width 352 height 9
click at [619, 276] on link "**********" at bounding box center [582, 274] width 263 height 9
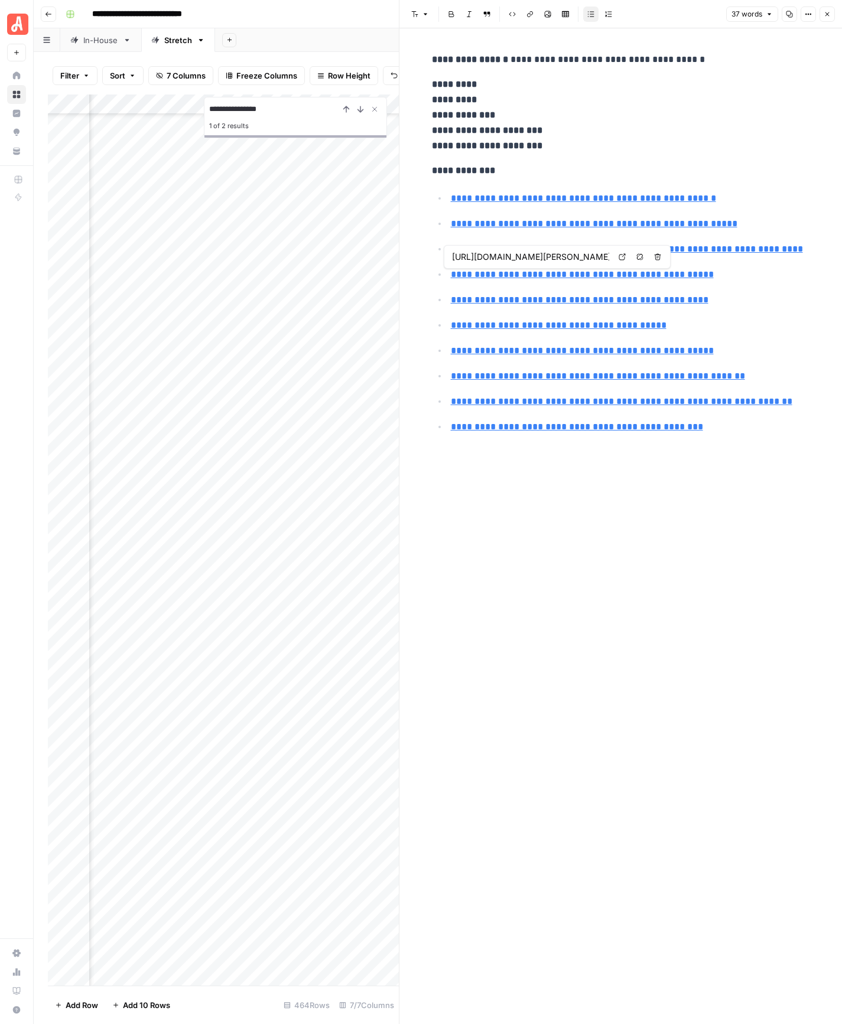
click at [619, 256] on icon at bounding box center [622, 256] width 7 height 7
click at [619, 282] on icon at bounding box center [622, 282] width 6 height 6
click at [620, 311] on icon at bounding box center [622, 307] width 7 height 7
click at [619, 337] on link "Open in a new tab" at bounding box center [621, 333] width 15 height 15
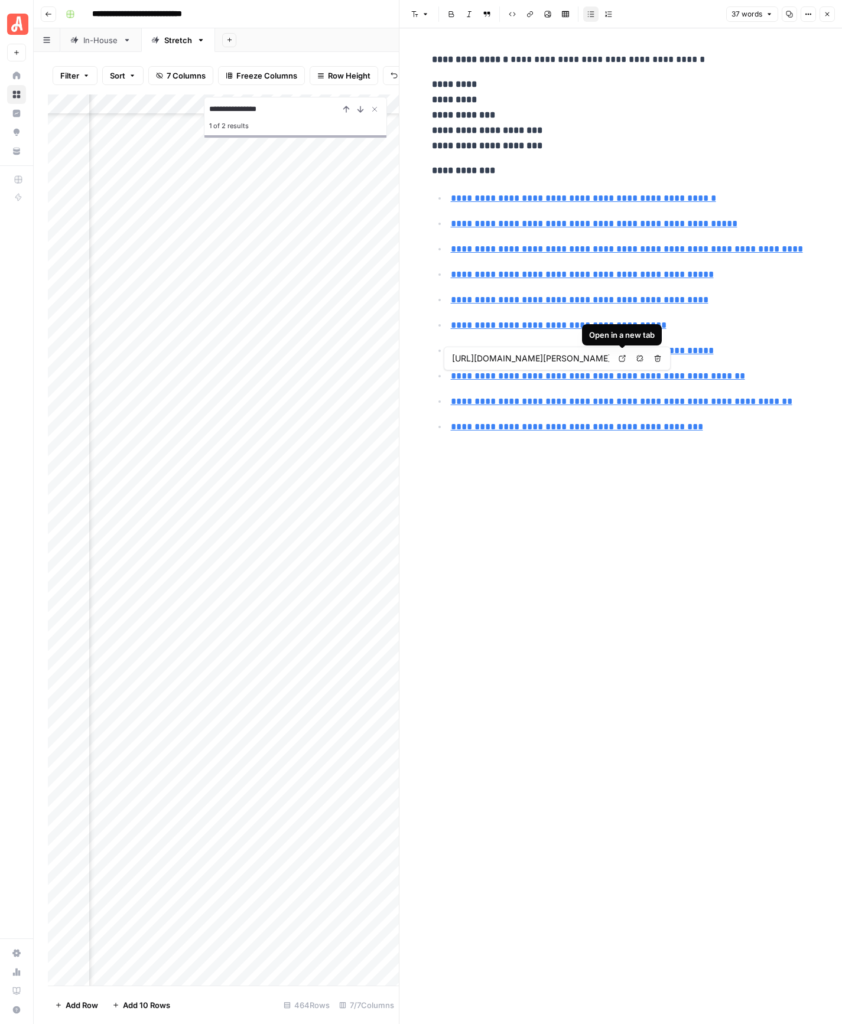
click at [624, 361] on icon at bounding box center [622, 358] width 7 height 7
click at [625, 388] on link "Open in a new tab" at bounding box center [621, 383] width 15 height 15
click at [615, 411] on link "Open in a new tab" at bounding box center [621, 409] width 15 height 15
type input "https://www.homeadvisor.com/cost/home-design-and-decor/refinish-furniture/"
